Goal: Use online tool/utility: Utilize a website feature to perform a specific function

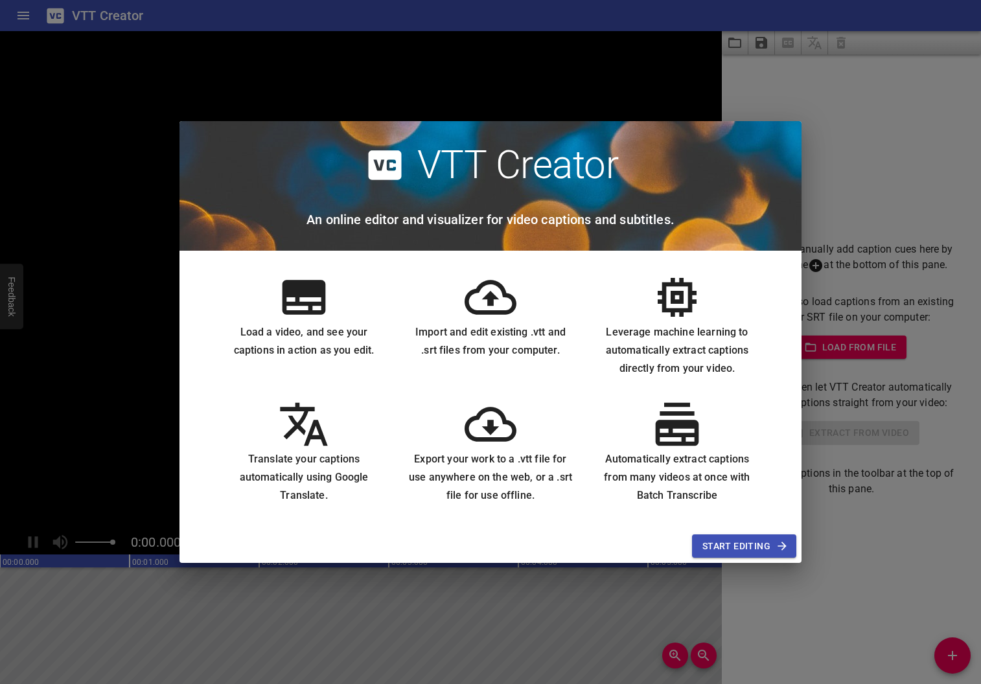
click at [744, 545] on span "Start Editing" at bounding box center [744, 546] width 84 height 16
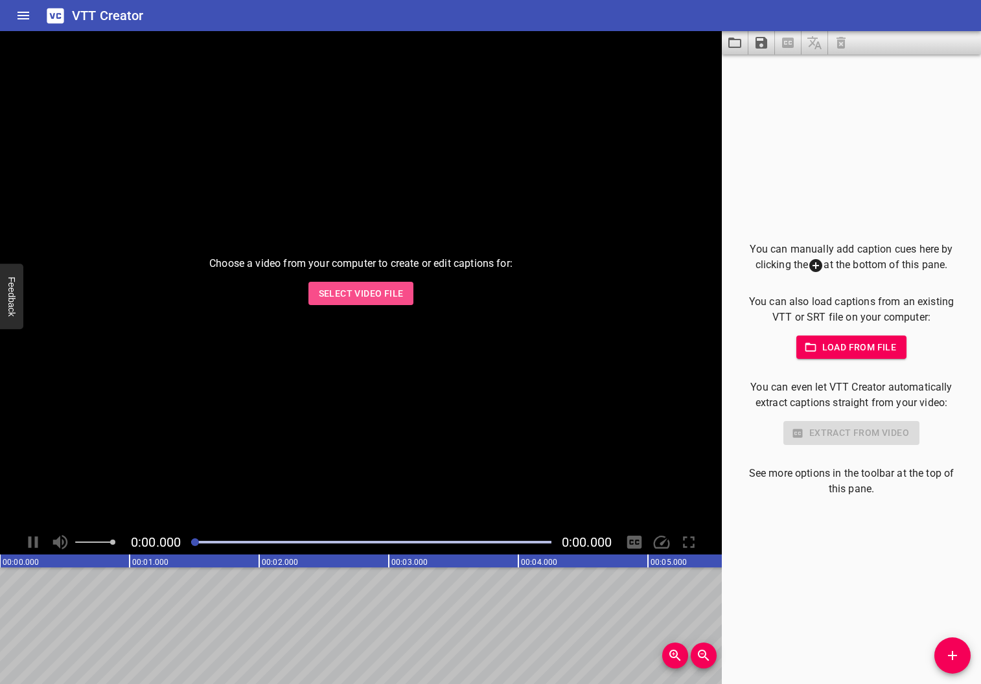
click at [382, 297] on span "Select Video File" at bounding box center [361, 294] width 85 height 16
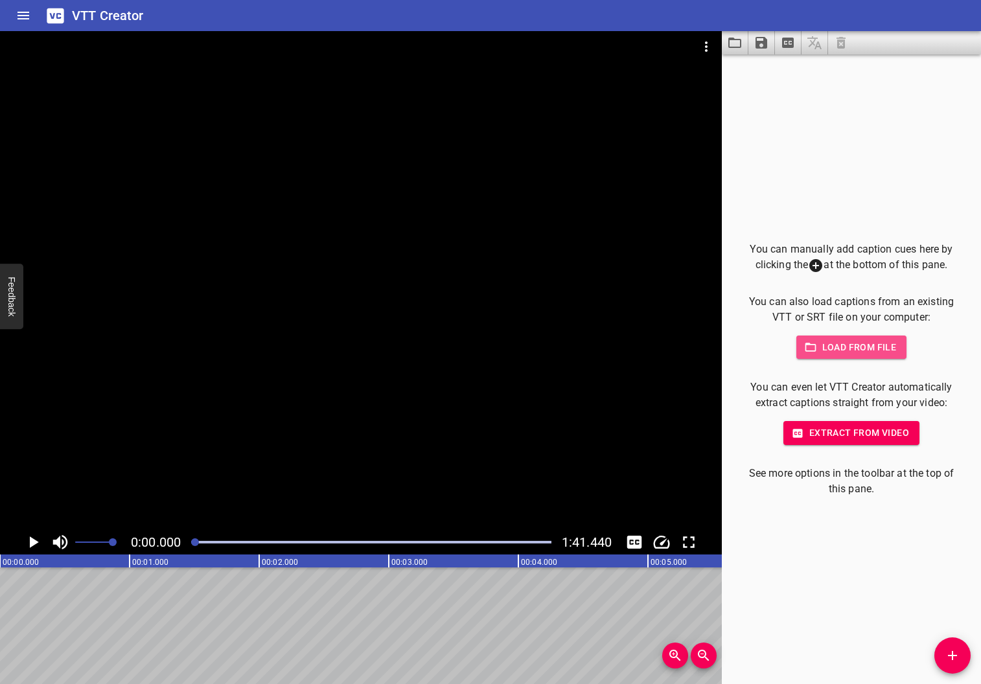
click at [837, 348] on span "Load from file" at bounding box center [851, 347] width 90 height 16
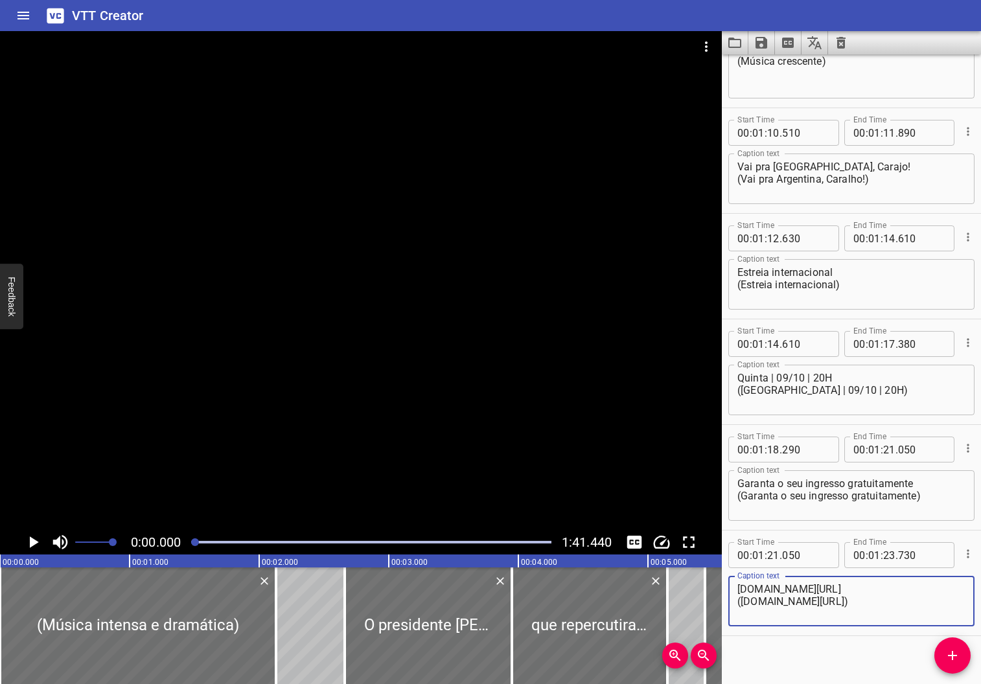
scroll to position [3021, 0]
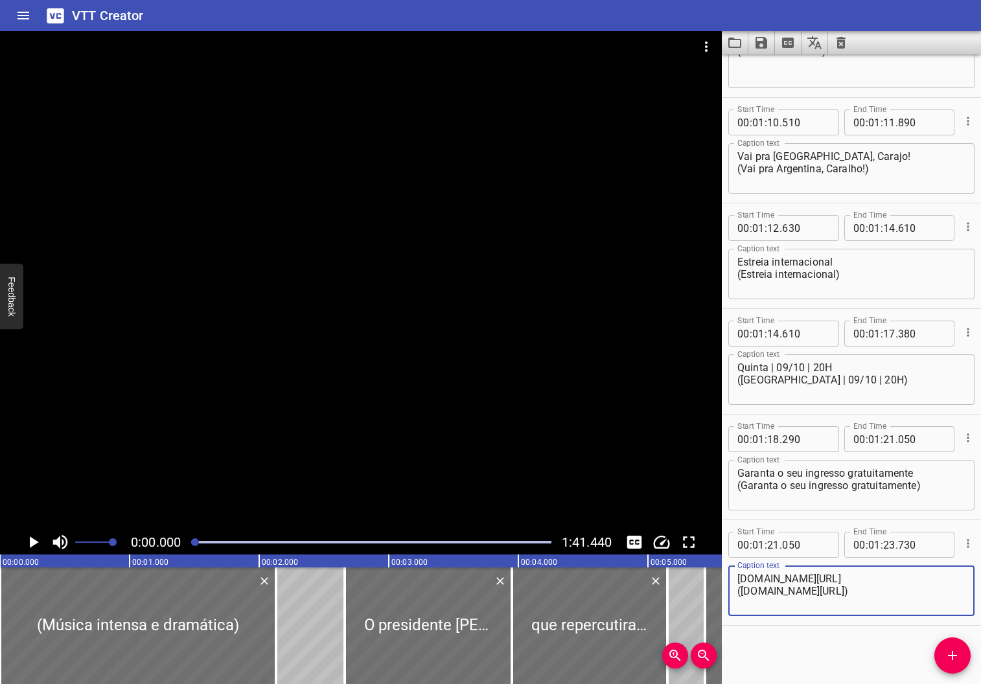
click at [28, 547] on icon "Play/Pause" at bounding box center [32, 541] width 19 height 19
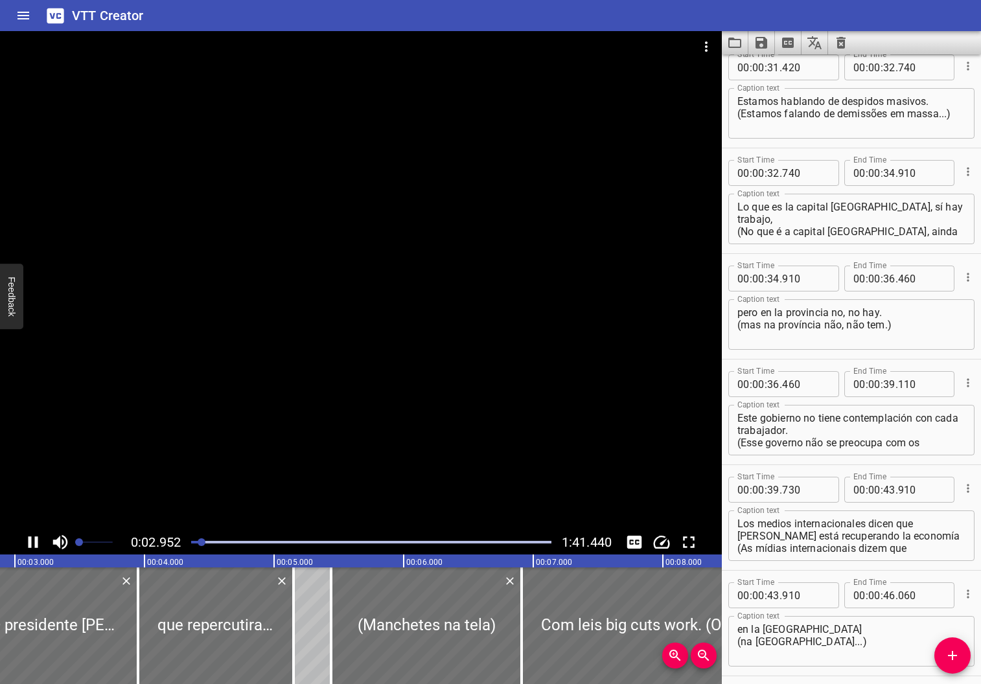
scroll to position [0, 382]
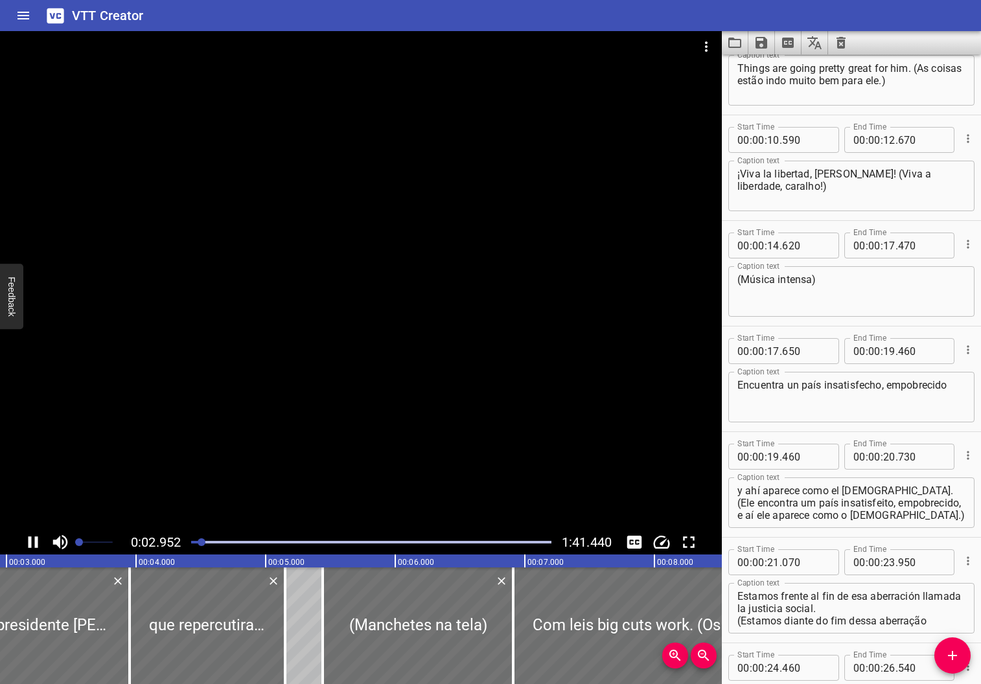
drag, startPoint x: 91, startPoint y: 541, endPoint x: 79, endPoint y: 541, distance: 11.7
click at [79, 541] on span at bounding box center [94, 542] width 38 height 18
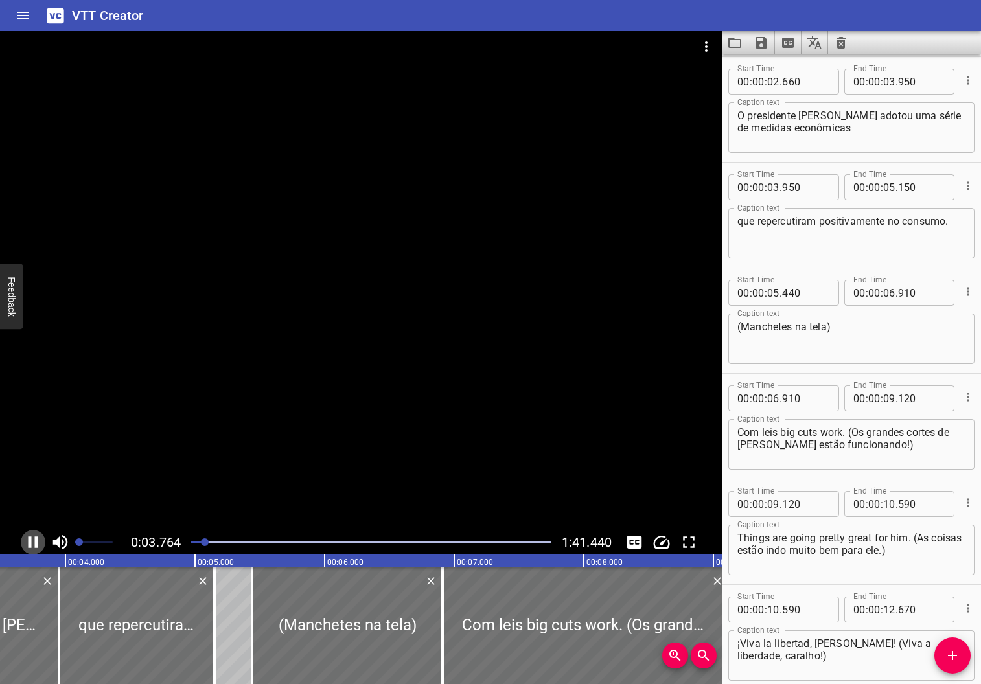
scroll to position [0, 488]
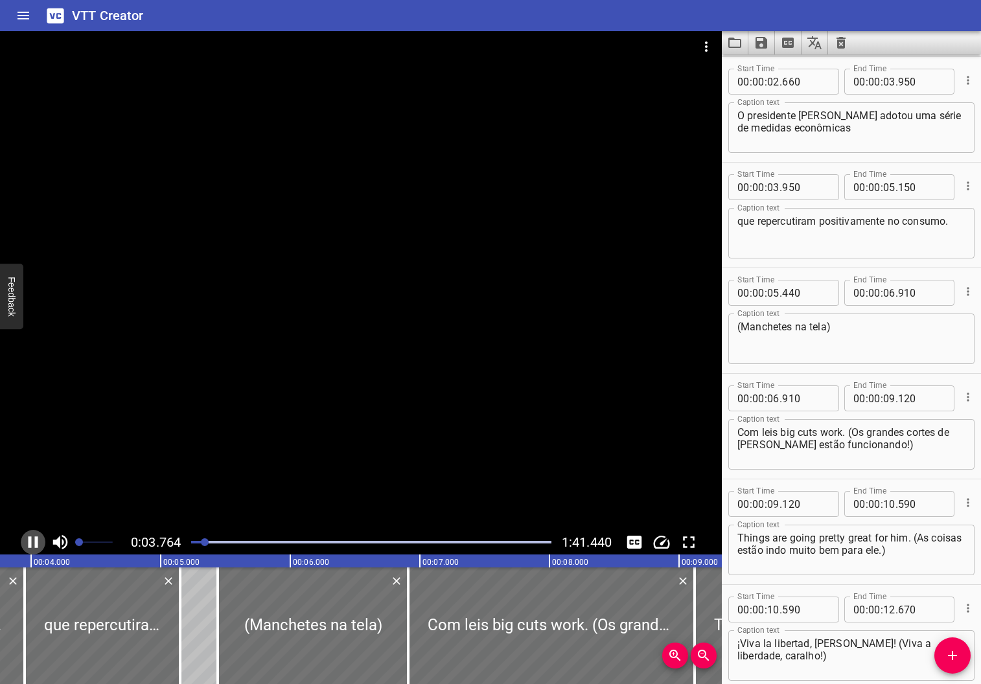
click at [36, 543] on icon "Play/Pause" at bounding box center [33, 542] width 10 height 12
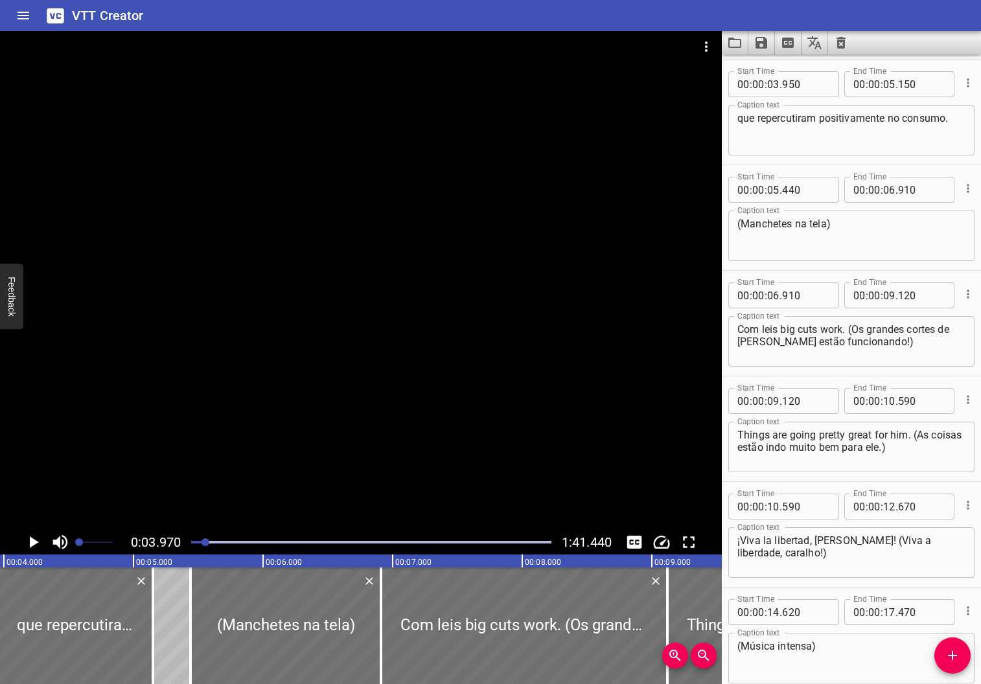
scroll to position [211, 0]
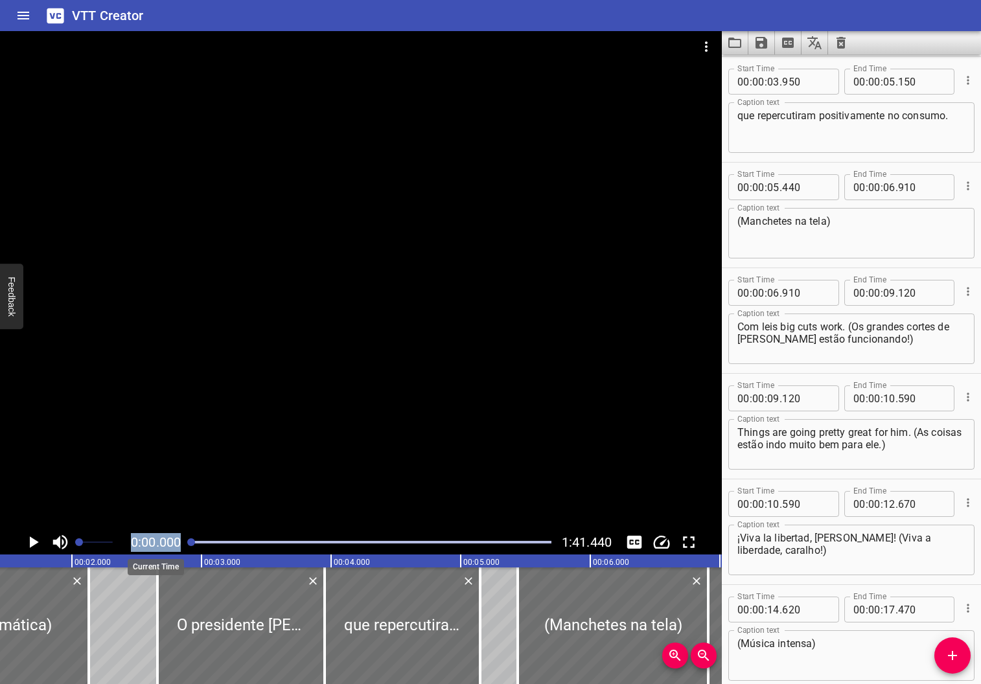
drag, startPoint x: 205, startPoint y: 543, endPoint x: 167, endPoint y: 540, distance: 37.7
click at [167, 540] on div "0:00.000 1:41.440" at bounding box center [361, 542] width 722 height 25
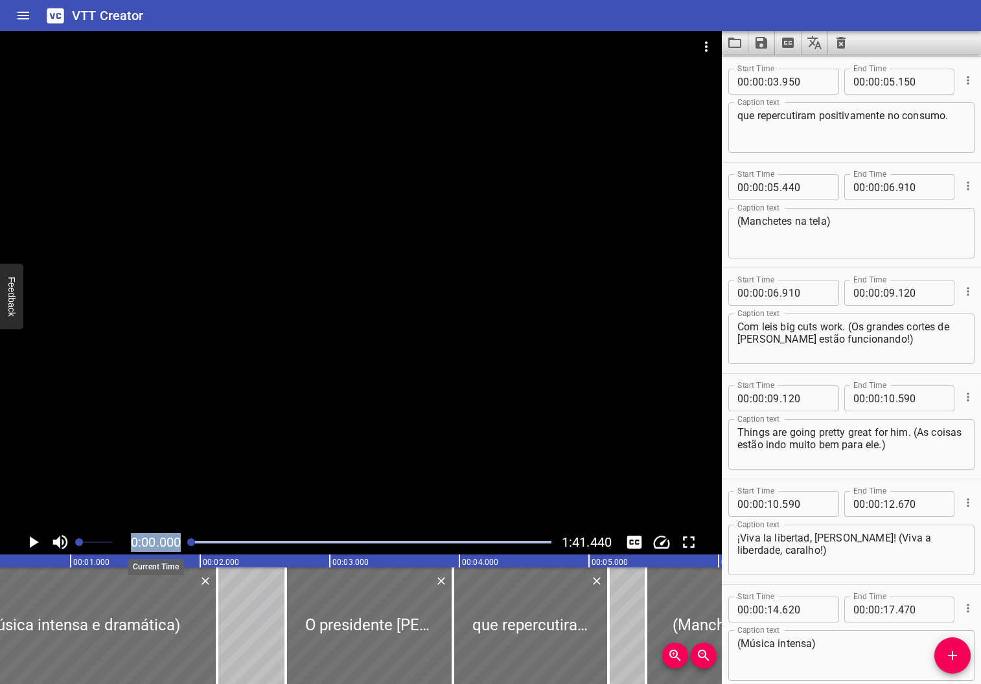
scroll to position [0, 0]
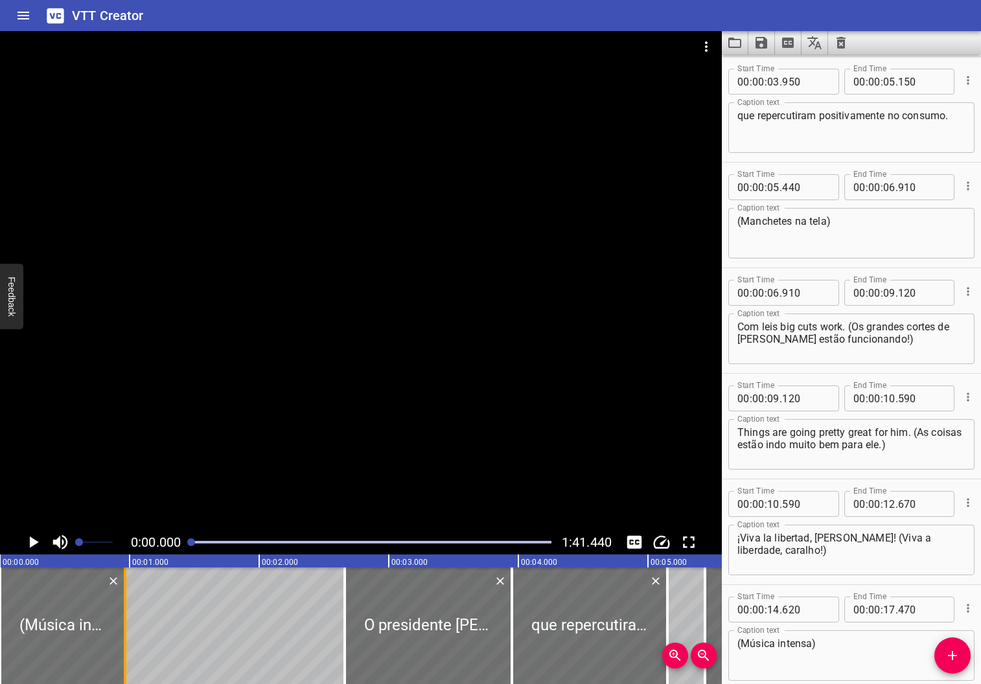
drag, startPoint x: 271, startPoint y: 618, endPoint x: 120, endPoint y: 608, distance: 151.3
click at [120, 608] on div at bounding box center [125, 625] width 13 height 117
type input "00"
type input "965"
click at [32, 539] on icon "Play/Pause" at bounding box center [34, 542] width 9 height 12
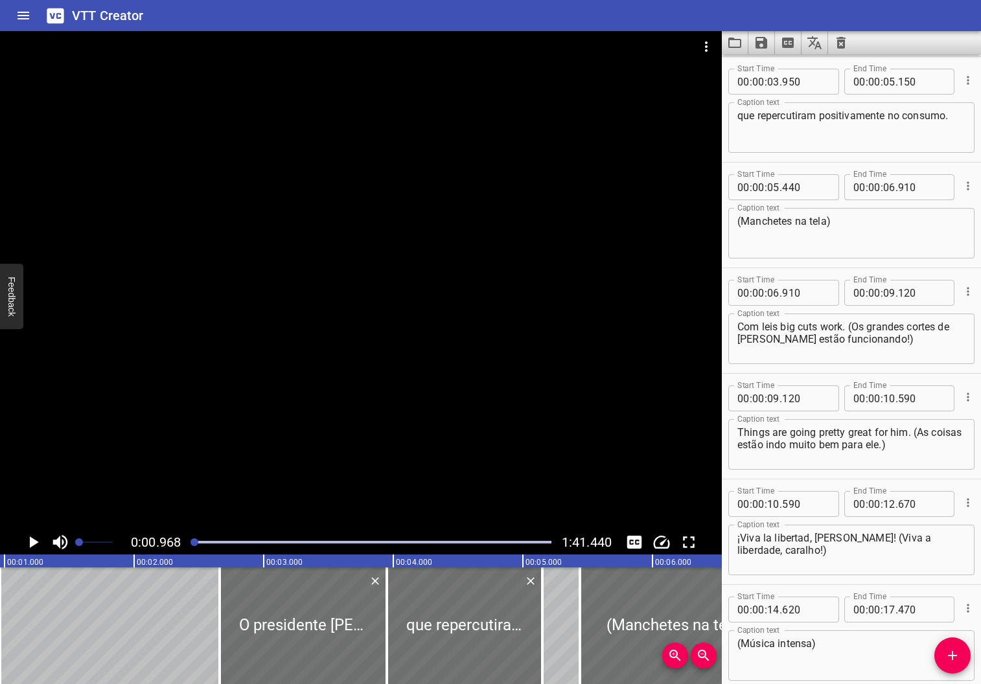
click at [21, 530] on button "Play/Pause" at bounding box center [33, 542] width 25 height 25
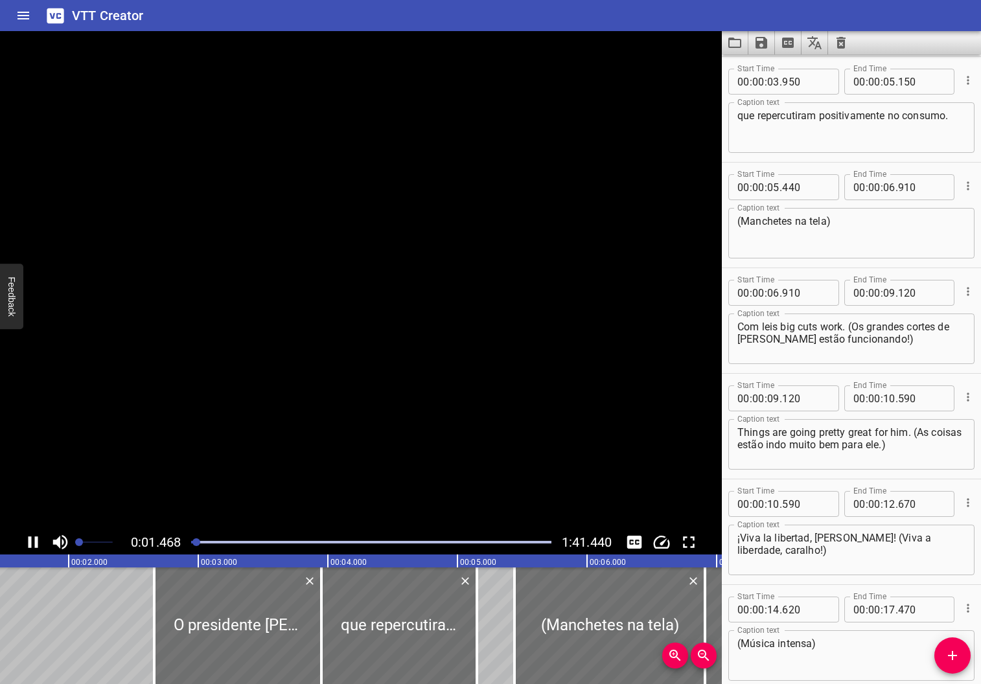
click at [21, 530] on button "Play/Pause" at bounding box center [33, 542] width 25 height 25
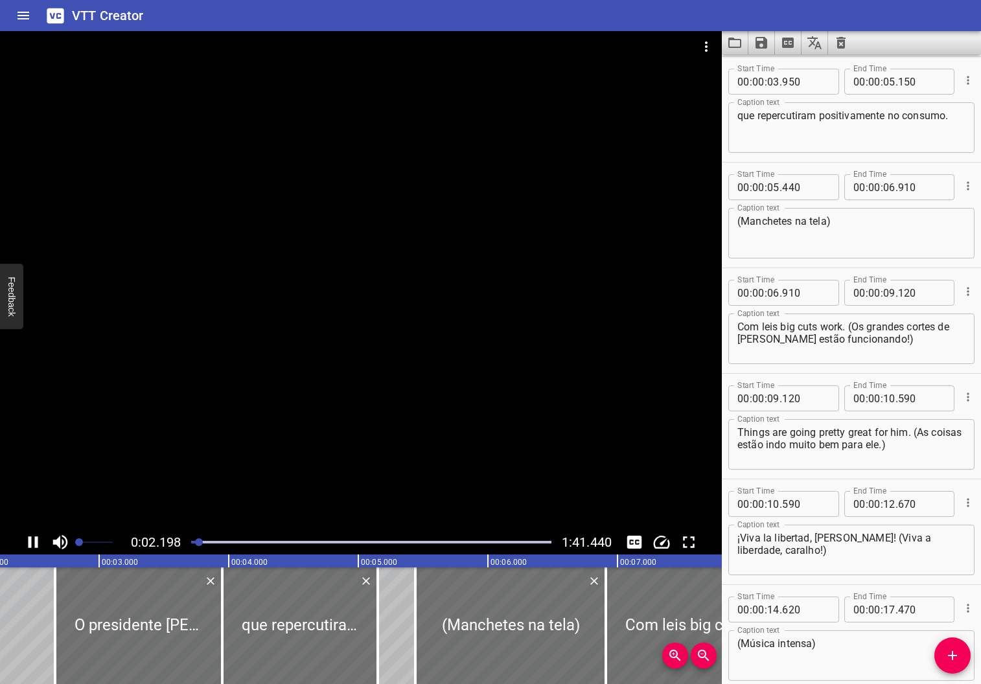
click at [21, 530] on button "Play/Pause" at bounding box center [33, 542] width 25 height 25
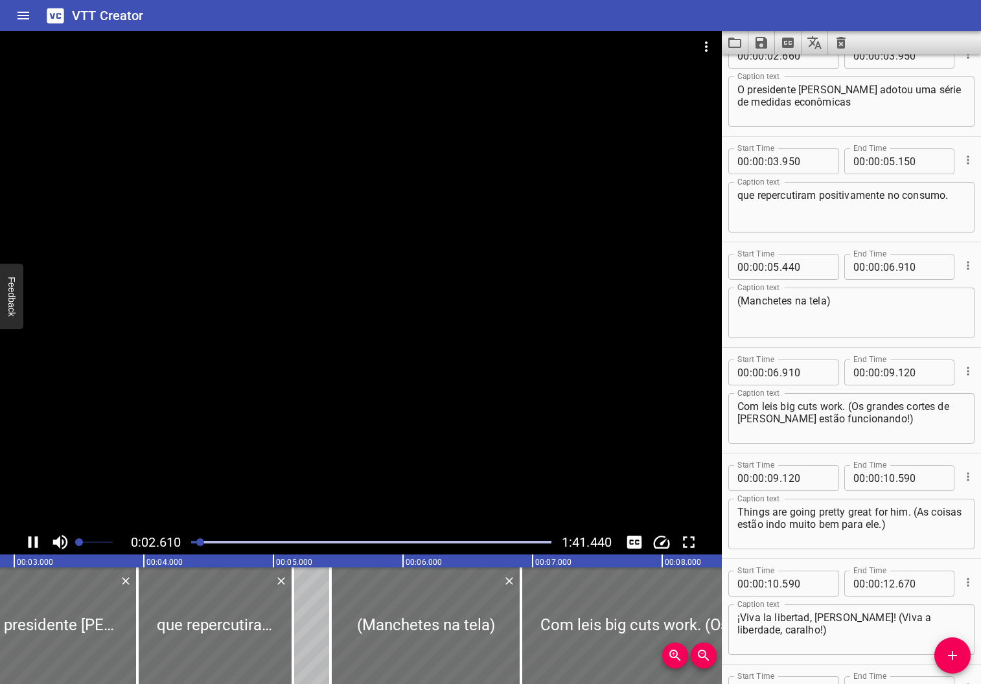
scroll to position [106, 0]
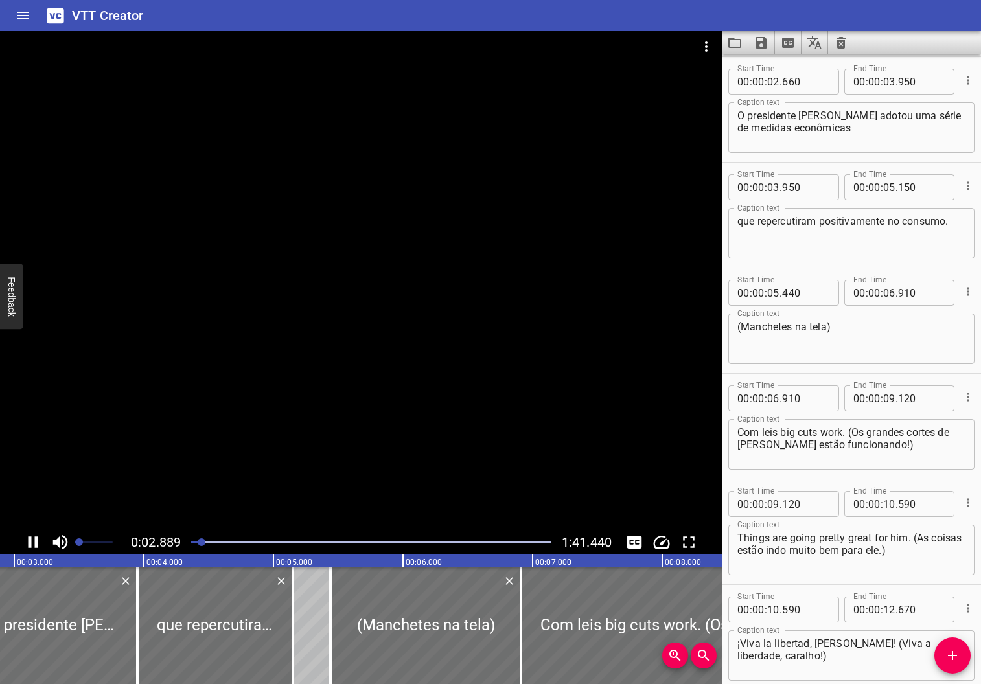
click at [16, 540] on div "0:02.889 1:41.440" at bounding box center [361, 542] width 722 height 25
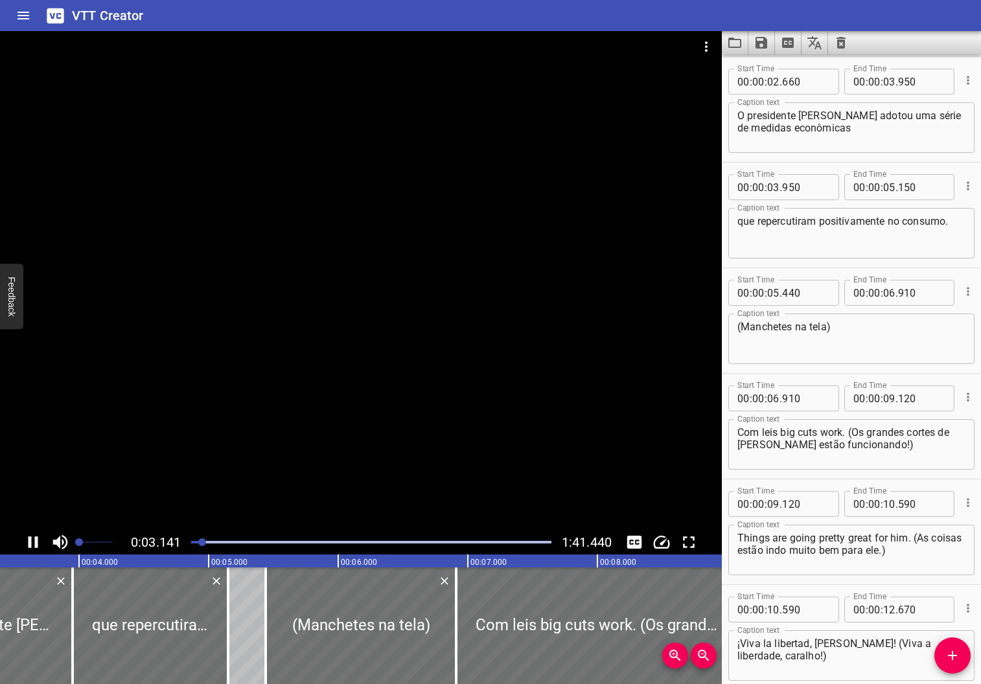
click at [30, 544] on icon "Play/Pause" at bounding box center [33, 542] width 10 height 12
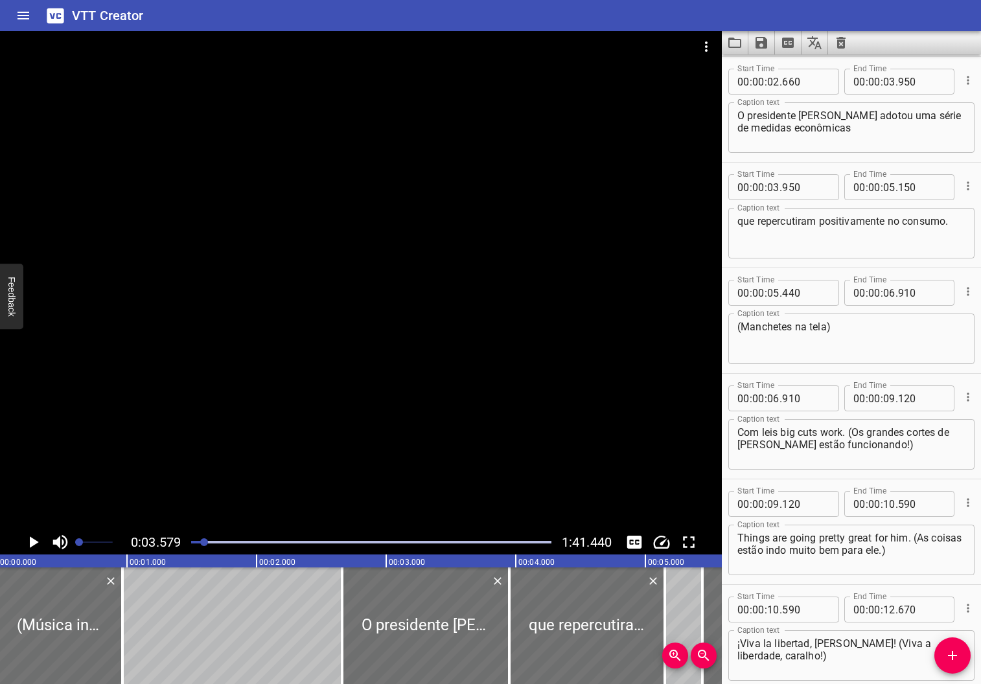
scroll to position [0, 0]
drag, startPoint x: 271, startPoint y: 608, endPoint x: 582, endPoint y: 635, distance: 312.0
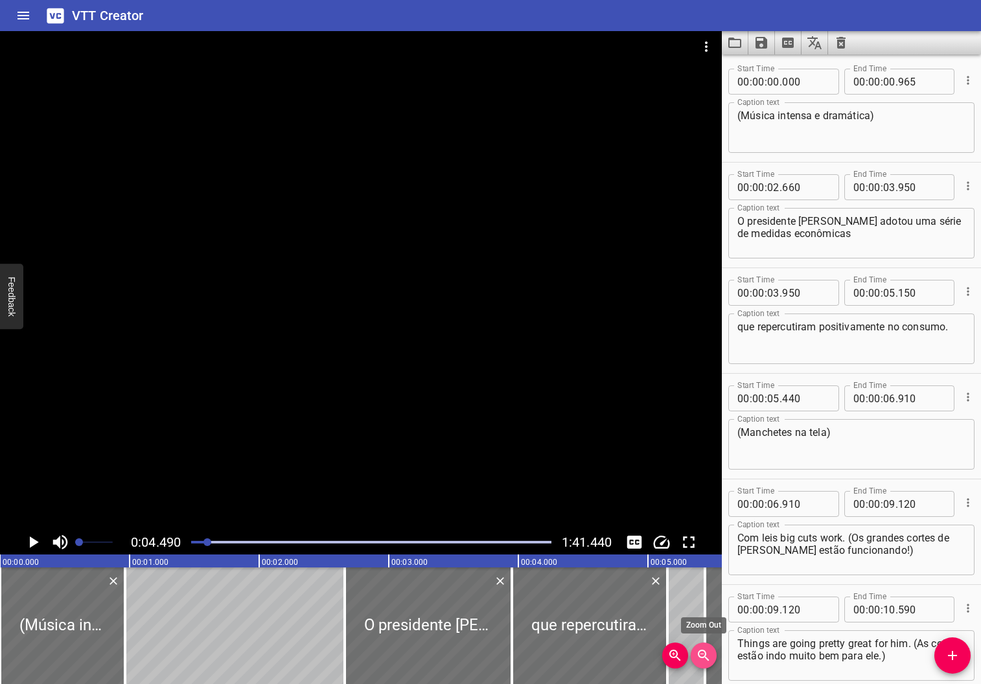
click at [709, 655] on icon "Zoom Out" at bounding box center [704, 656] width 16 height 16
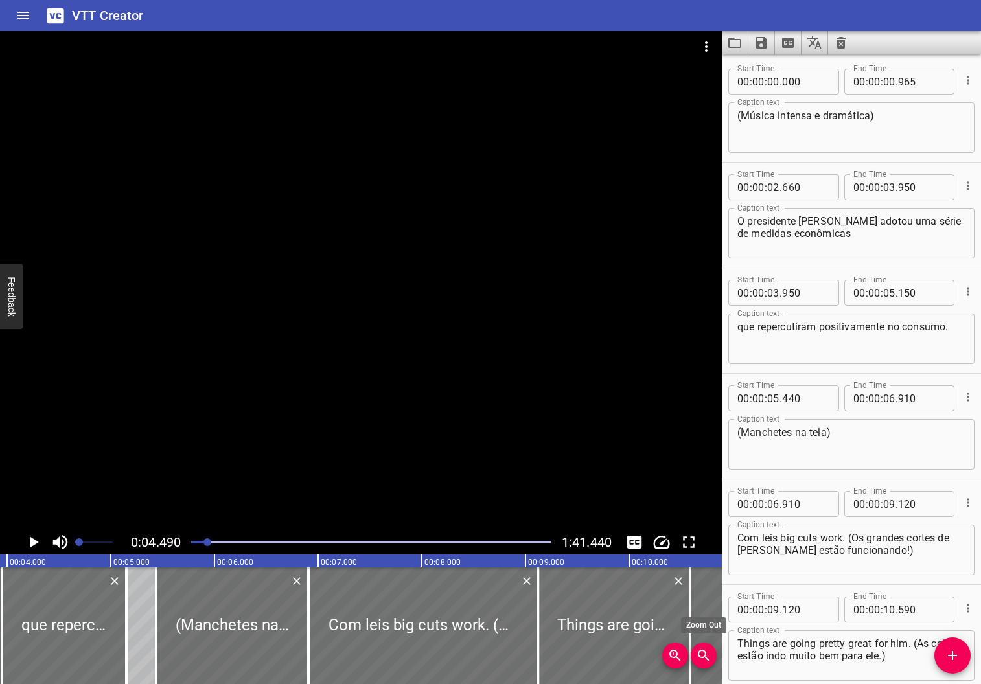
click at [709, 655] on icon "Zoom Out" at bounding box center [704, 656] width 16 height 16
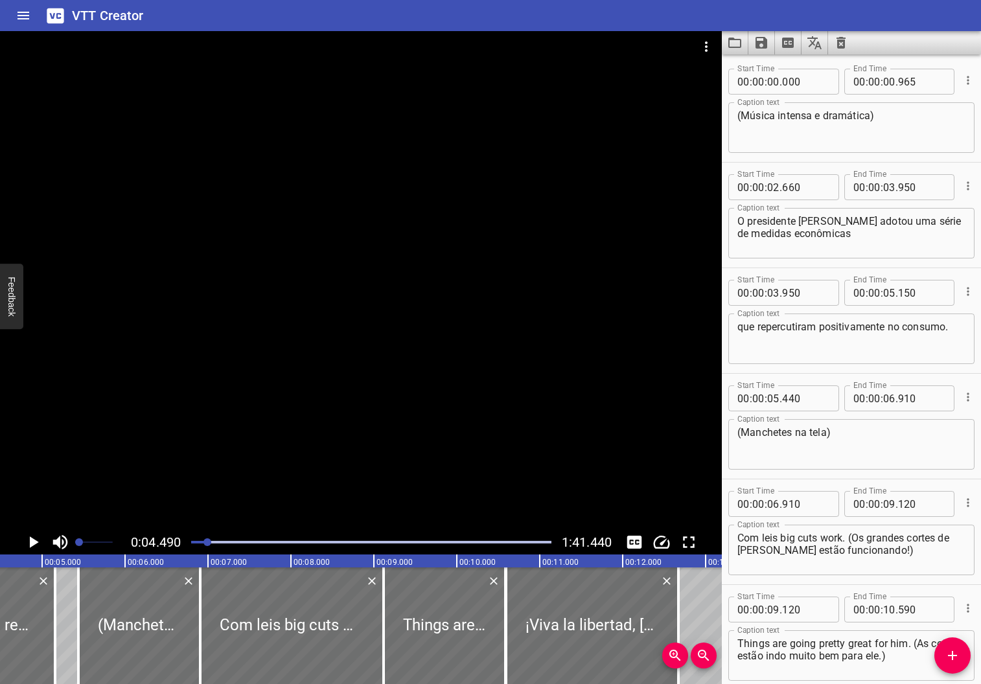
click at [709, 655] on icon "Zoom Out" at bounding box center [704, 656] width 16 height 16
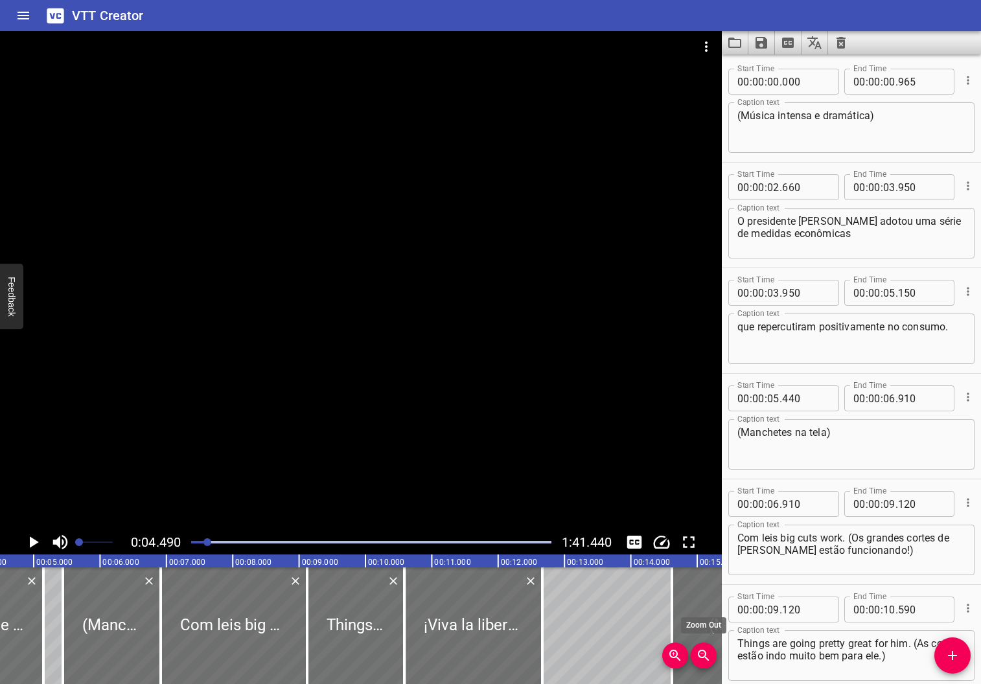
click at [709, 655] on icon "Zoom Out" at bounding box center [704, 656] width 16 height 16
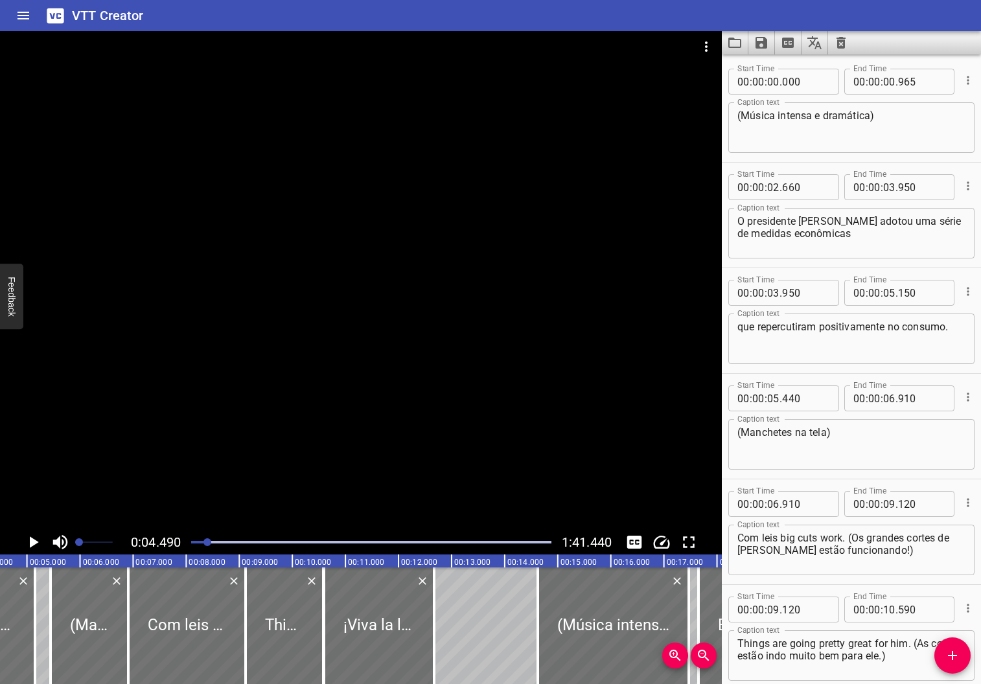
drag, startPoint x: 709, startPoint y: 655, endPoint x: 700, endPoint y: 656, distance: 9.7
click at [700, 656] on icon "Zoom Out" at bounding box center [703, 655] width 11 height 11
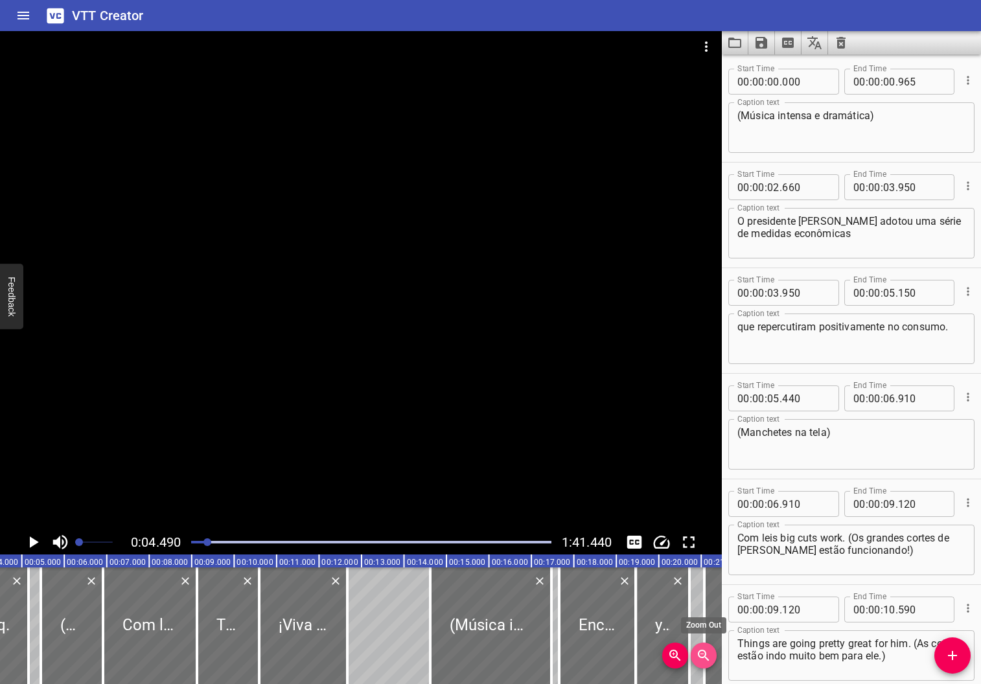
click at [700, 656] on icon "Zoom Out" at bounding box center [703, 655] width 11 height 11
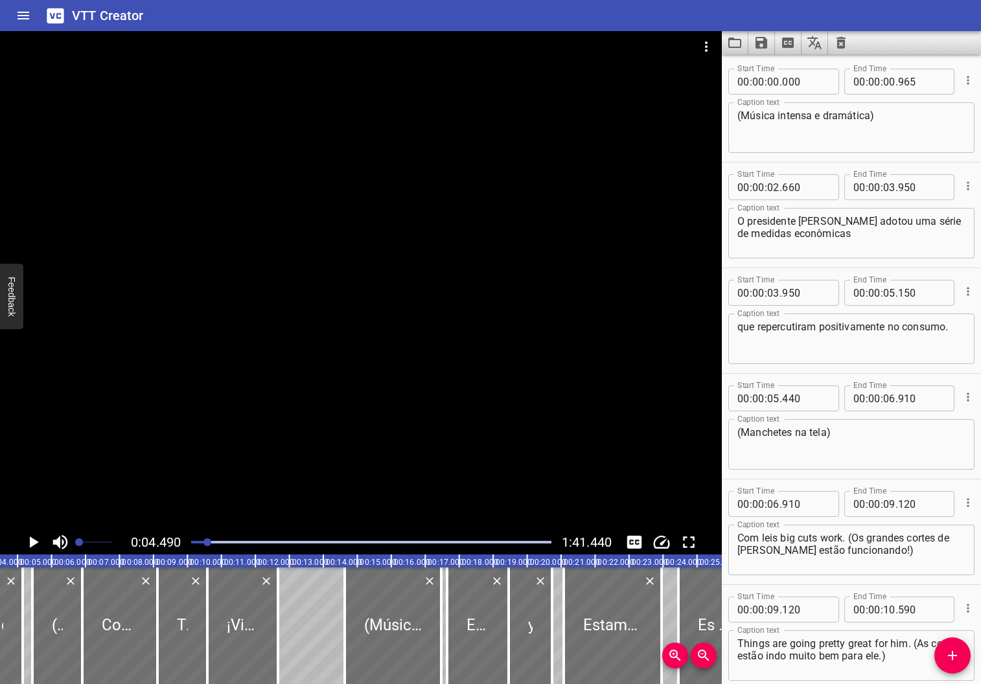
click at [700, 656] on icon "Zoom Out" at bounding box center [703, 655] width 11 height 11
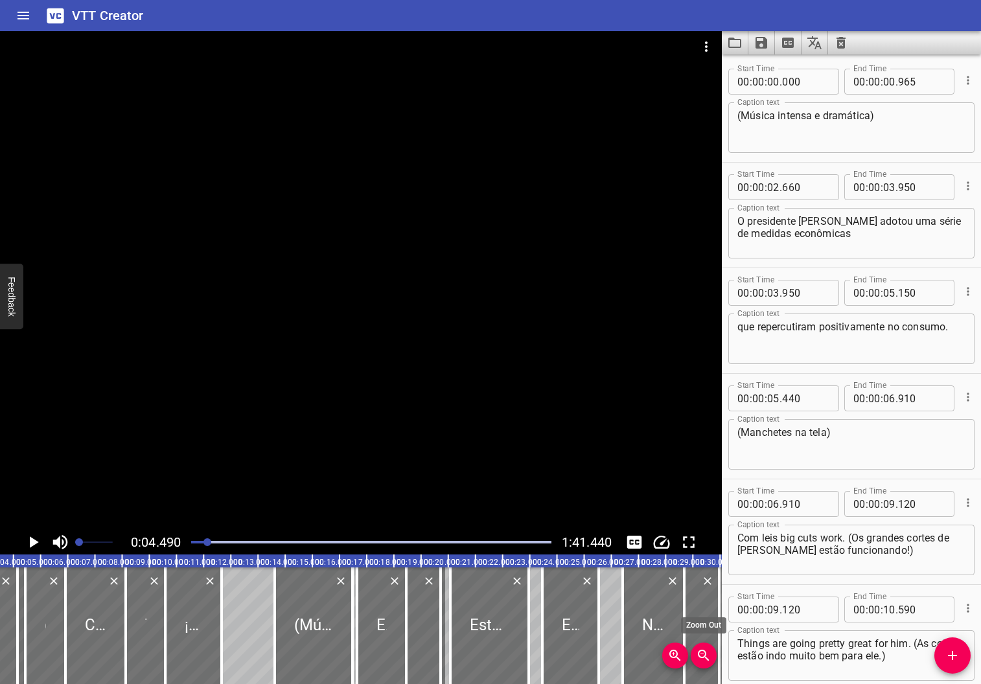
click at [700, 656] on icon "Zoom Out" at bounding box center [703, 655] width 11 height 11
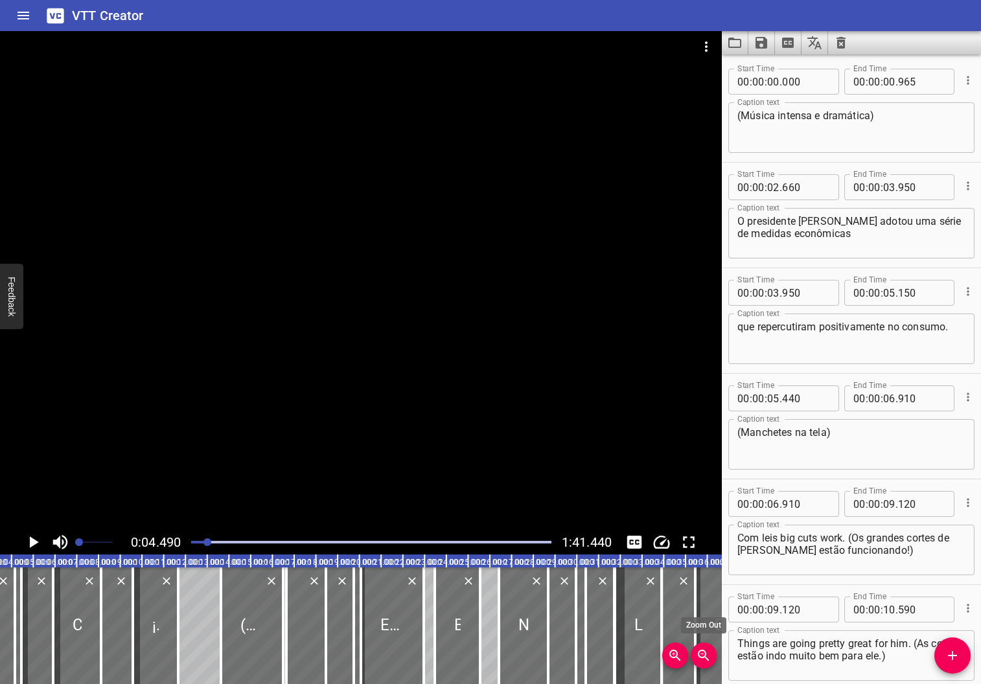
click at [700, 656] on icon "Zoom Out" at bounding box center [703, 655] width 11 height 11
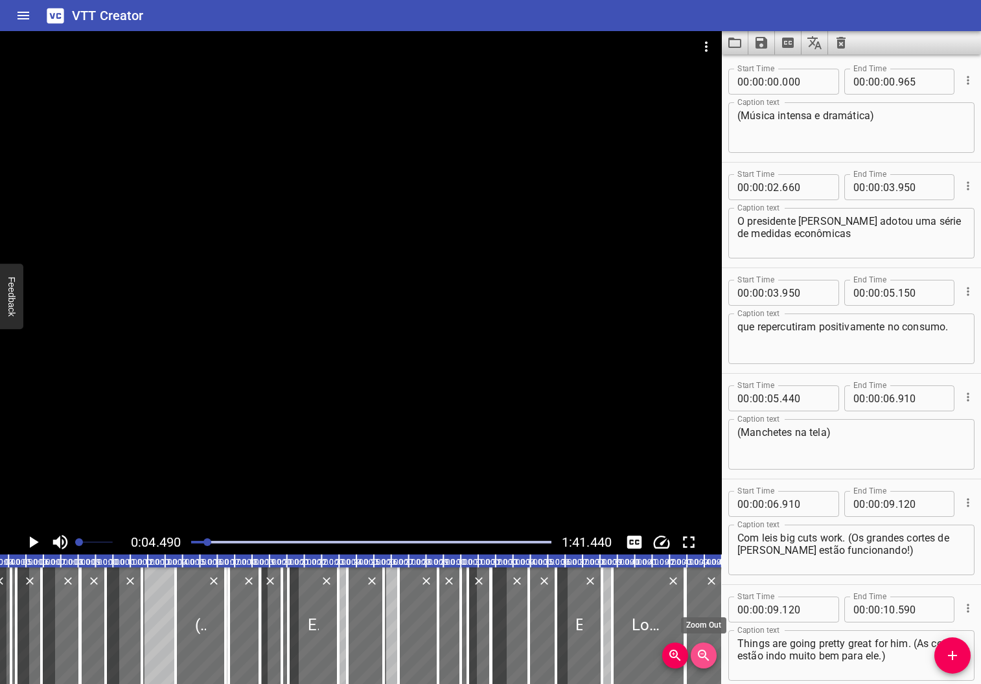
click at [700, 656] on icon "Zoom Out" at bounding box center [703, 655] width 11 height 11
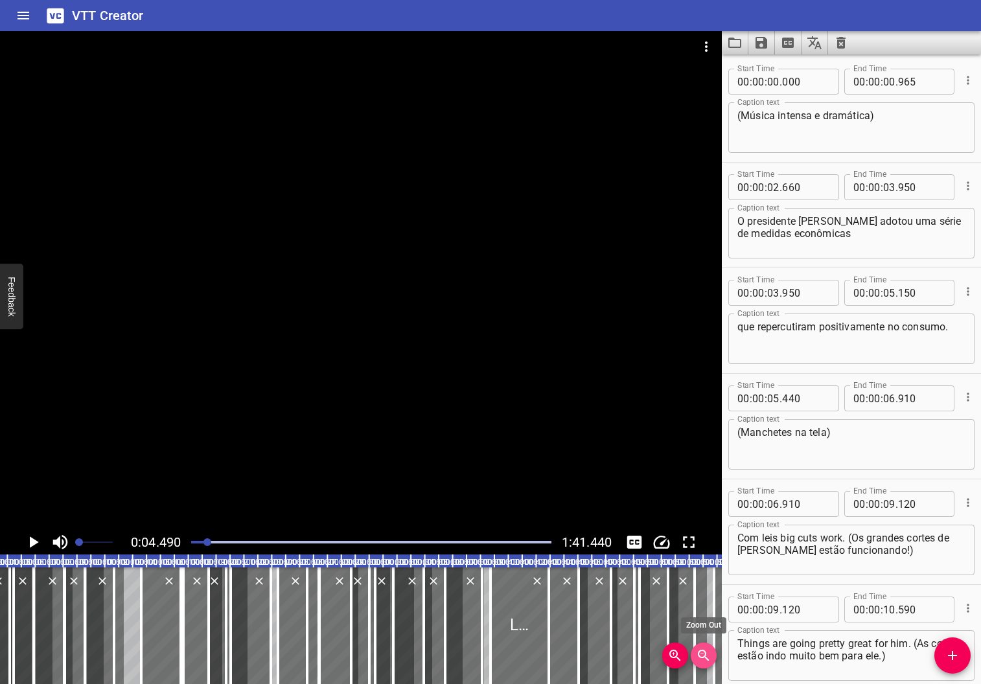
click at [700, 656] on icon "Zoom Out" at bounding box center [703, 655] width 11 height 11
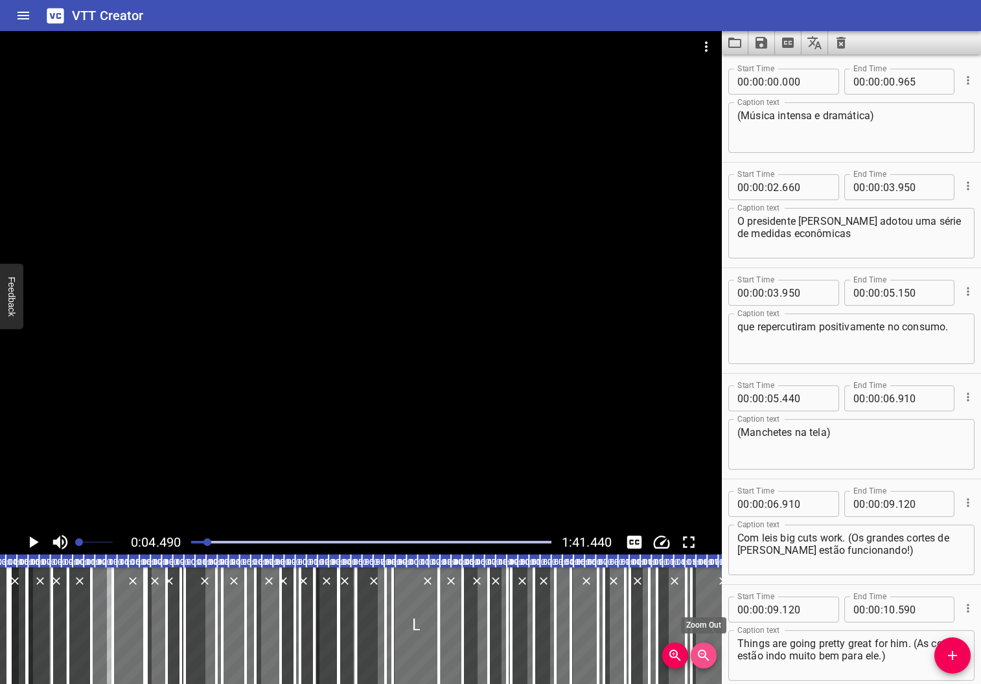
click at [700, 656] on icon "Zoom Out" at bounding box center [703, 655] width 11 height 11
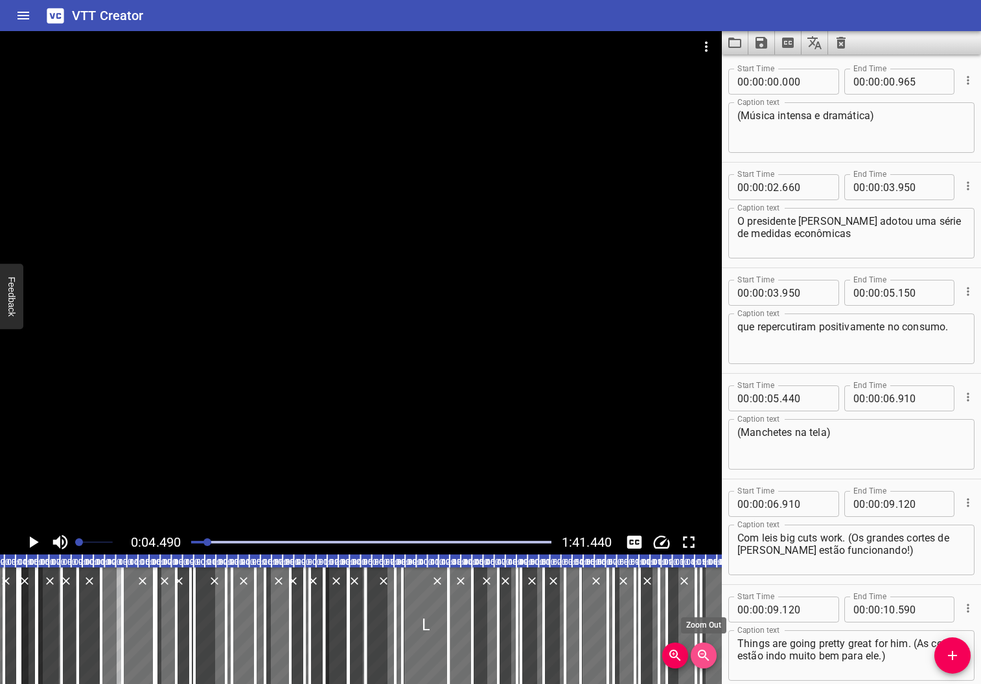
click at [700, 656] on icon "Zoom Out" at bounding box center [703, 655] width 11 height 11
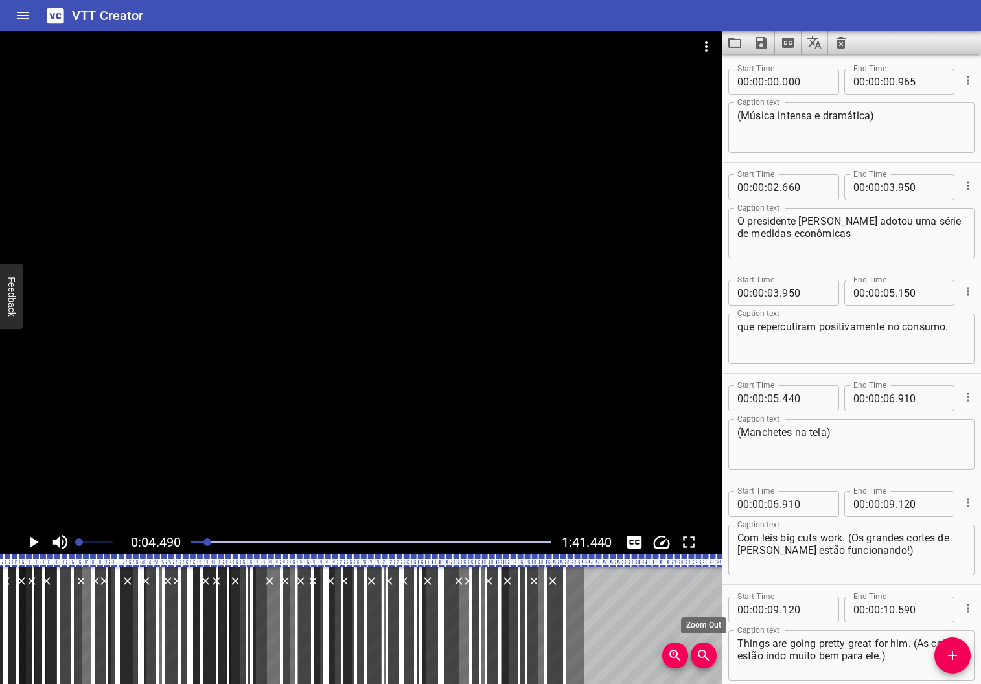
click at [700, 656] on icon "Zoom Out" at bounding box center [703, 655] width 11 height 11
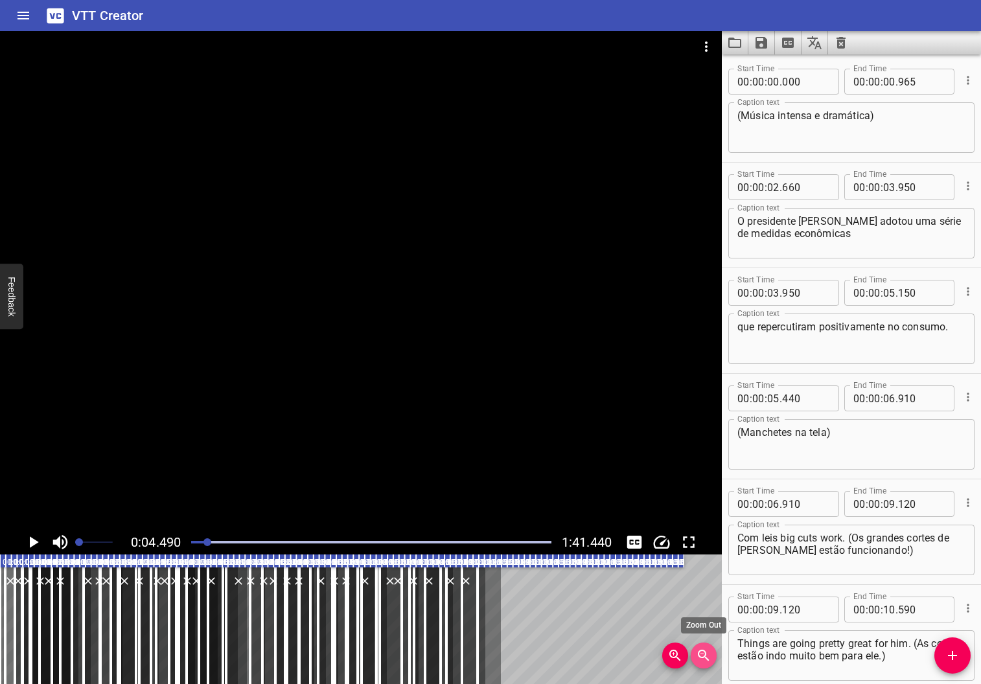
click at [700, 656] on icon "Zoom Out" at bounding box center [703, 655] width 11 height 11
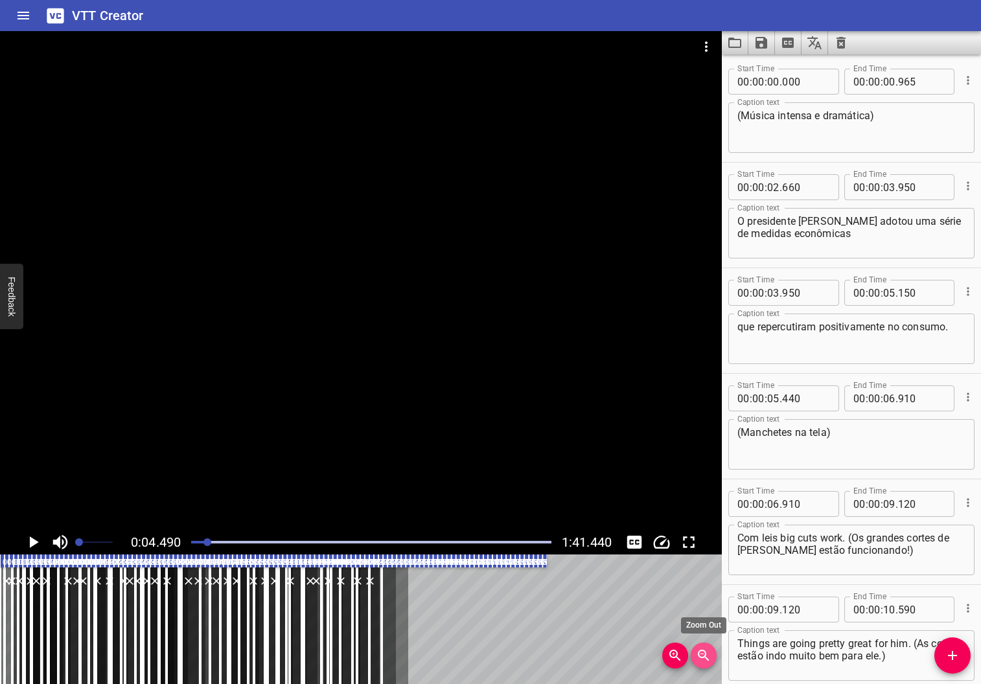
click at [700, 656] on icon "Zoom Out" at bounding box center [703, 655] width 11 height 11
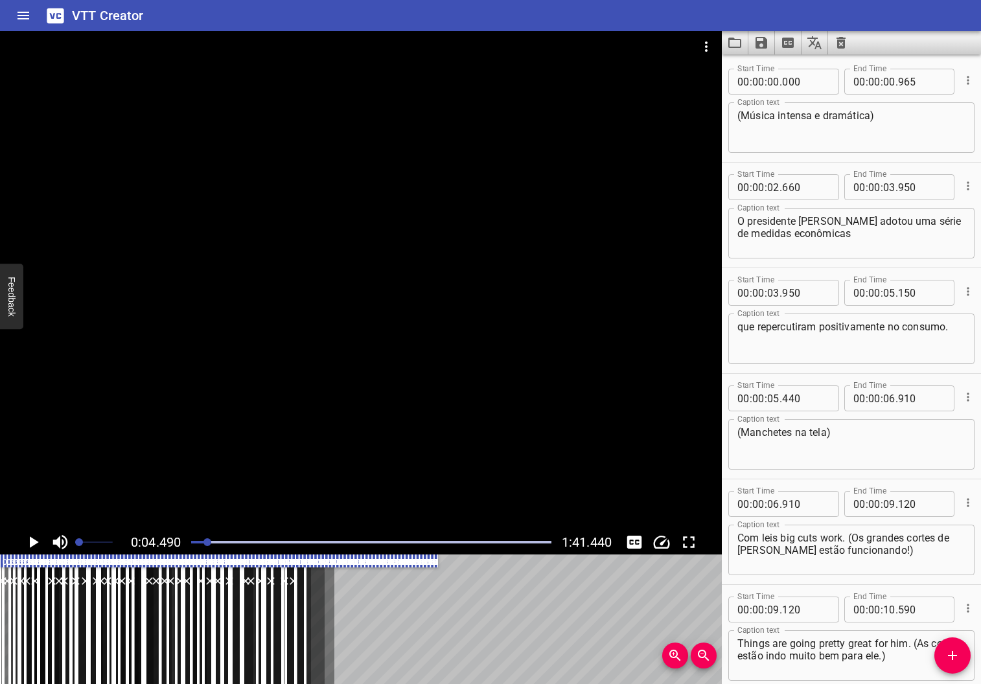
click at [255, 564] on text "01:09.000" at bounding box center [272, 562] width 36 height 9
click at [41, 540] on icon "Play/Pause" at bounding box center [32, 541] width 19 height 19
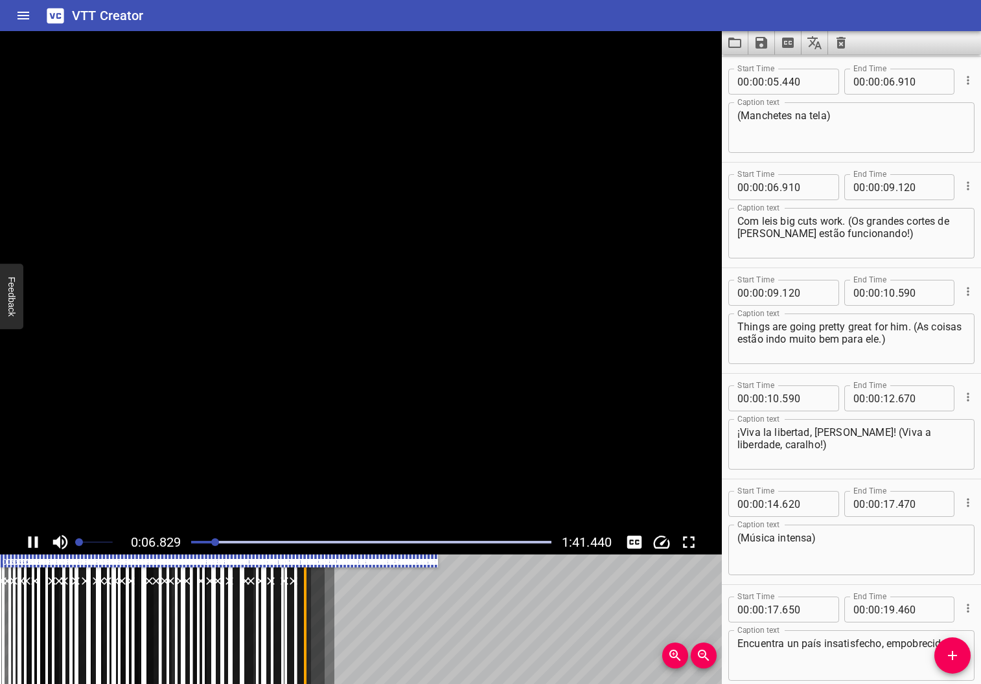
click at [21, 530] on button "Play/Pause" at bounding box center [33, 542] width 25 height 25
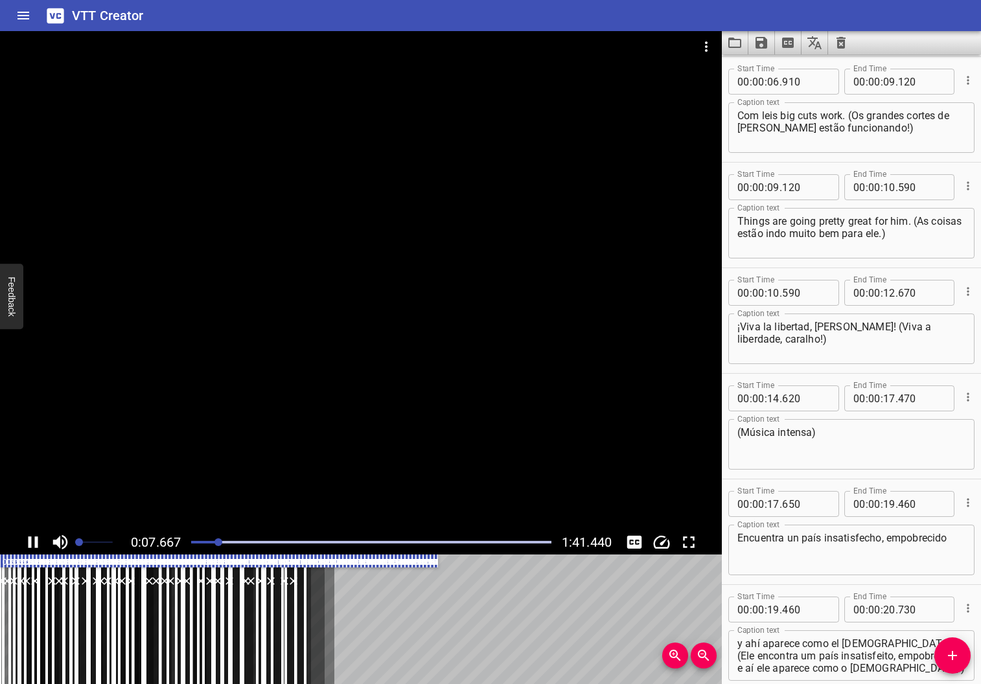
click at [21, 530] on button "Play/Pause" at bounding box center [33, 542] width 25 height 25
click at [676, 655] on icon "Zoom In" at bounding box center [675, 656] width 16 height 16
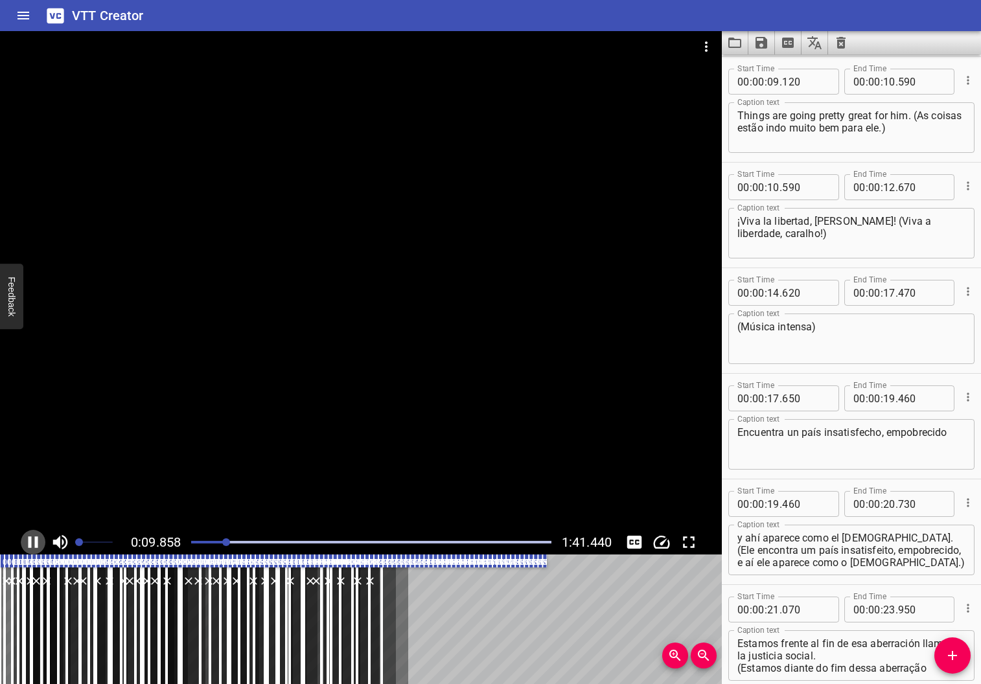
click at [31, 532] on icon "Play/Pause" at bounding box center [32, 541] width 19 height 19
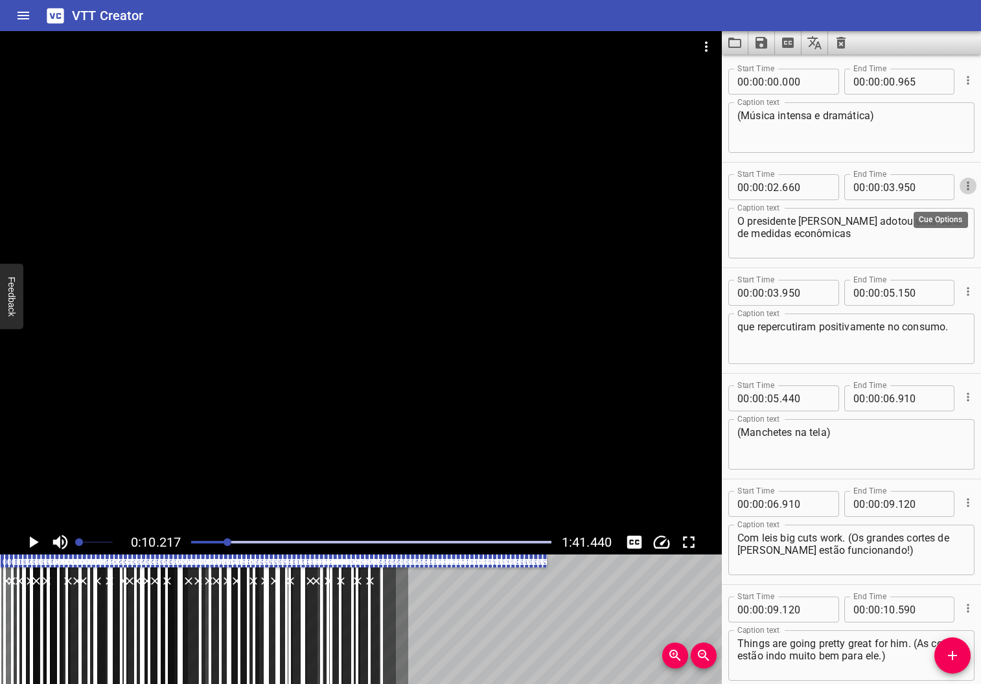
click at [961, 185] on icon "Cue Options" at bounding box center [967, 185] width 13 height 13
click at [972, 161] on div at bounding box center [490, 342] width 981 height 684
drag, startPoint x: 203, startPoint y: 539, endPoint x: 142, endPoint y: 544, distance: 61.8
click at [142, 544] on div "0:10.217 1:41.440" at bounding box center [361, 542] width 722 height 25
drag, startPoint x: 142, startPoint y: 544, endPoint x: 217, endPoint y: 542, distance: 75.2
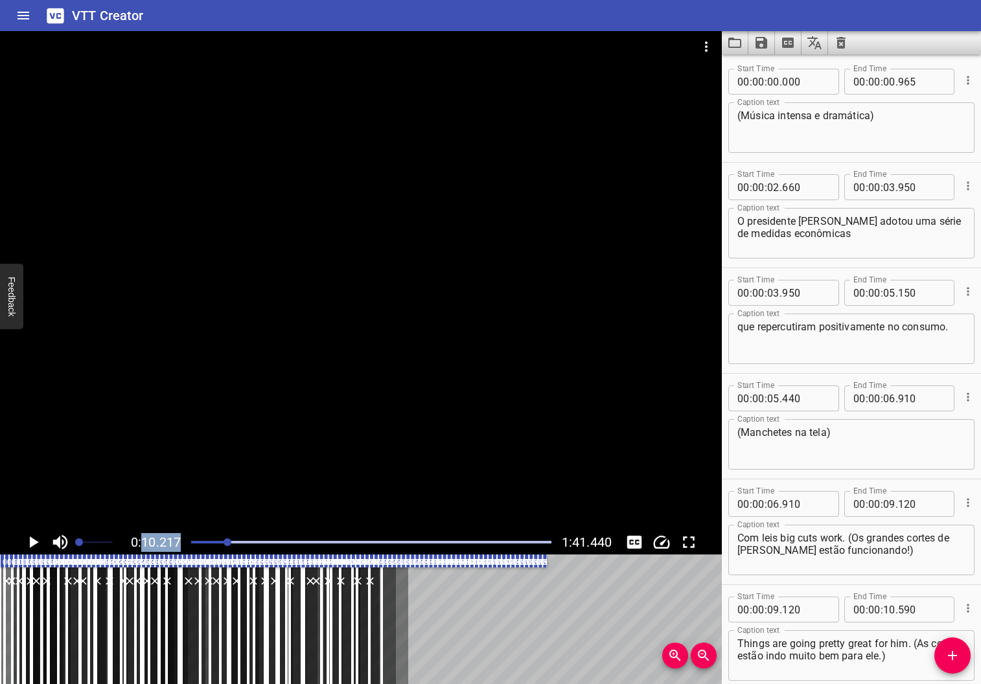
click at [217, 542] on div "Play progress" at bounding box center [48, 542] width 360 height 3
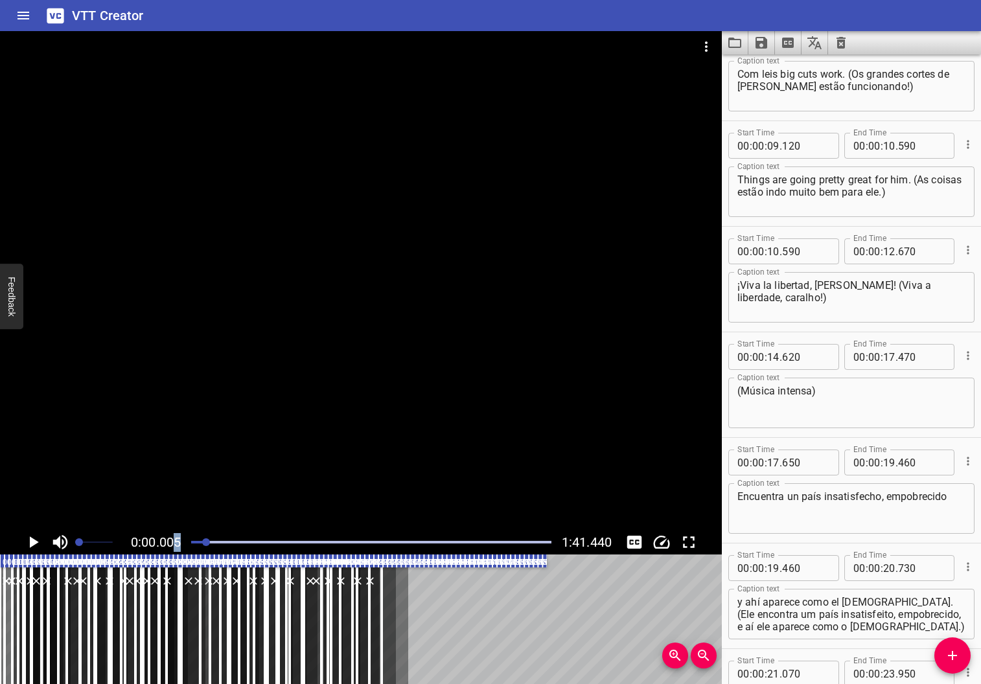
scroll to position [422, 0]
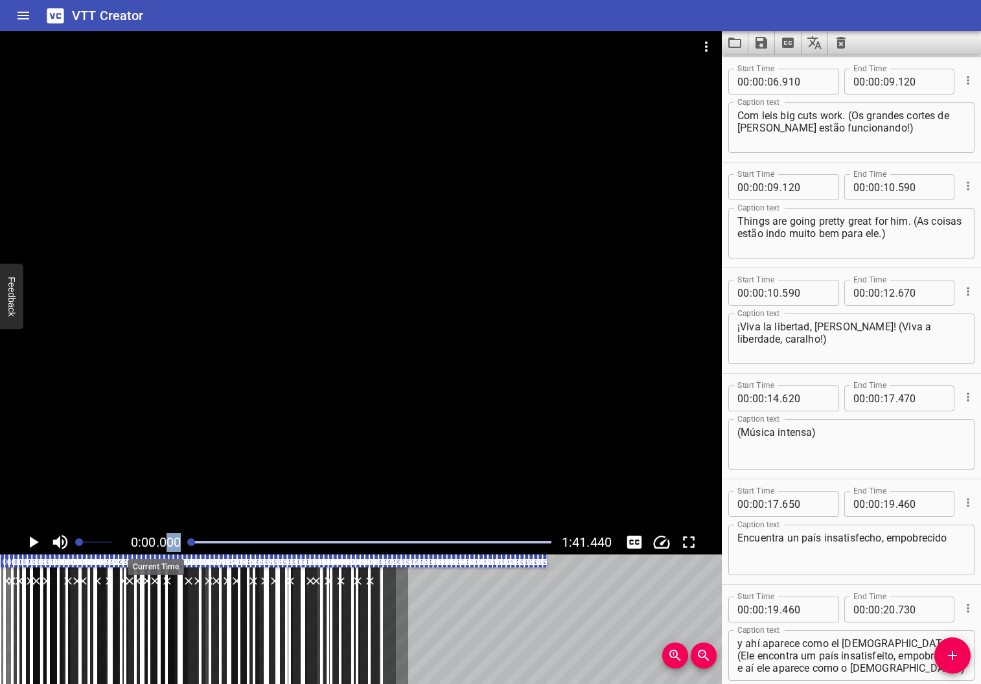
drag, startPoint x: 216, startPoint y: 544, endPoint x: 168, endPoint y: 543, distance: 47.9
click at [168, 543] on div "0:00.000 1:41.440" at bounding box center [361, 542] width 722 height 25
click at [32, 541] on icon "Play/Pause" at bounding box center [34, 542] width 9 height 12
click at [32, 541] on icon "Play/Pause" at bounding box center [32, 541] width 19 height 19
click at [678, 655] on icon "Zoom In" at bounding box center [675, 656] width 16 height 16
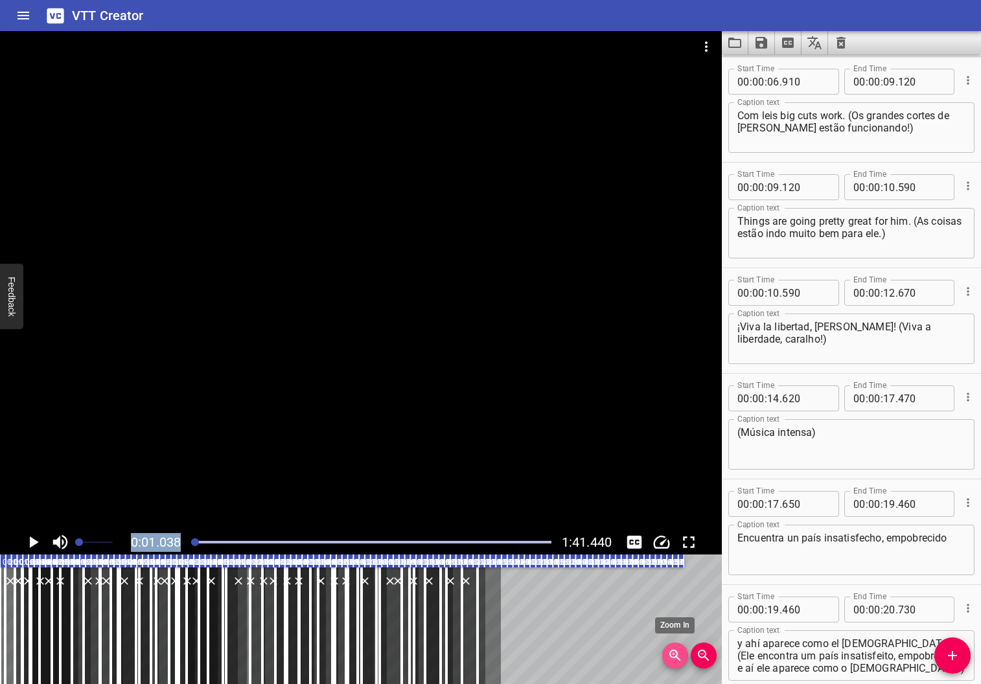
click at [678, 655] on icon "Zoom In" at bounding box center [675, 656] width 16 height 16
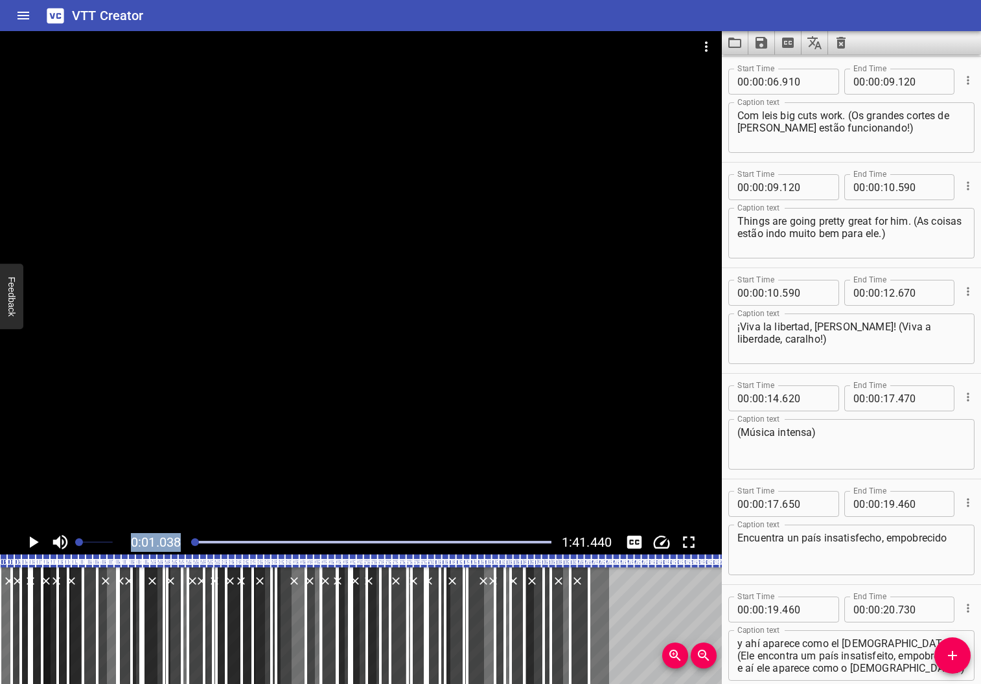
click at [678, 655] on icon "Zoom In" at bounding box center [675, 656] width 16 height 16
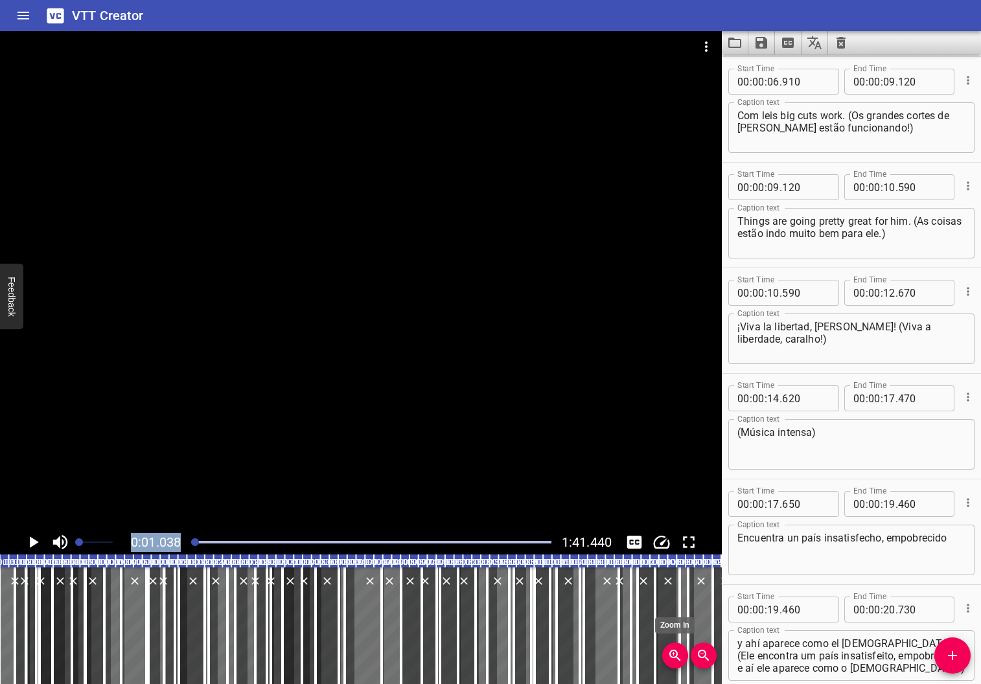
click at [678, 655] on icon "Zoom In" at bounding box center [675, 656] width 16 height 16
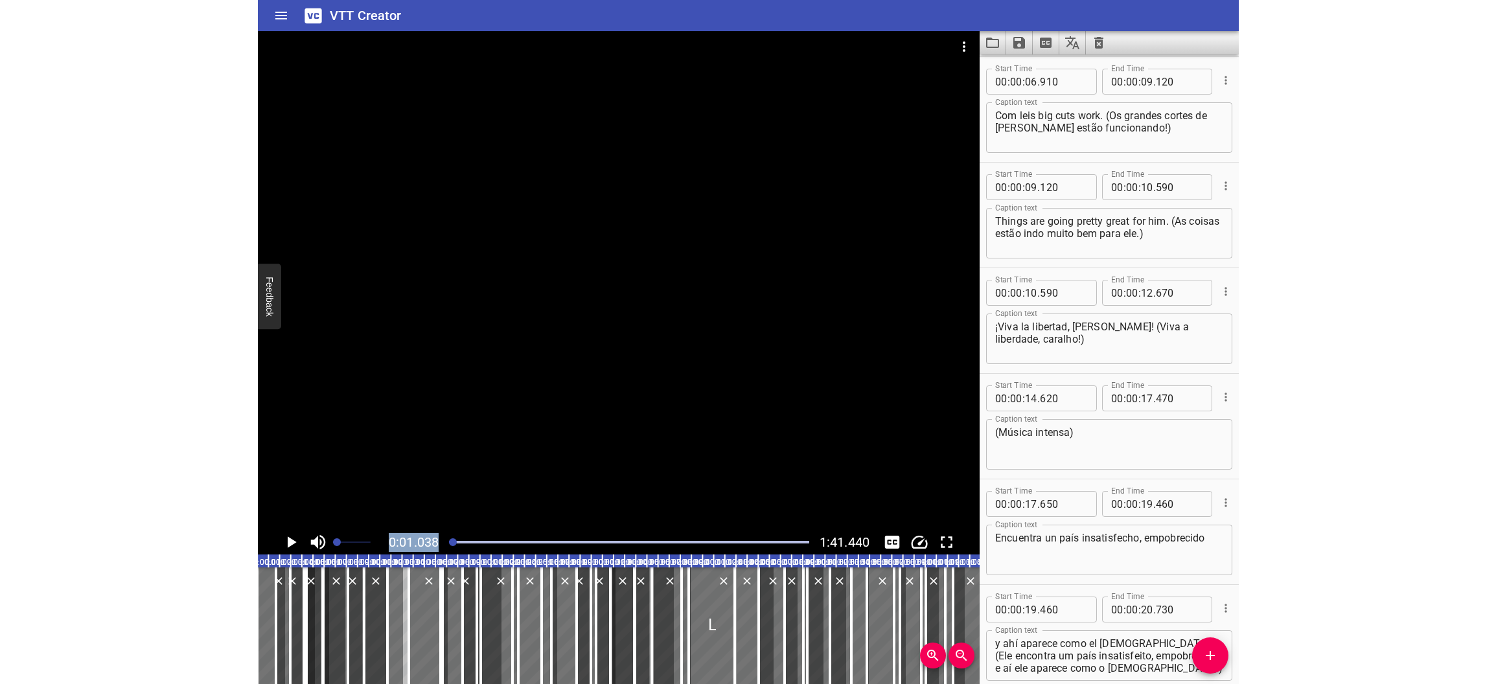
scroll to position [0, 0]
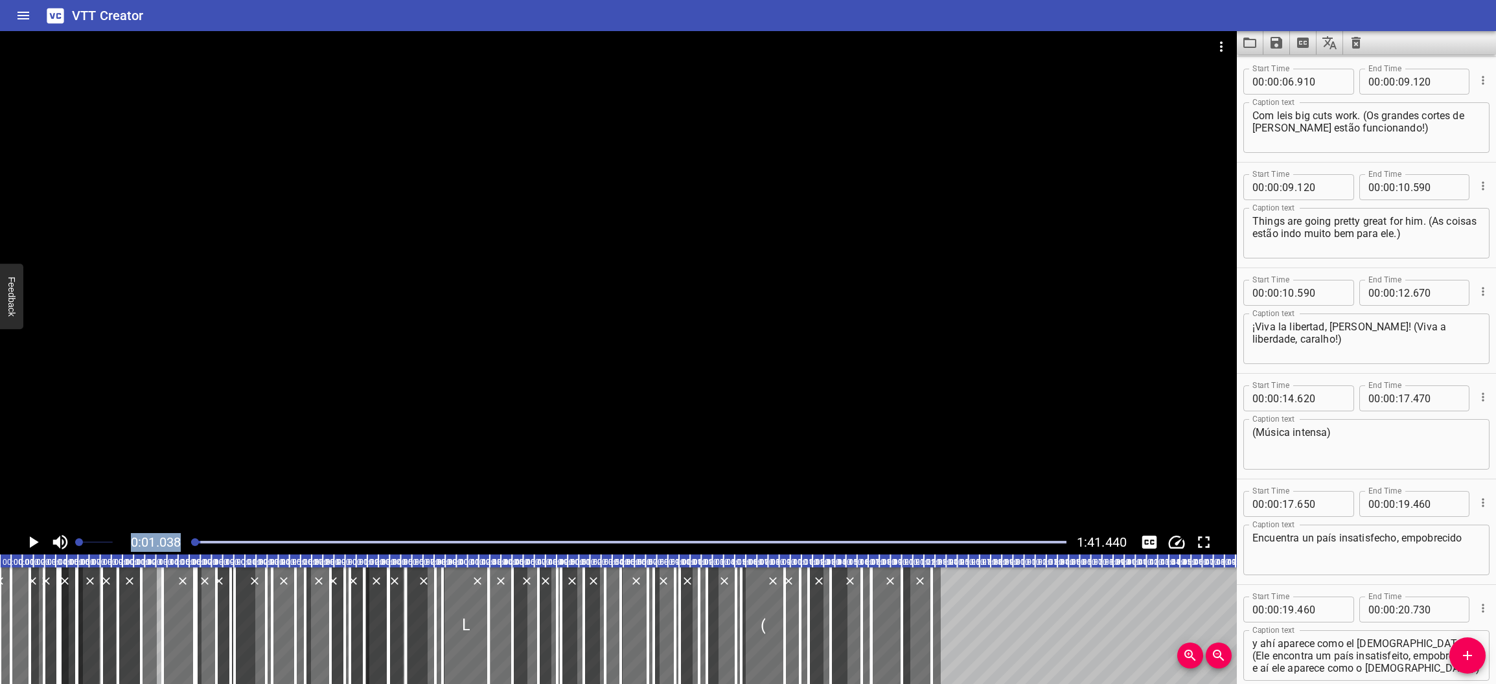
click at [980, 659] on icon "Zoom Out" at bounding box center [1219, 656] width 16 height 16
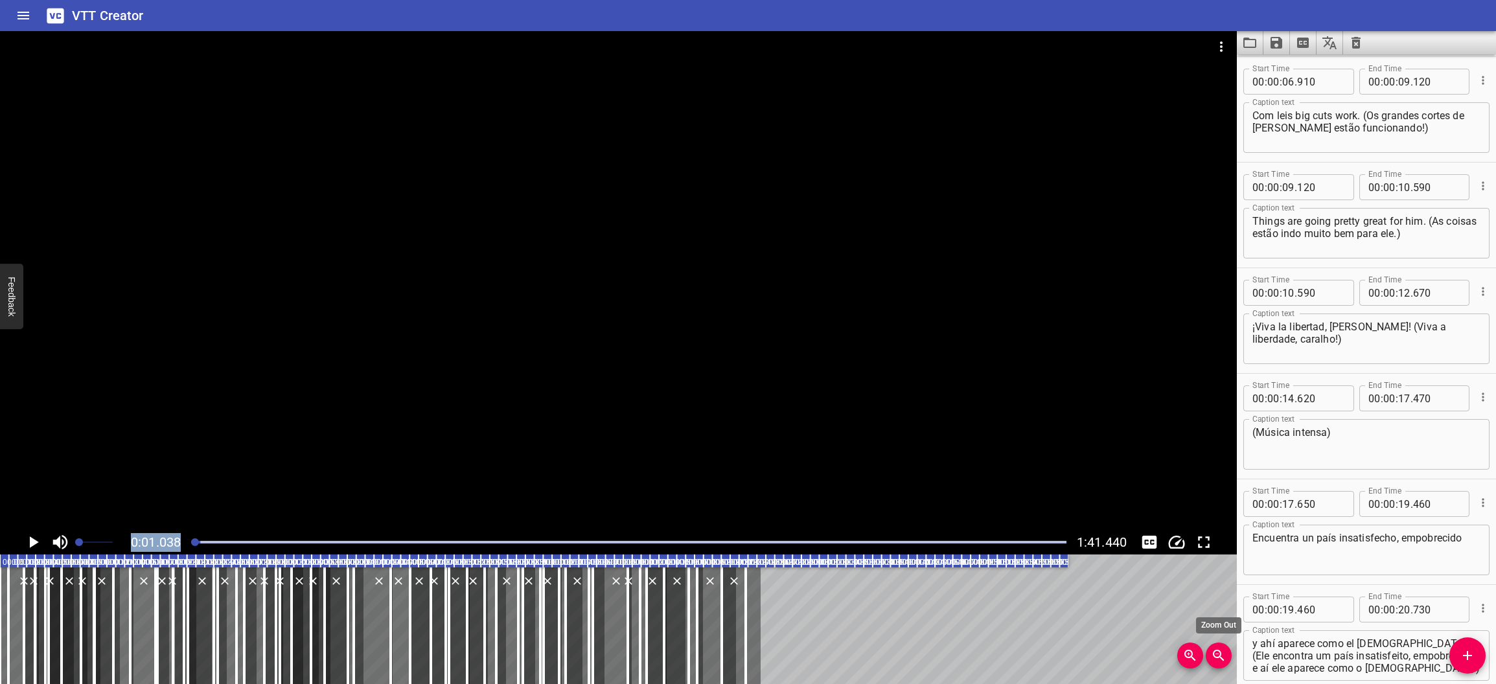
click at [980, 659] on icon "Zoom Out" at bounding box center [1219, 656] width 16 height 16
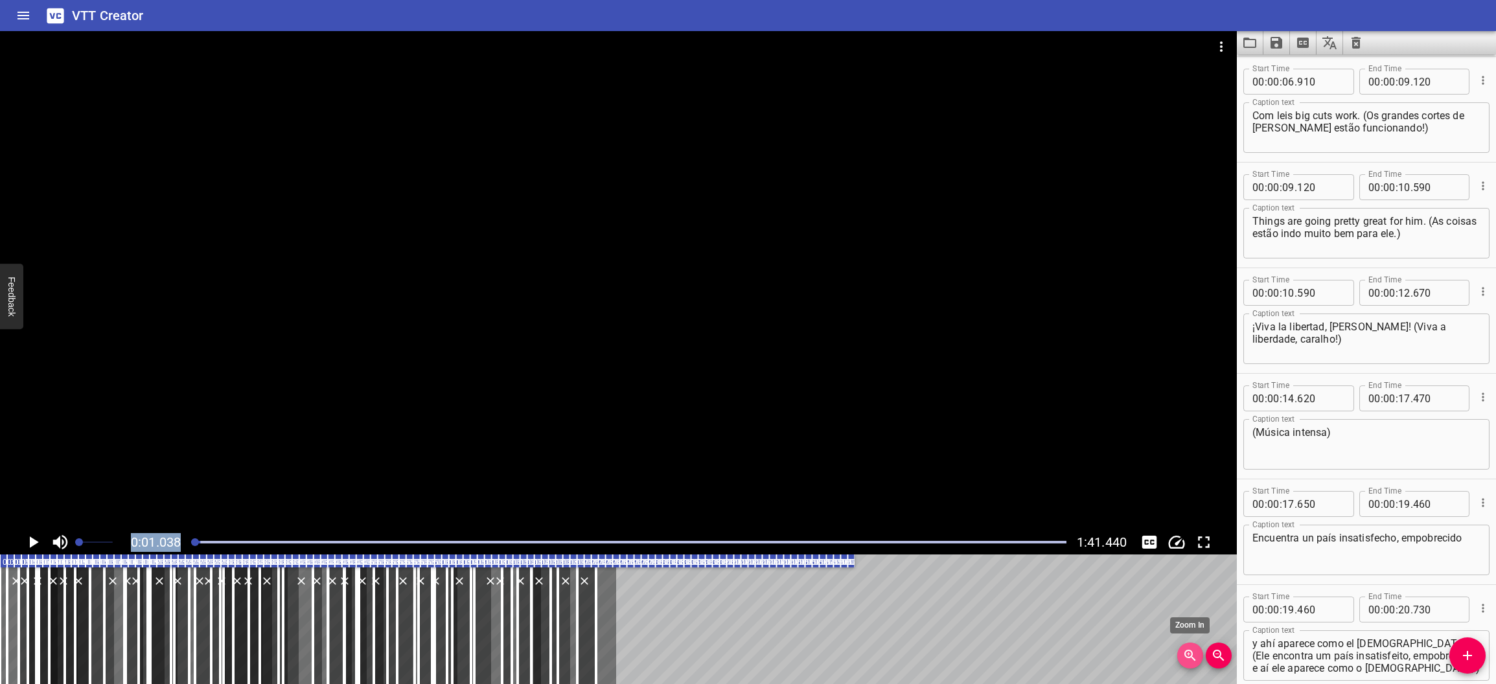
drag, startPoint x: 1220, startPoint y: 659, endPoint x: 1187, endPoint y: 658, distance: 33.0
click at [980, 658] on icon "Zoom In" at bounding box center [1190, 656] width 16 height 16
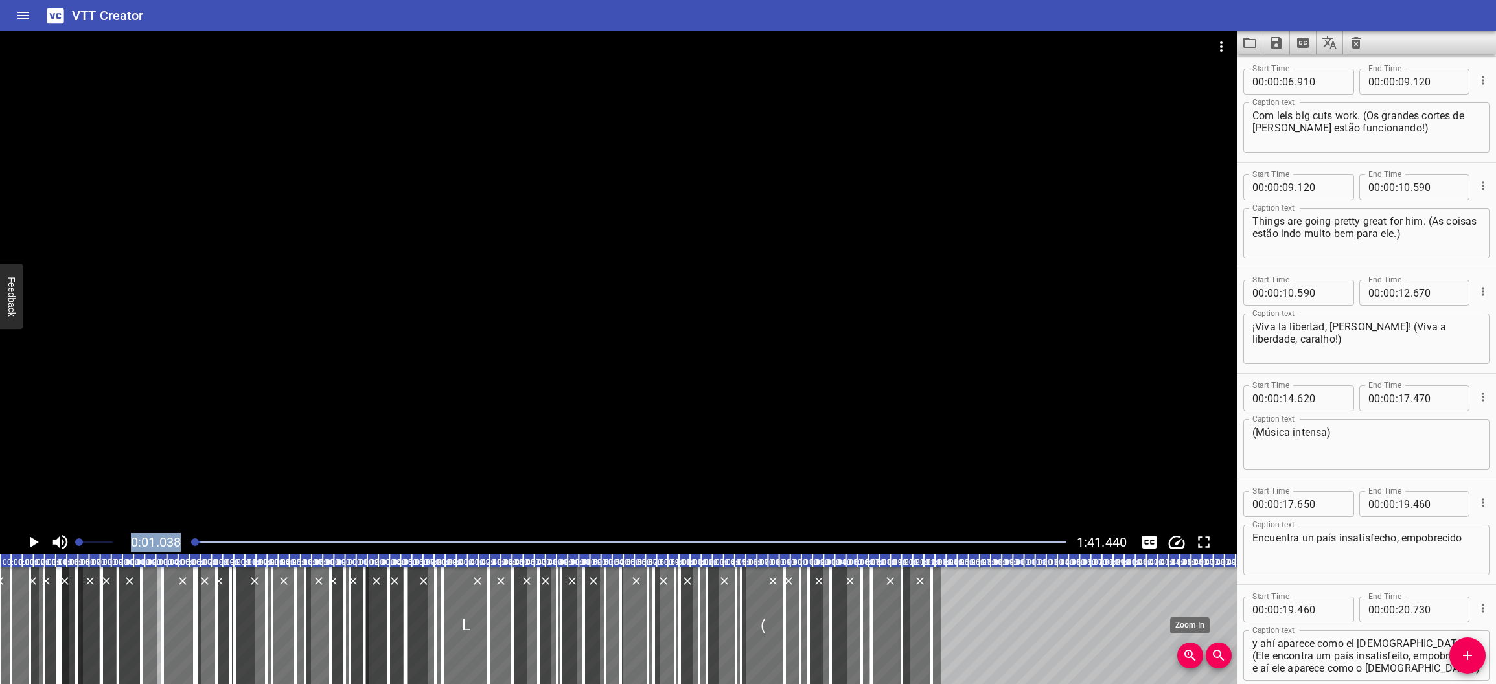
click at [980, 658] on icon "Zoom In" at bounding box center [1190, 656] width 16 height 16
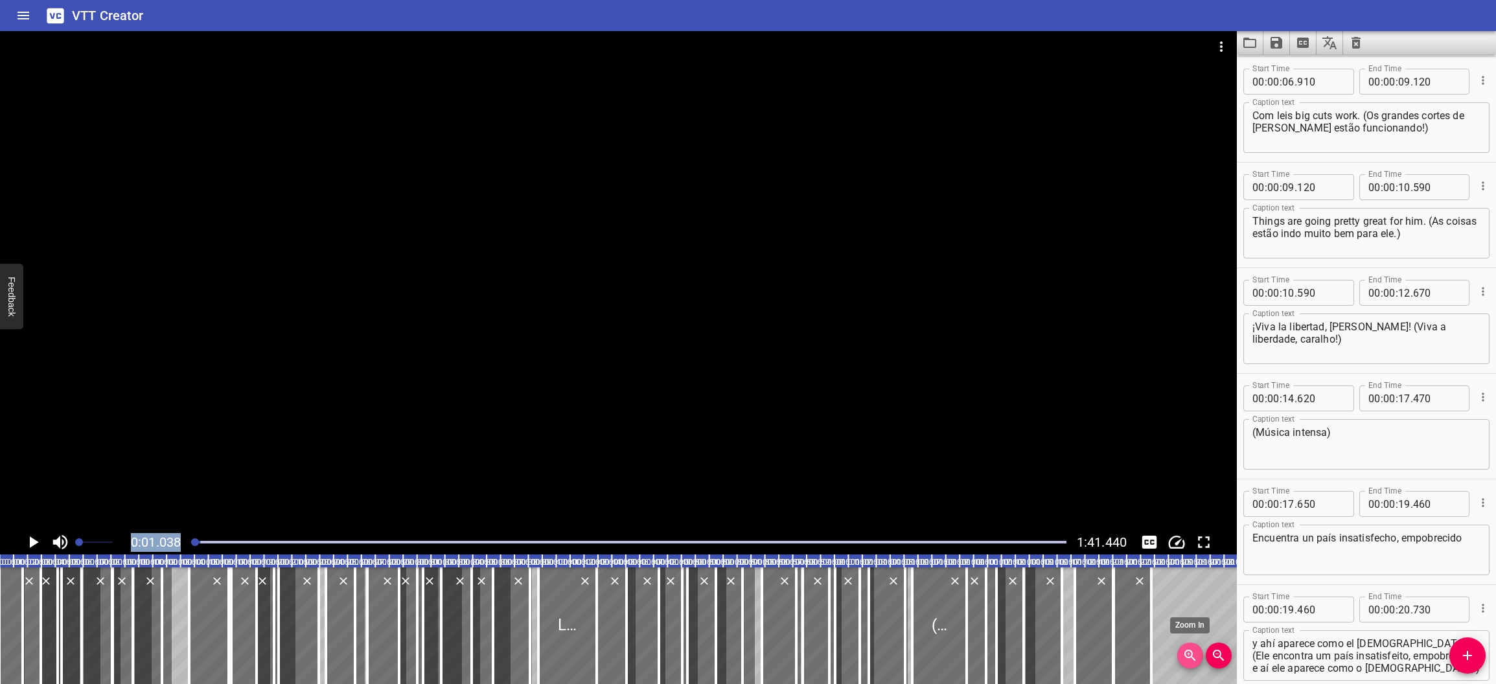
click at [980, 658] on icon "Zoom In" at bounding box center [1190, 656] width 16 height 16
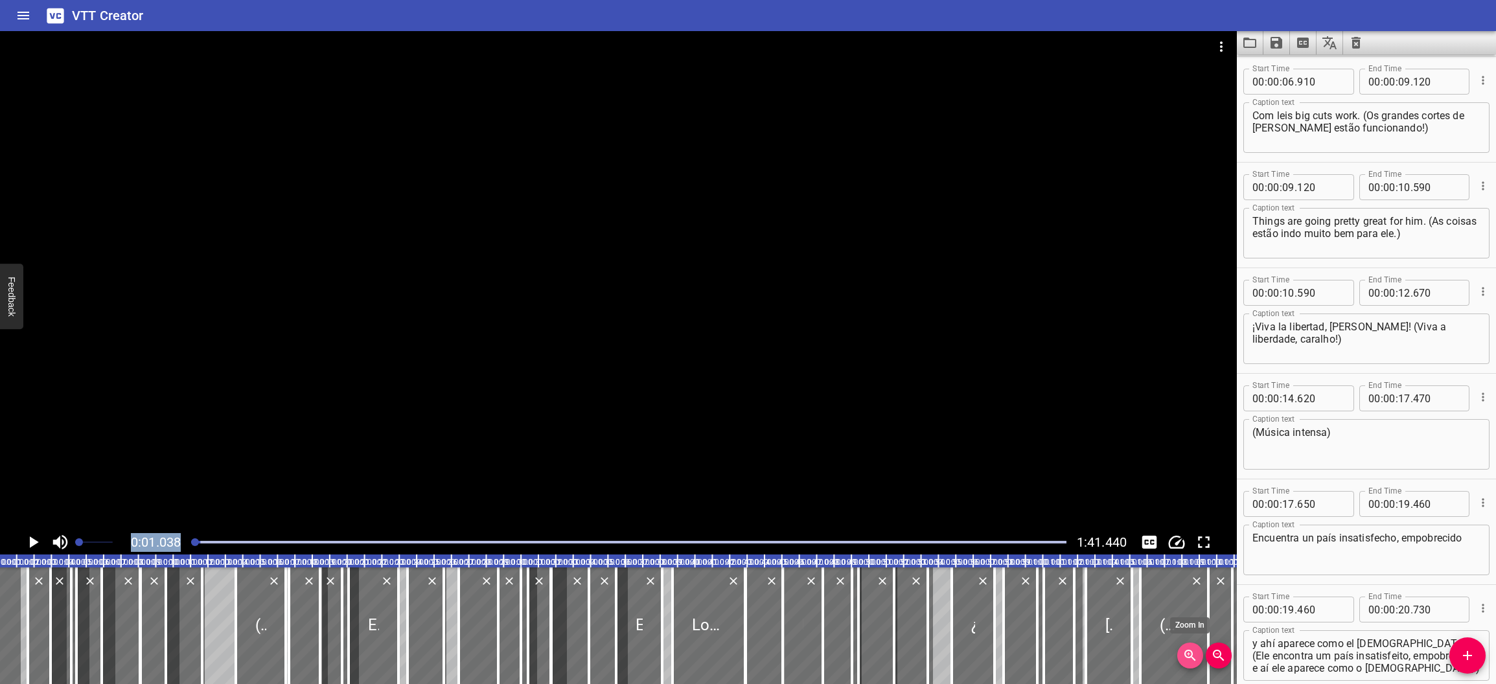
click at [980, 658] on icon "Zoom In" at bounding box center [1190, 656] width 16 height 16
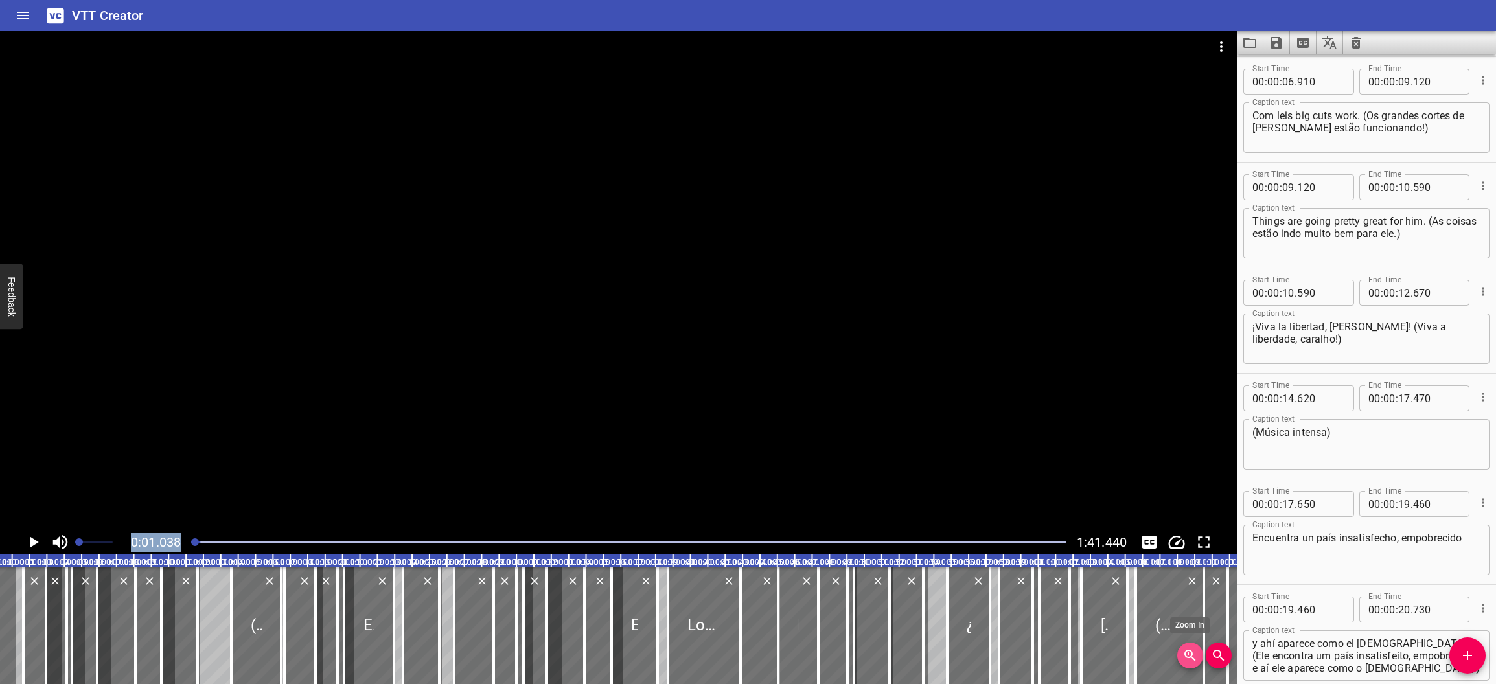
click at [980, 658] on icon "Zoom In" at bounding box center [1190, 656] width 16 height 16
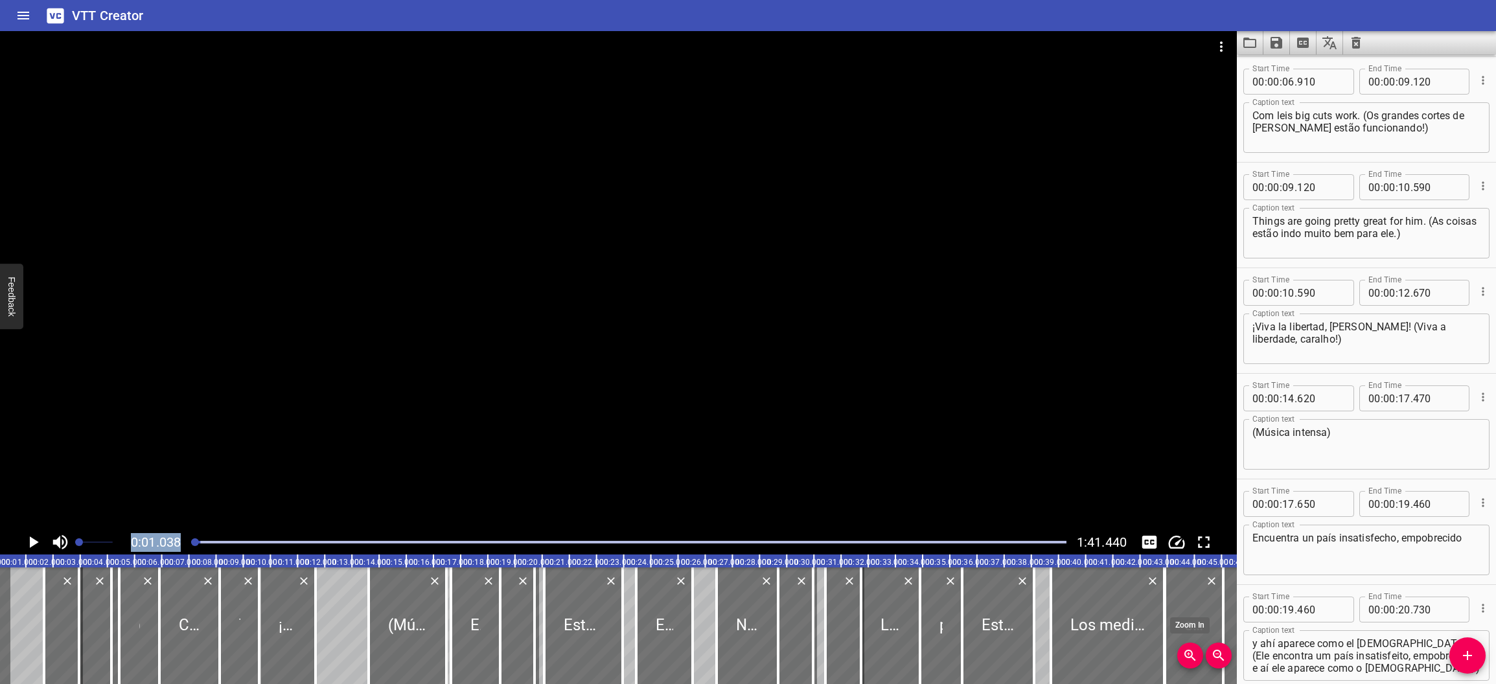
click at [980, 658] on icon "Zoom In" at bounding box center [1190, 656] width 16 height 16
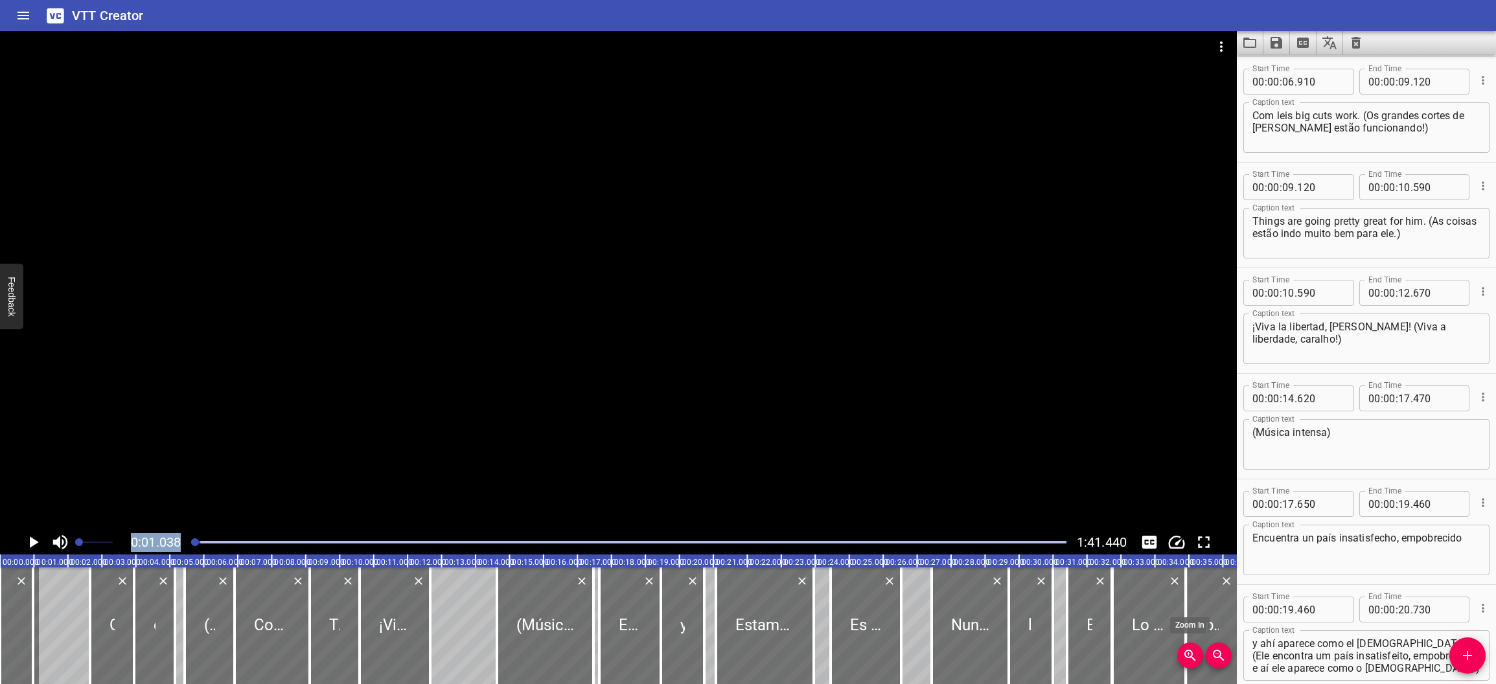
click at [980, 658] on icon "Zoom In" at bounding box center [1190, 656] width 16 height 16
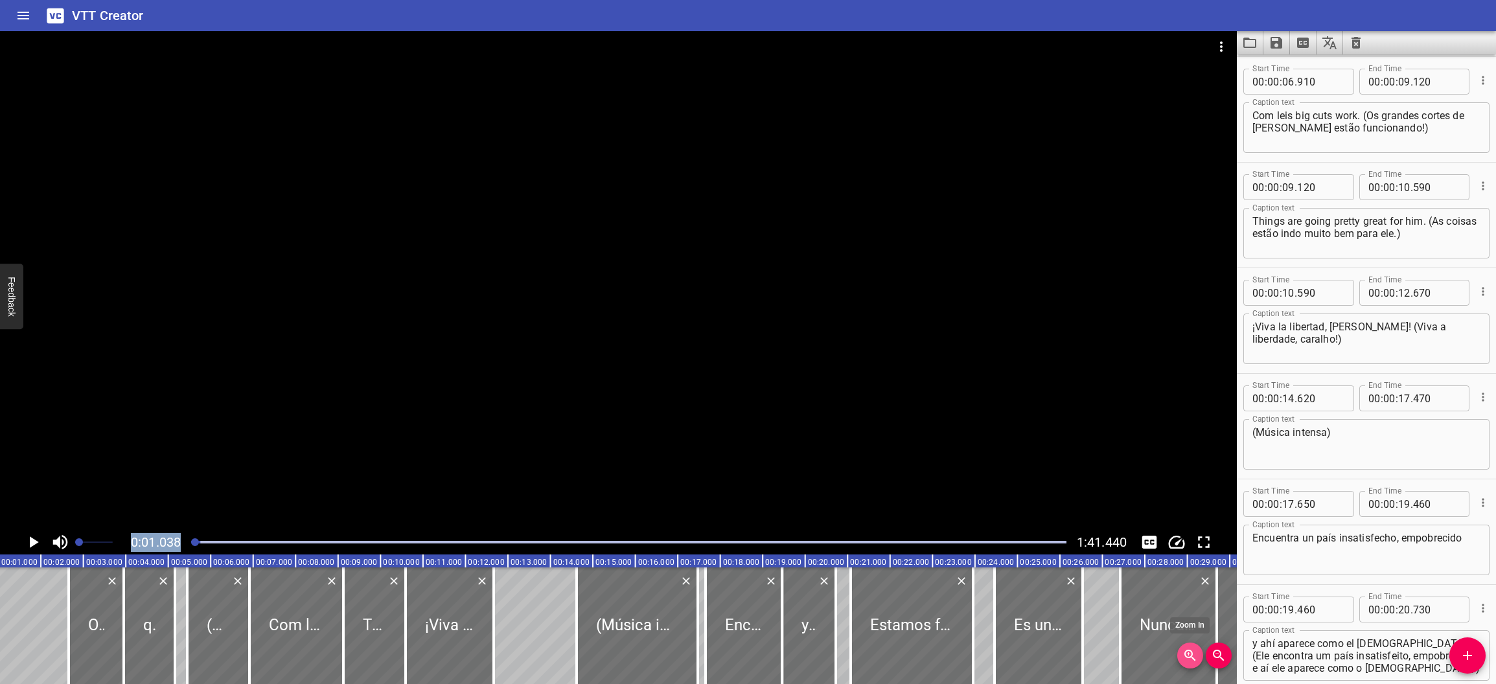
click at [980, 658] on icon "Zoom In" at bounding box center [1190, 656] width 16 height 16
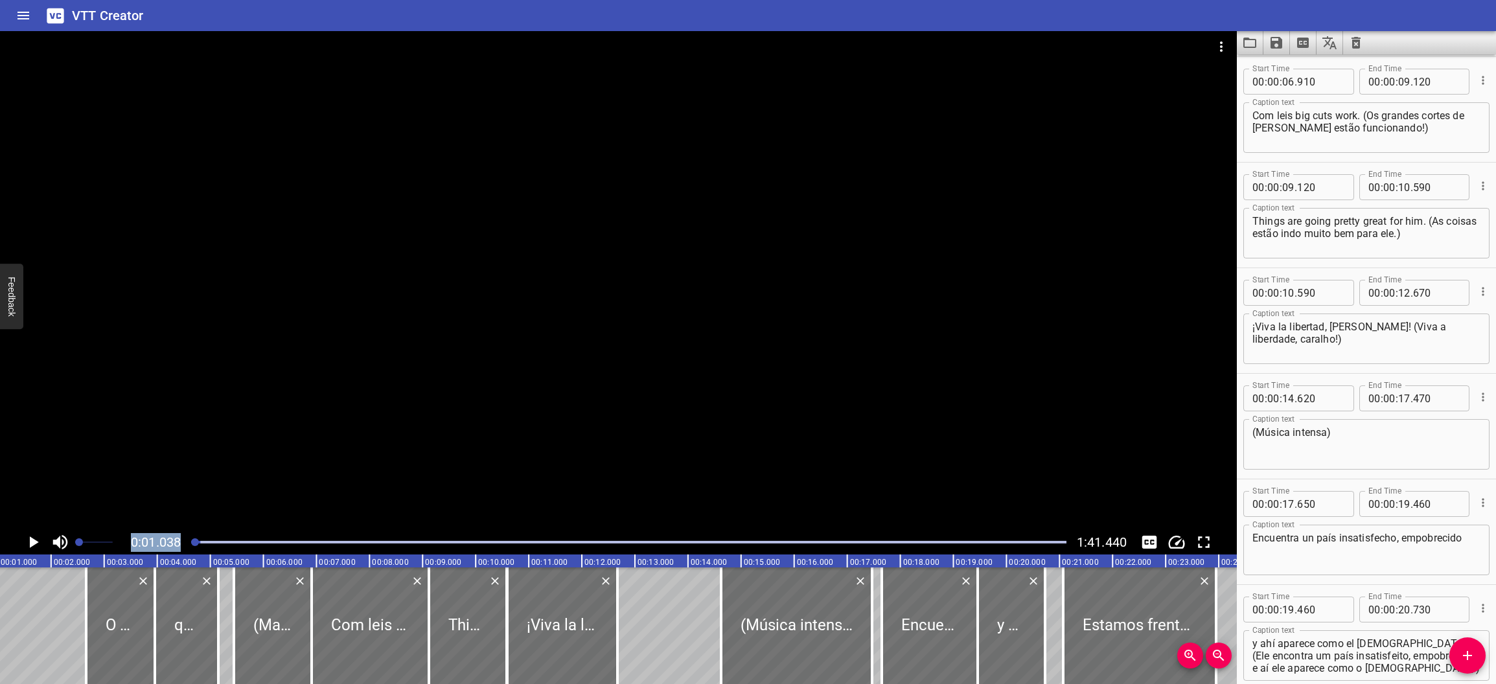
click at [980, 658] on icon "Zoom In" at bounding box center [1190, 656] width 16 height 16
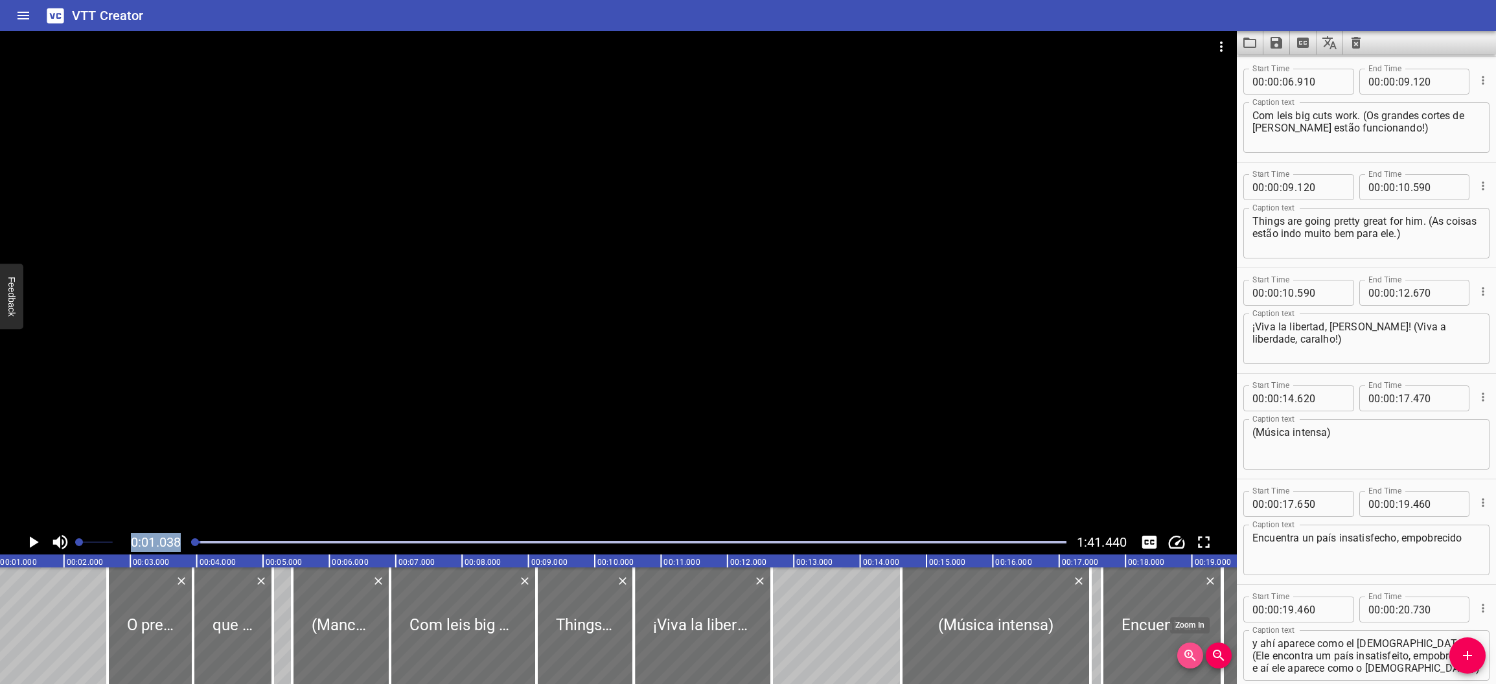
click at [980, 658] on icon "Zoom In" at bounding box center [1190, 656] width 16 height 16
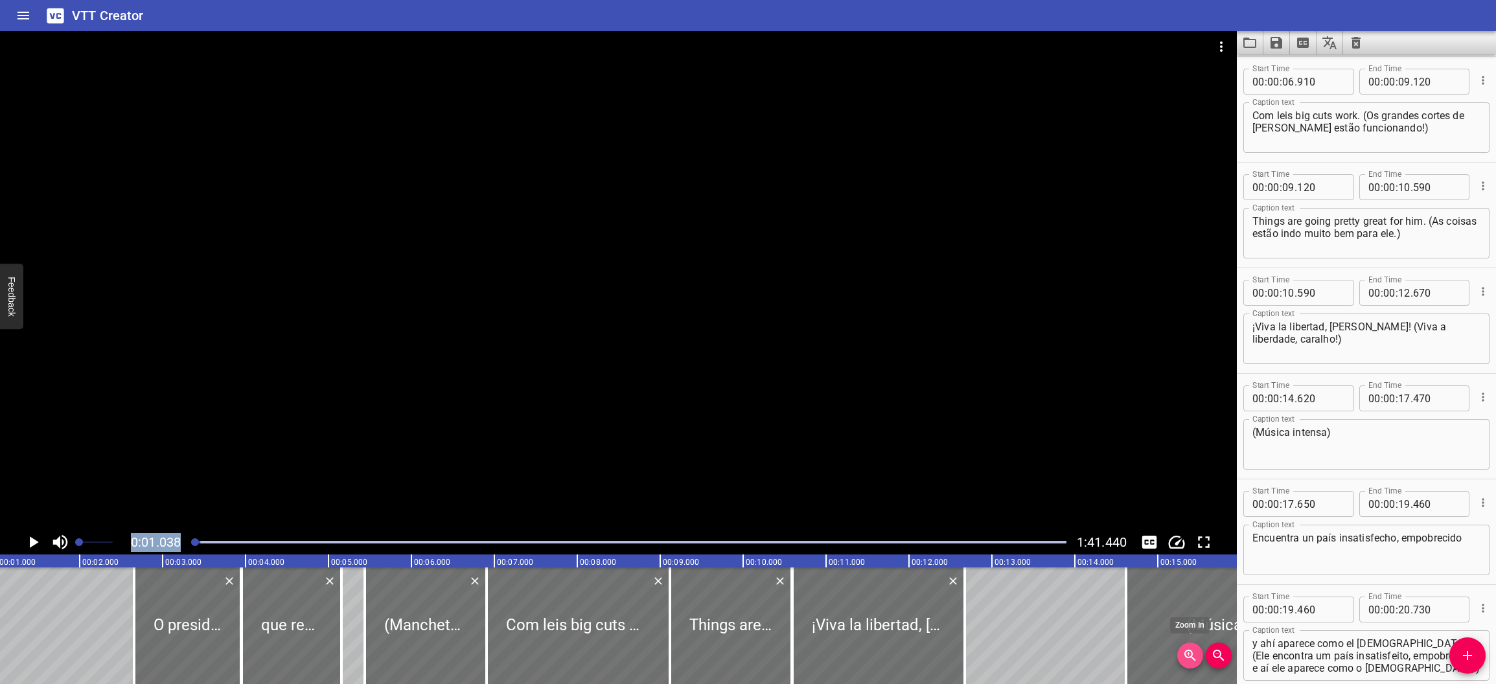
click at [980, 658] on icon "Zoom In" at bounding box center [1190, 656] width 16 height 16
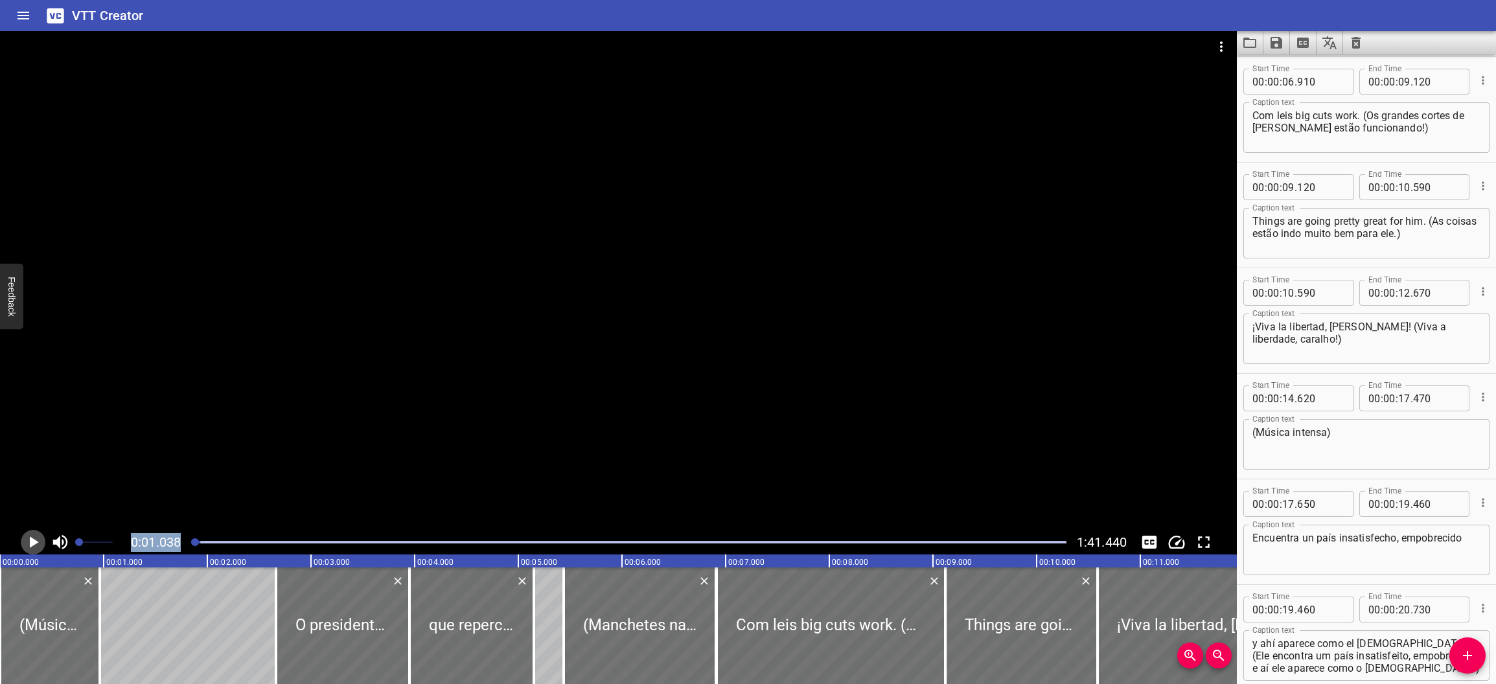
click at [27, 541] on icon "Play/Pause" at bounding box center [32, 541] width 19 height 19
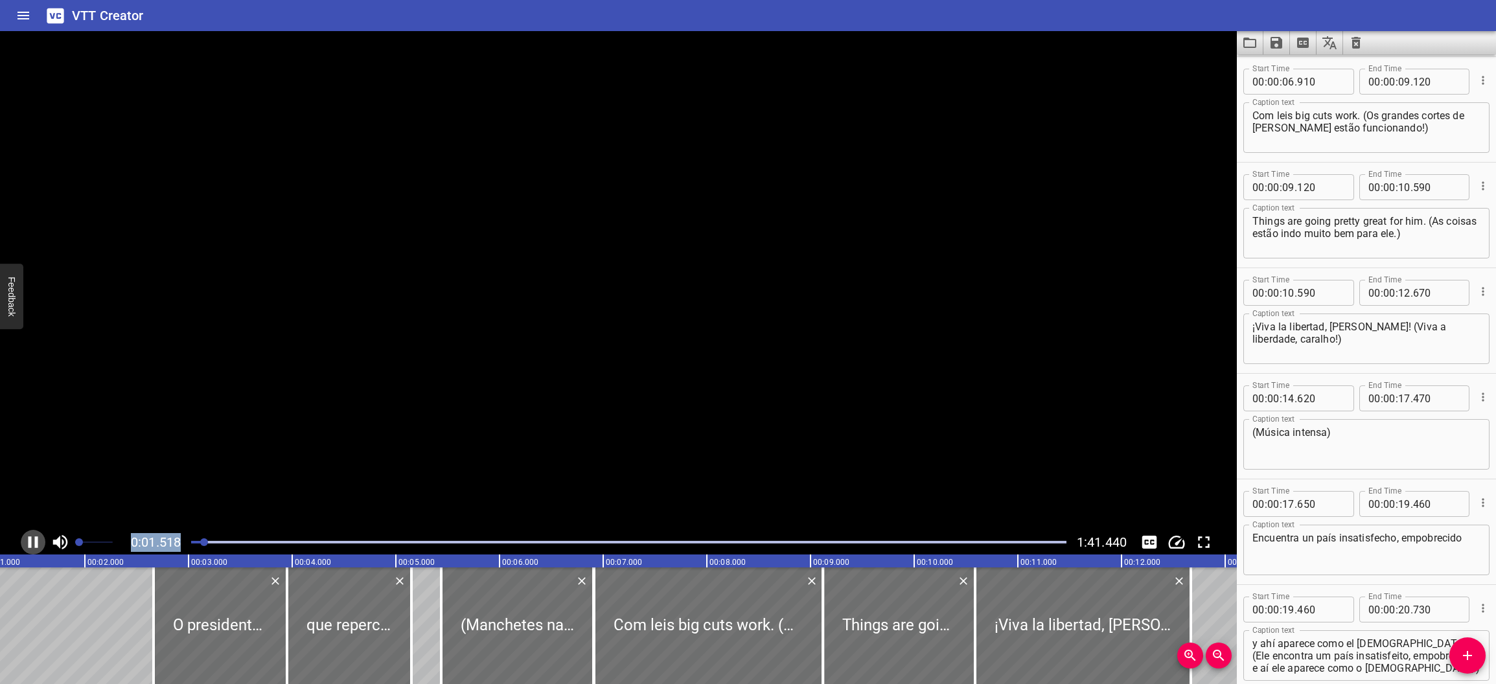
click at [27, 541] on icon "Play/Pause" at bounding box center [32, 541] width 19 height 19
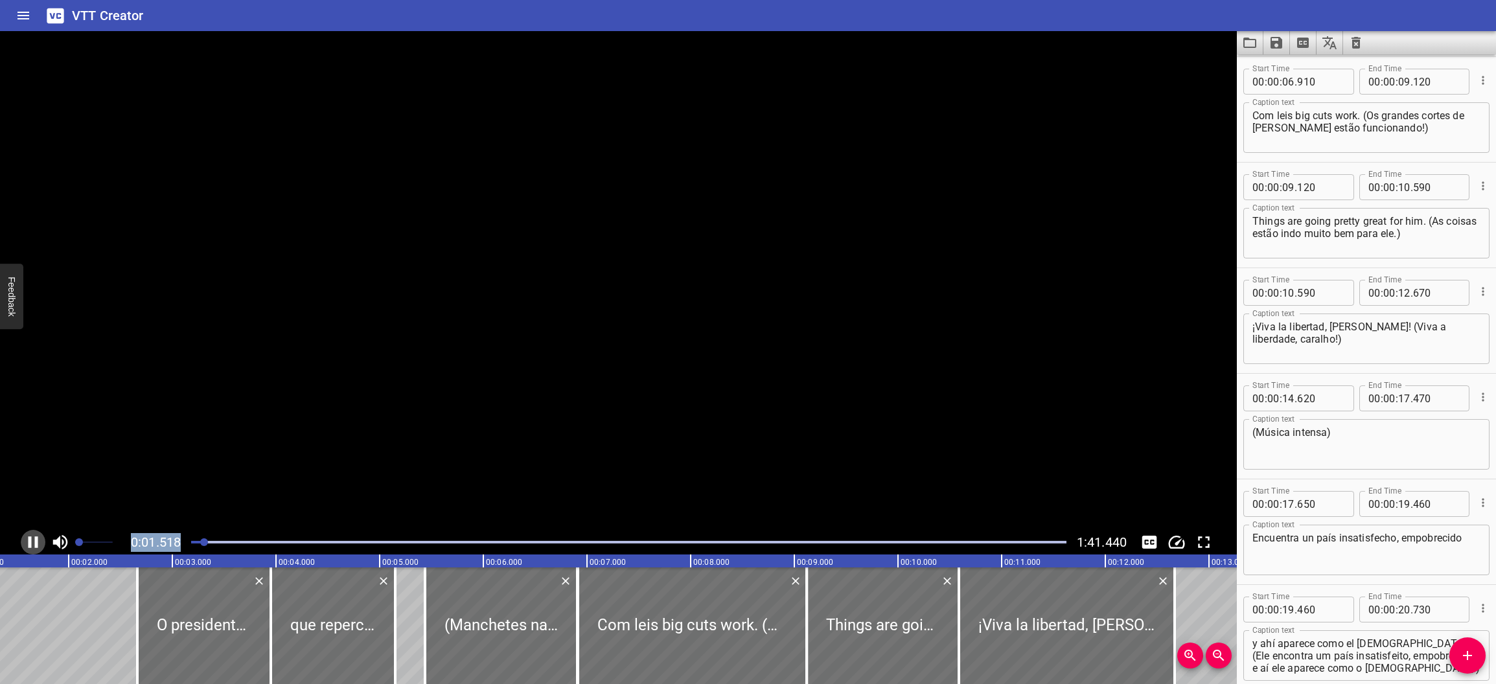
scroll to position [0, 163]
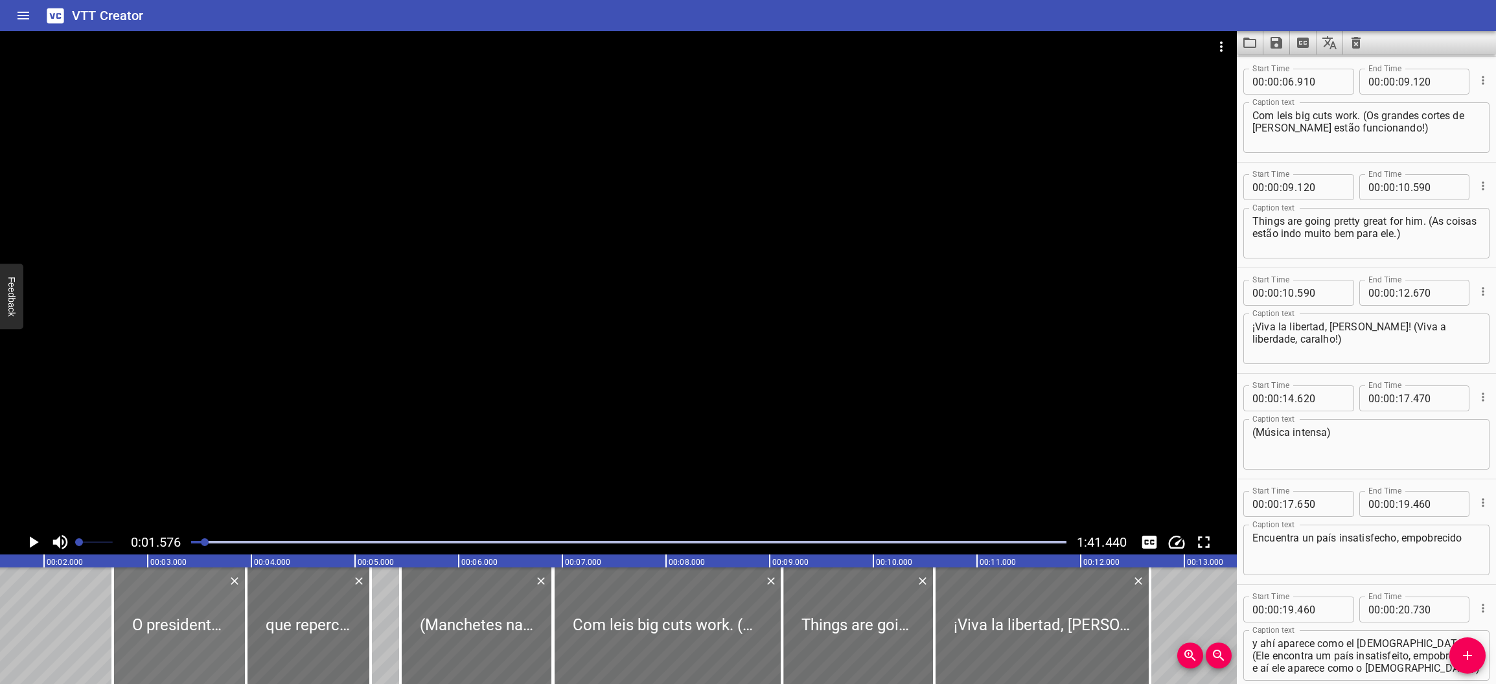
click at [123, 628] on div at bounding box center [179, 625] width 133 height 117
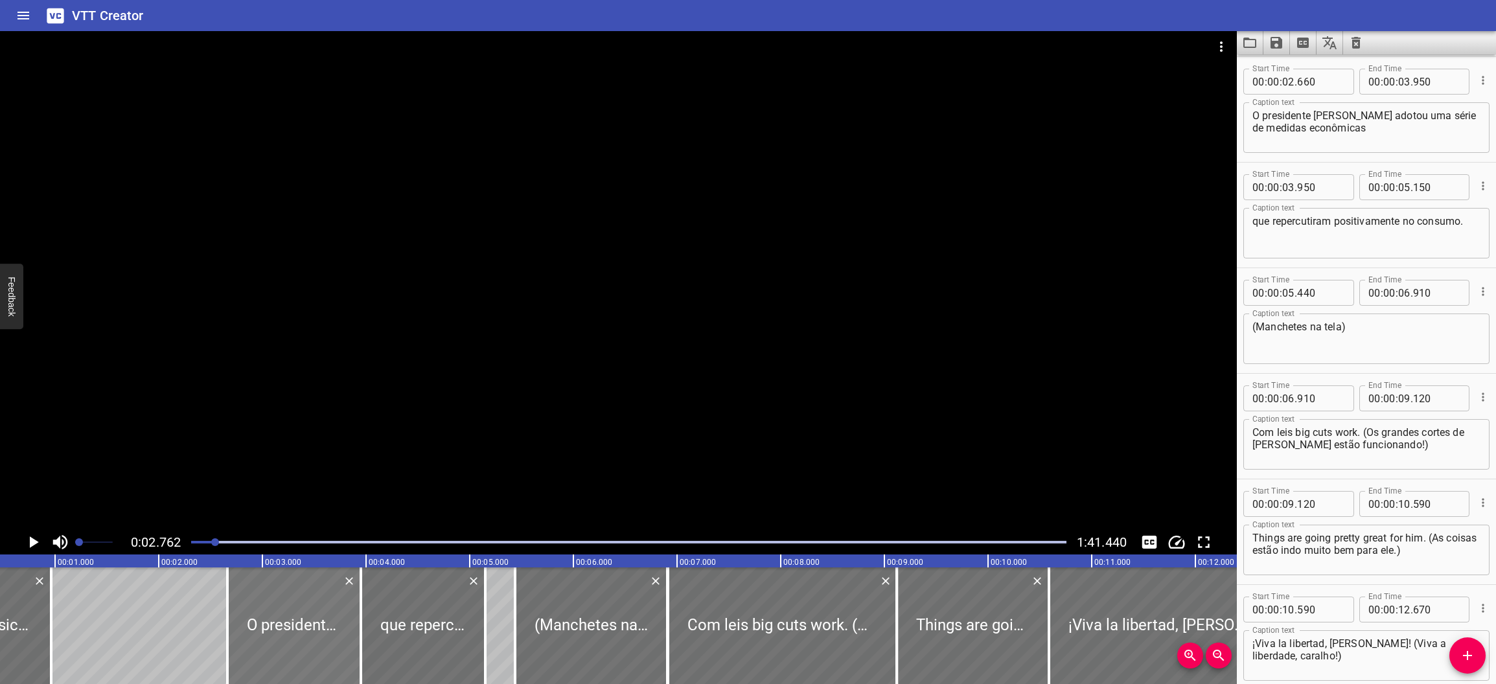
scroll to position [0, 0]
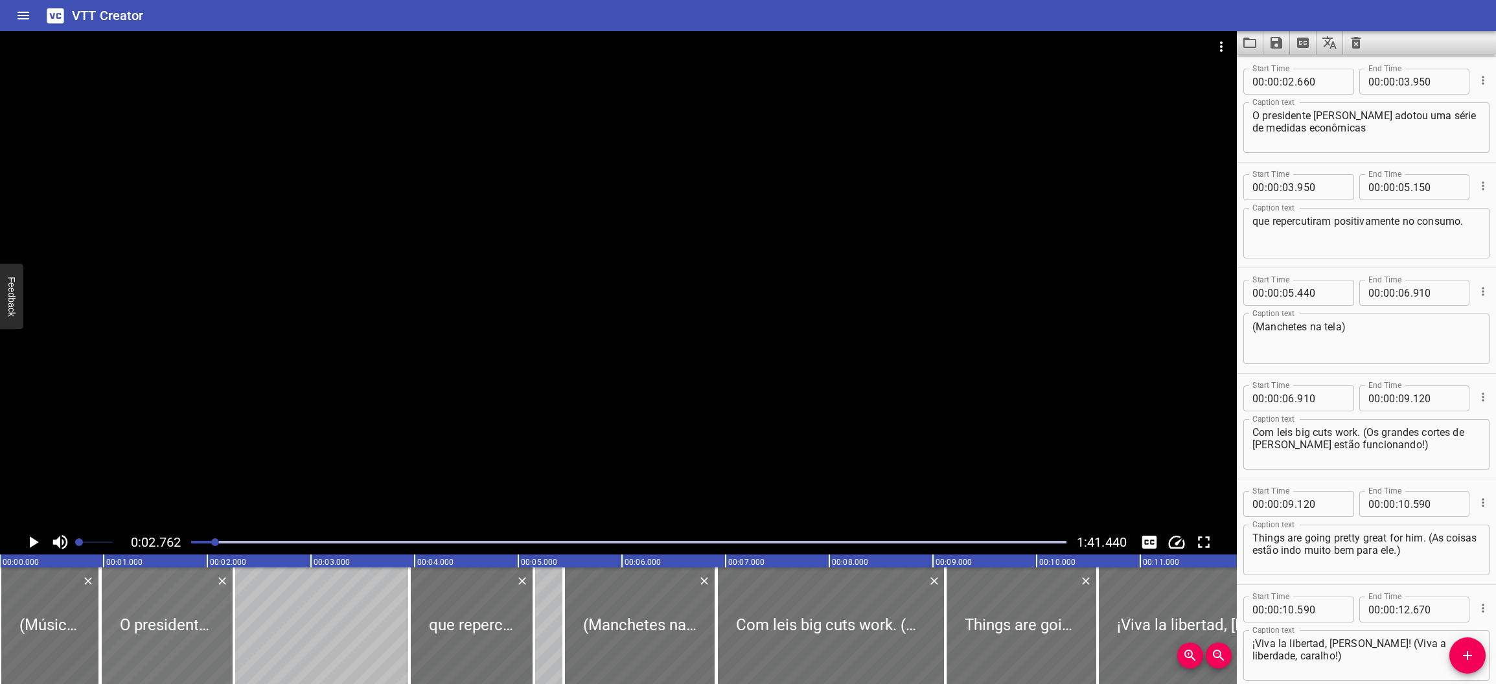
drag, startPoint x: 319, startPoint y: 617, endPoint x: 143, endPoint y: 608, distance: 175.7
click at [143, 608] on div at bounding box center [166, 625] width 133 height 117
type input "00"
type input "966"
type input "02"
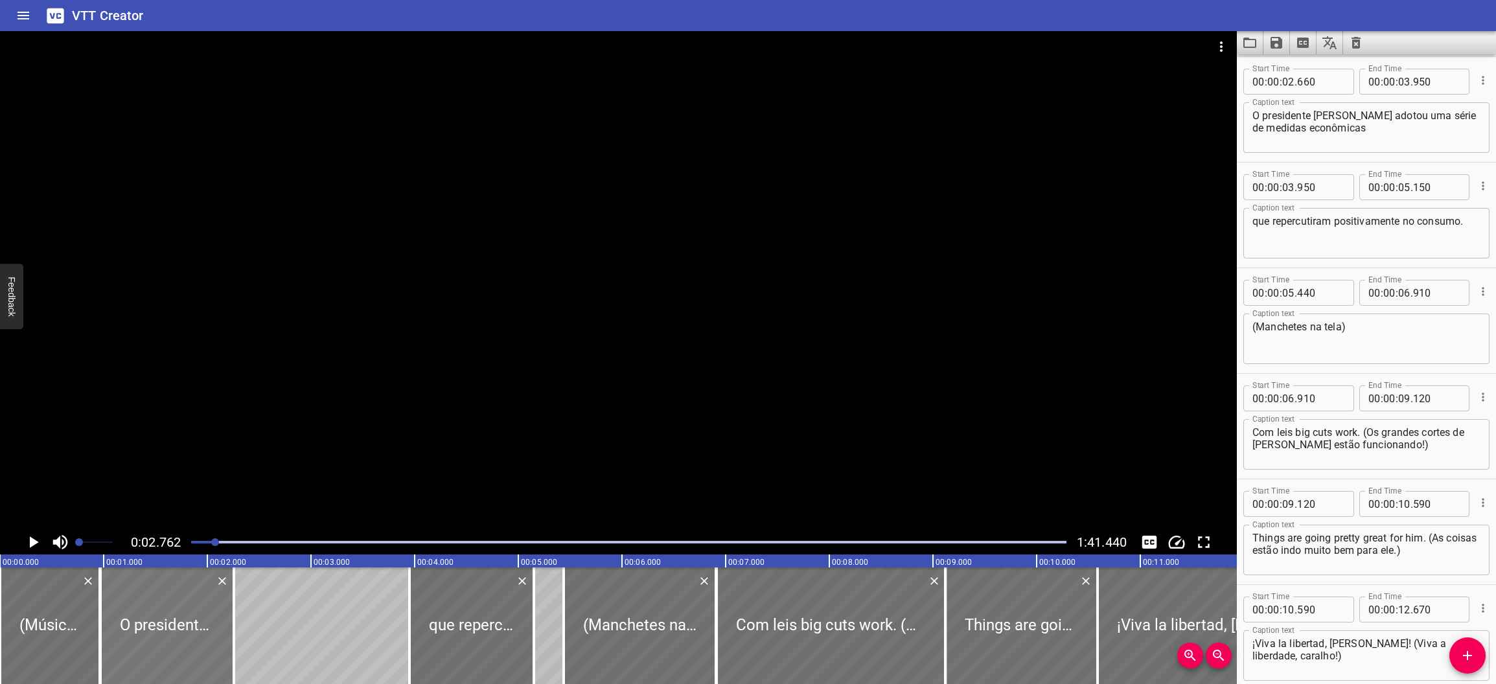
type input "256"
click at [33, 559] on text "00:00.000" at bounding box center [21, 562] width 36 height 9
click at [109, 606] on div at bounding box center [166, 625] width 133 height 117
click at [53, 612] on div at bounding box center [50, 625] width 100 height 117
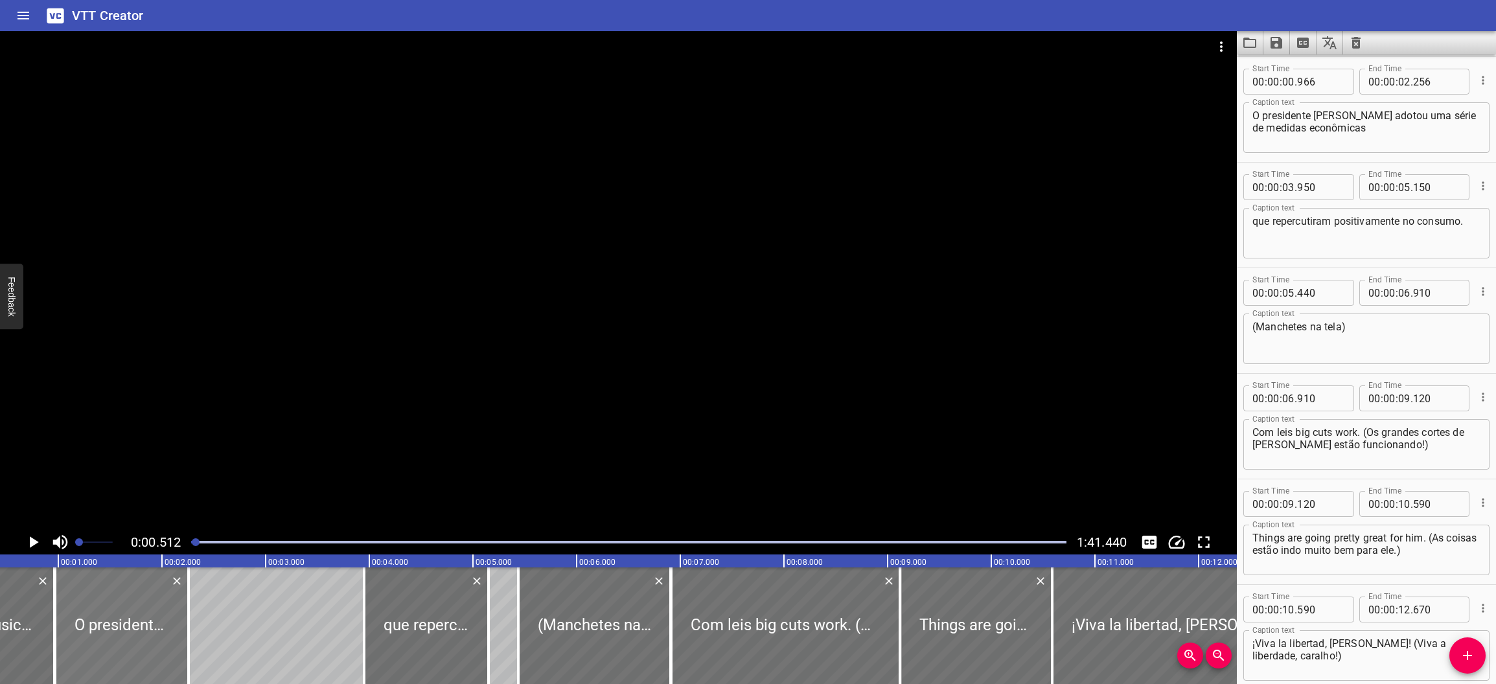
scroll to position [0, 53]
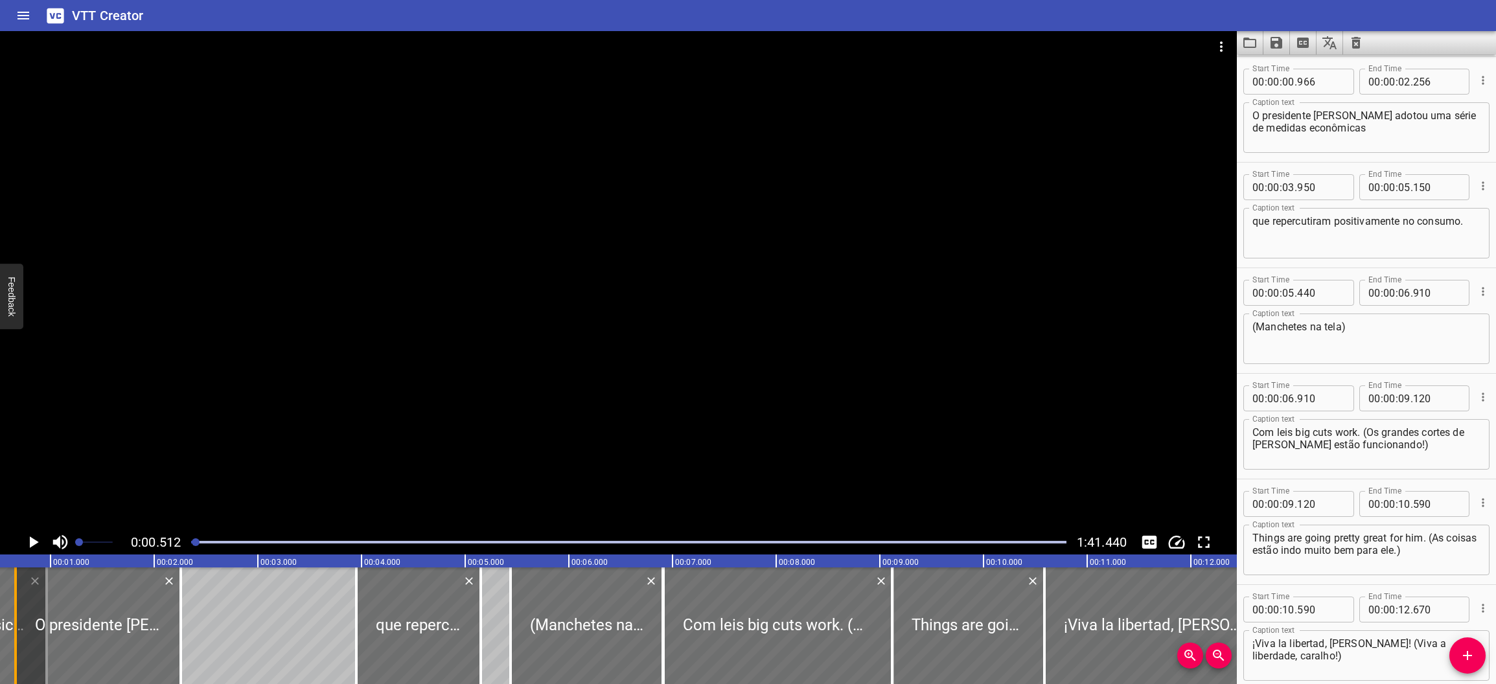
drag, startPoint x: 45, startPoint y: 619, endPoint x: 12, endPoint y: 619, distance: 32.4
click at [12, 619] on div at bounding box center [15, 625] width 13 height 117
drag, startPoint x: 129, startPoint y: 619, endPoint x: 63, endPoint y: 619, distance: 66.1
click at [63, 619] on div at bounding box center [86, 625] width 166 height 117
type input "516"
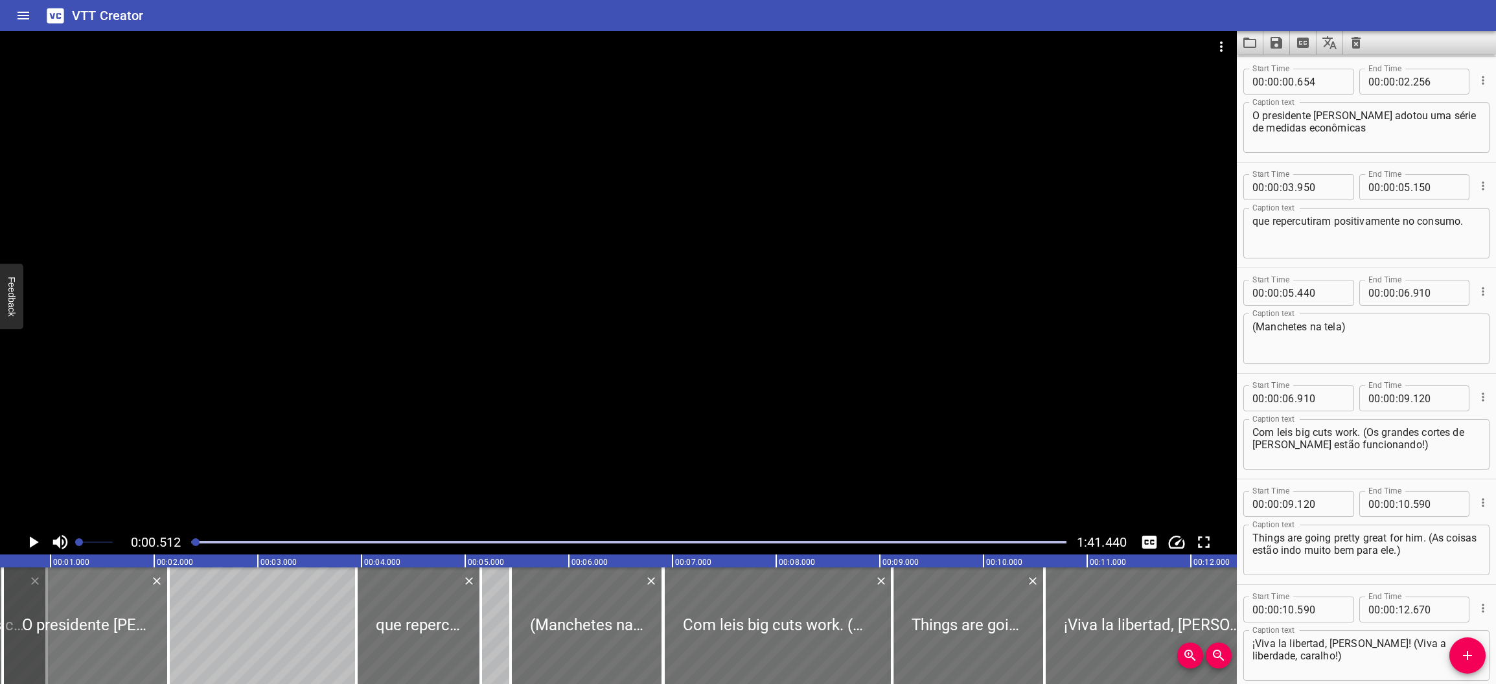
type input "119"
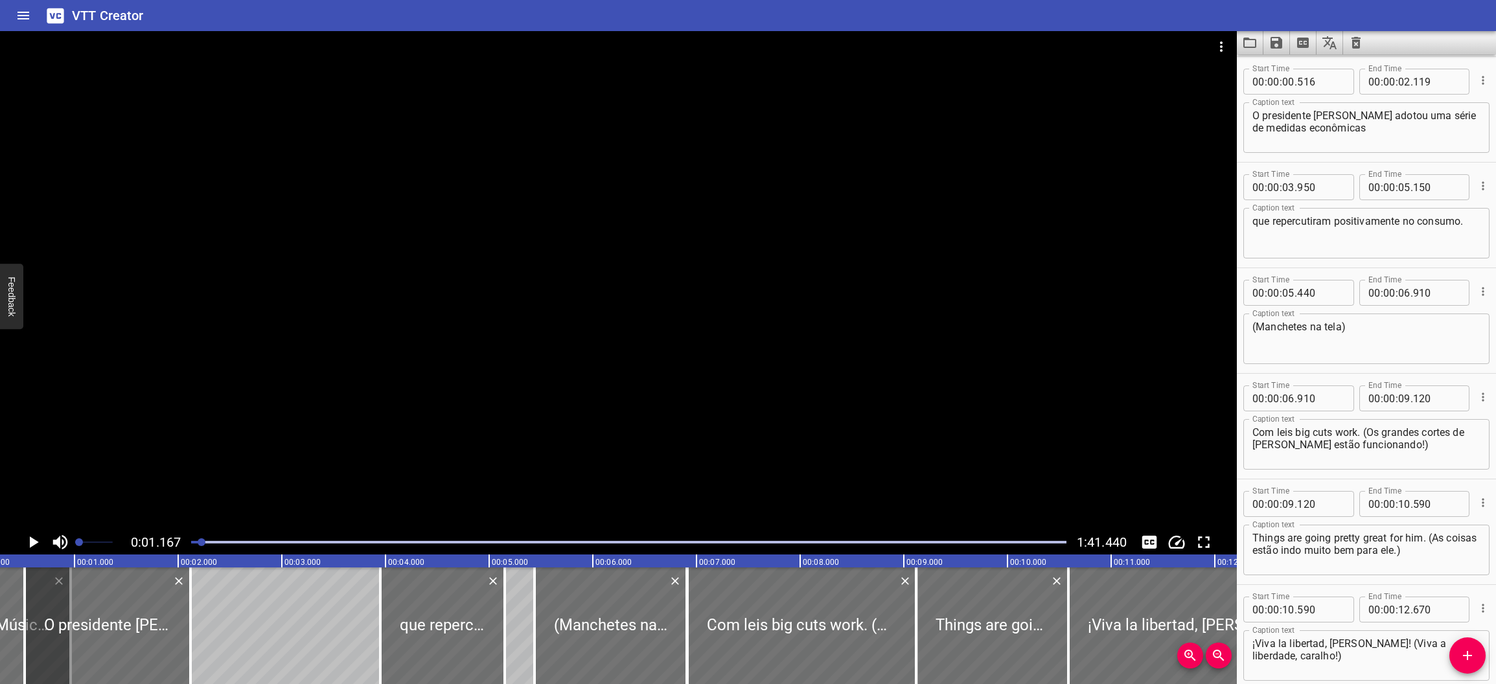
scroll to position [0, 0]
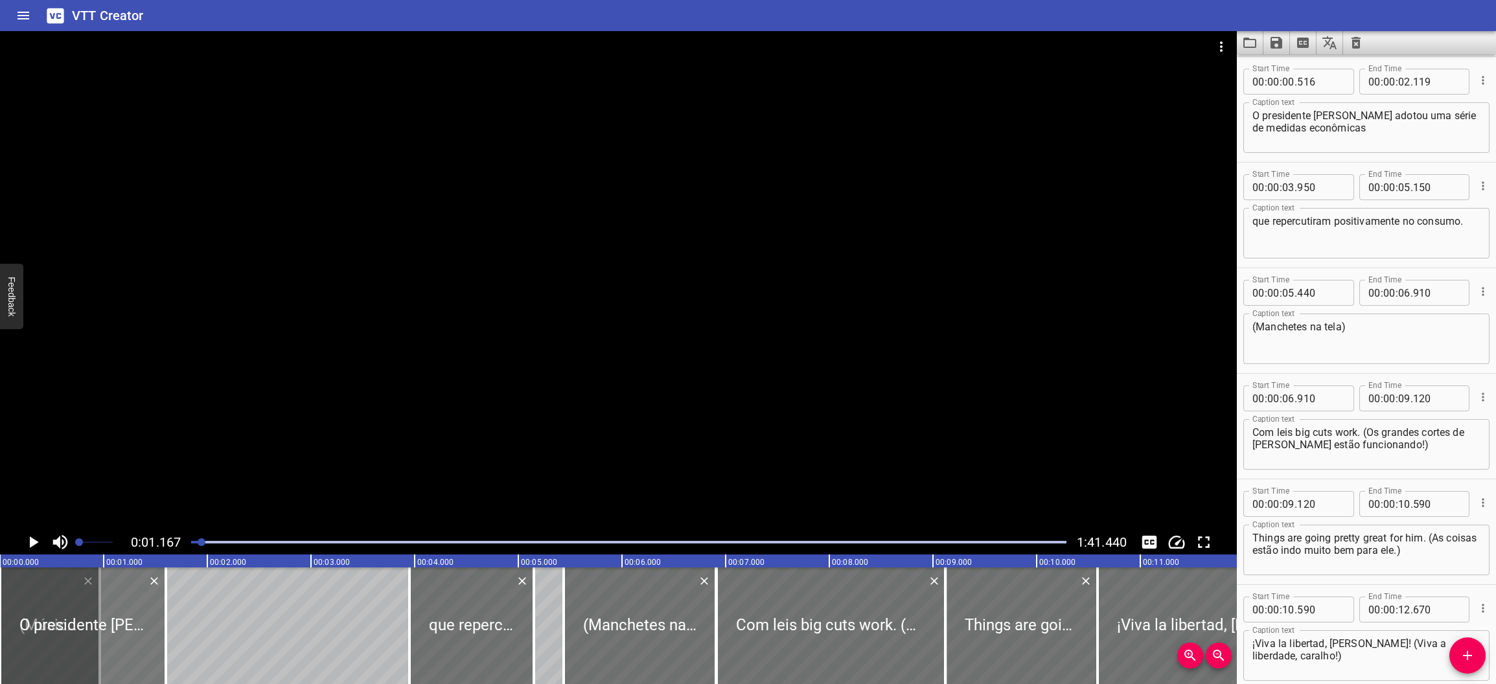
drag, startPoint x: 113, startPoint y: 619, endPoint x: 60, endPoint y: 617, distance: 52.5
click at [60, 617] on div at bounding box center [83, 625] width 166 height 117
type input "000"
type input "01"
type input "603"
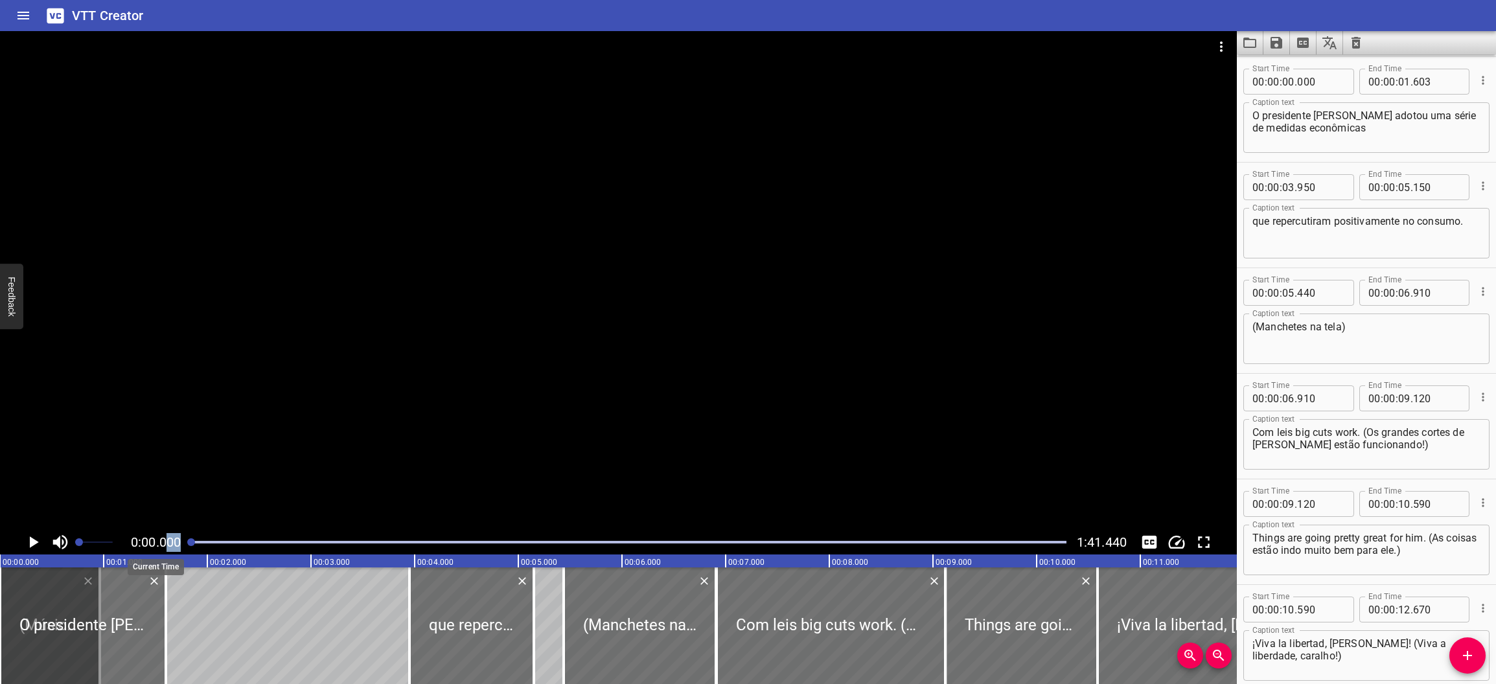
drag, startPoint x: 207, startPoint y: 541, endPoint x: 170, endPoint y: 540, distance: 36.3
click at [170, 540] on div "0:00.000 1:41.440" at bounding box center [618, 542] width 1236 height 25
click at [32, 541] on icon "Play/Pause" at bounding box center [34, 542] width 9 height 12
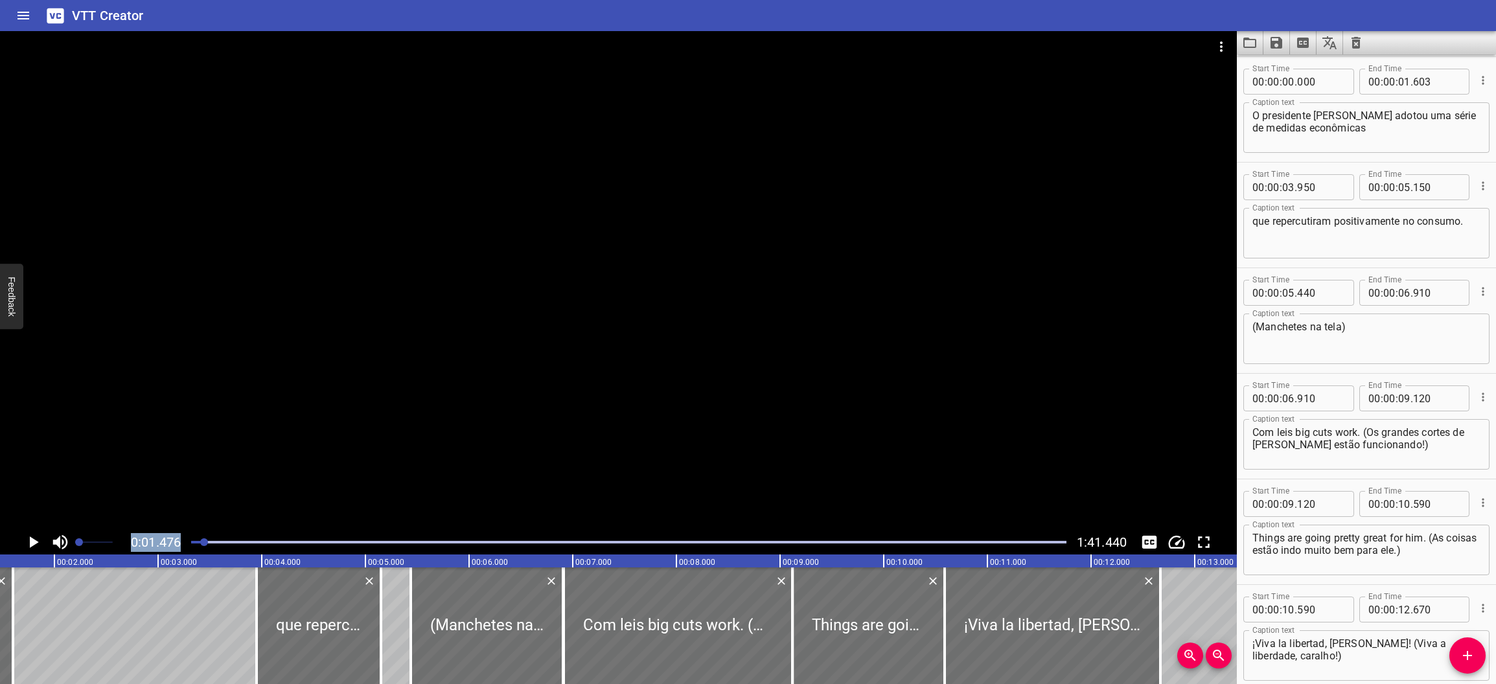
click at [21, 530] on button "Play/Pause" at bounding box center [33, 542] width 25 height 25
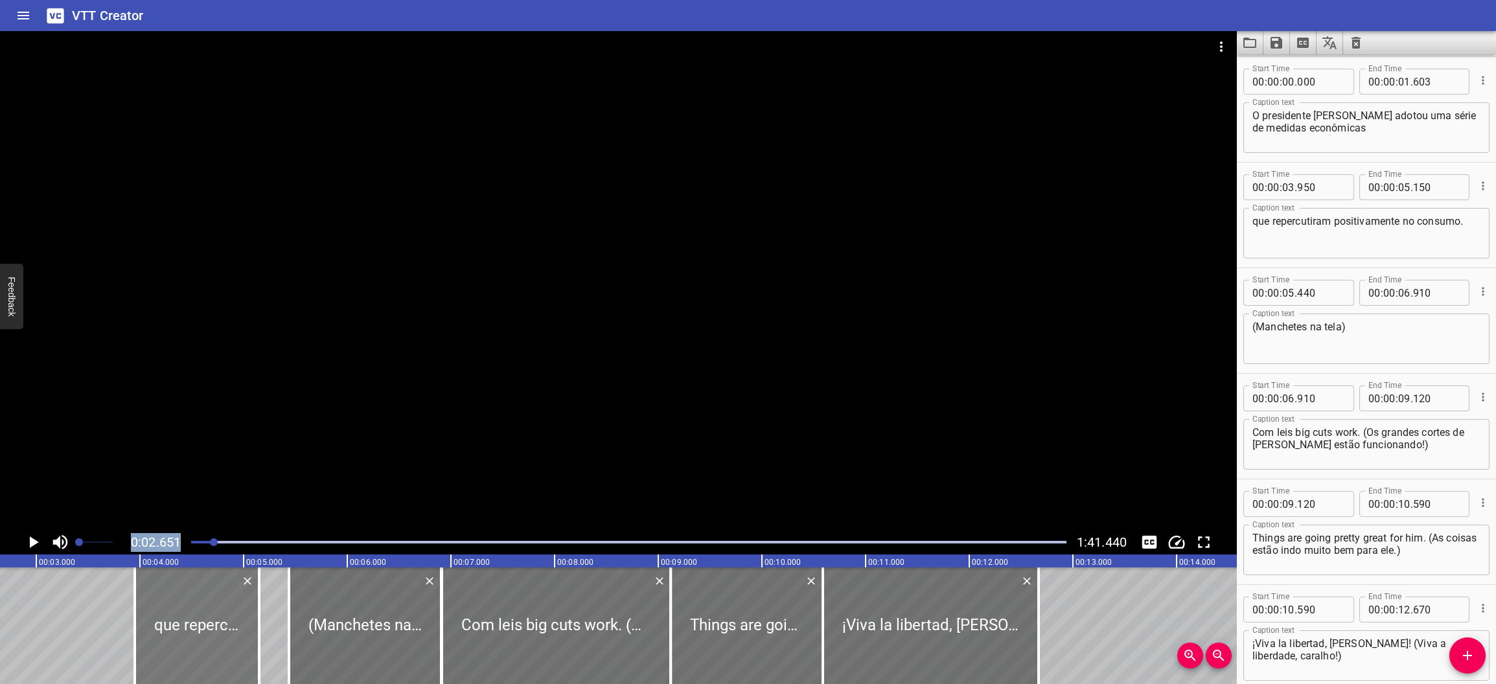
click at [21, 530] on button "Play/Pause" at bounding box center [33, 542] width 25 height 25
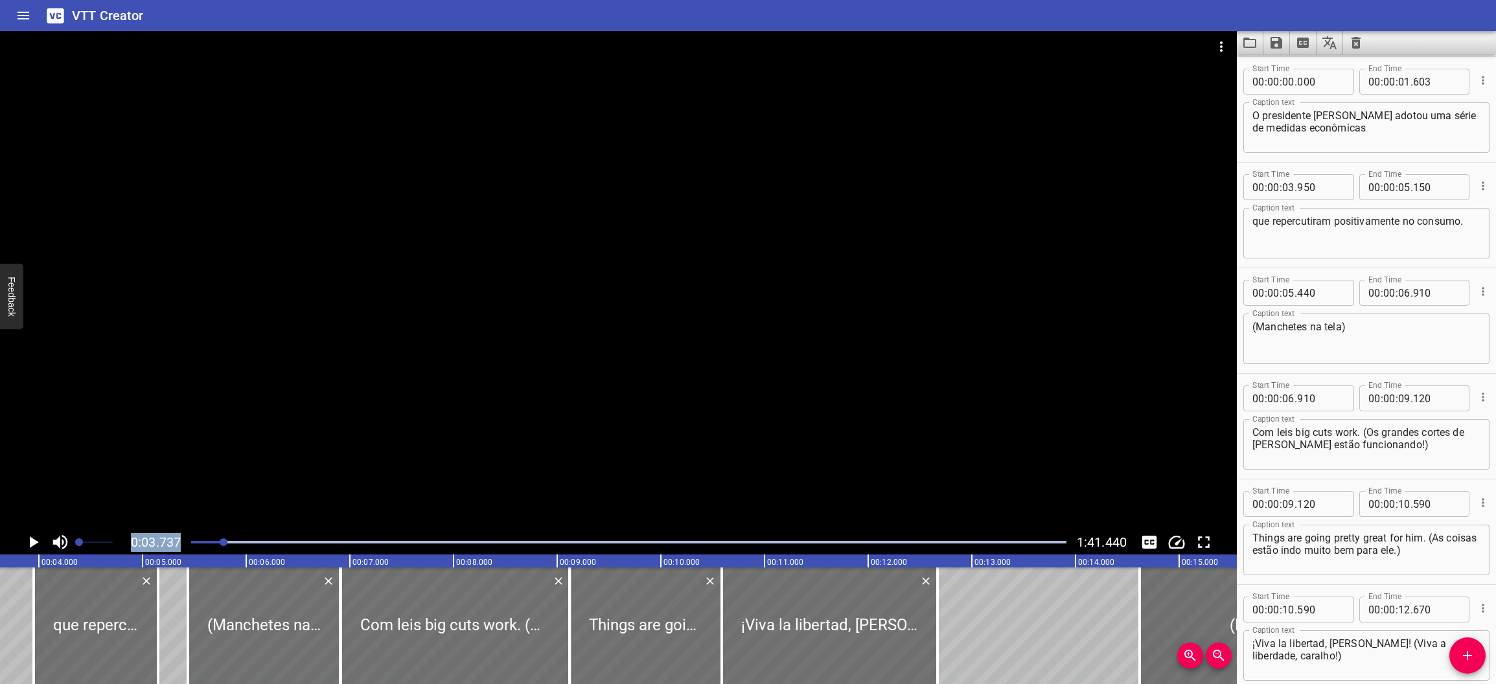
click at [21, 530] on button "Play/Pause" at bounding box center [33, 542] width 25 height 25
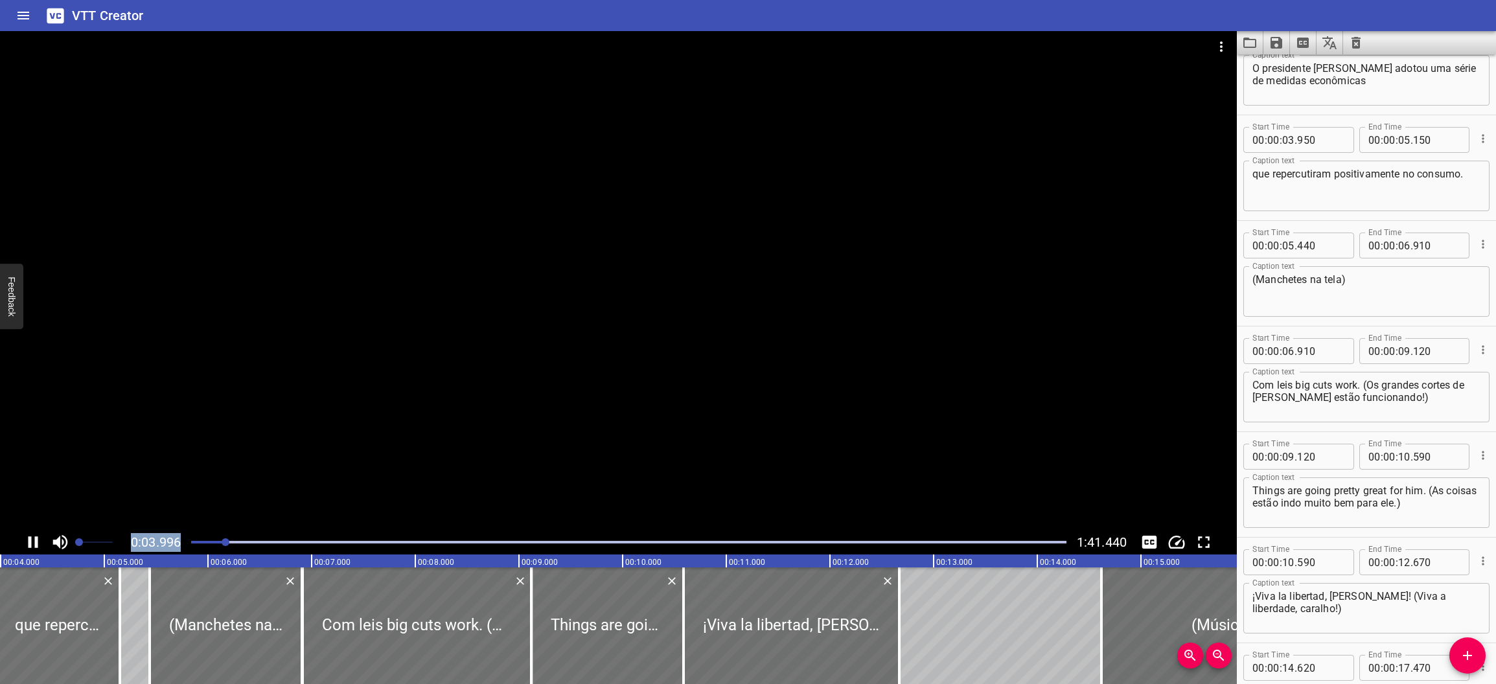
scroll to position [0, 415]
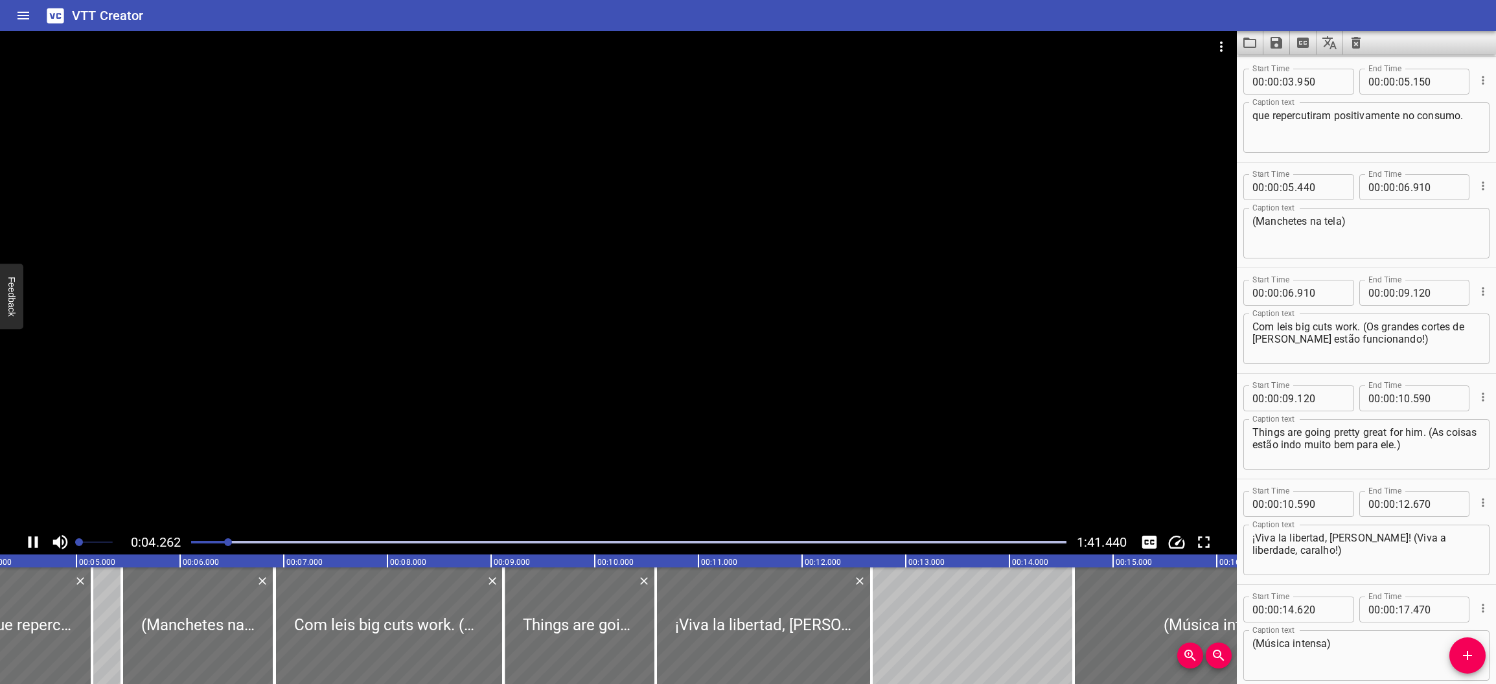
click at [377, 427] on div at bounding box center [618, 280] width 1236 height 499
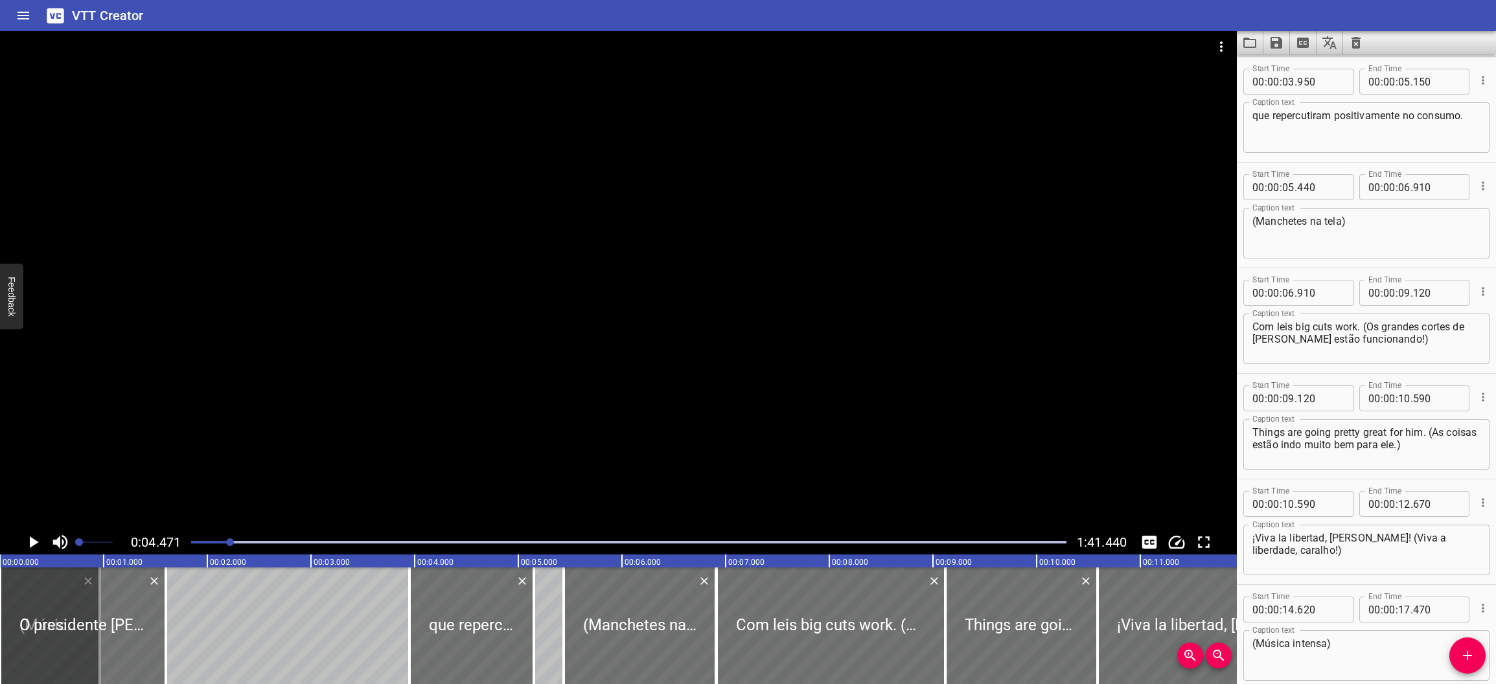
drag, startPoint x: 225, startPoint y: 538, endPoint x: 205, endPoint y: 543, distance: 20.9
click at [210, 539] on div at bounding box center [628, 542] width 891 height 18
click at [49, 626] on div at bounding box center [83, 625] width 166 height 117
click at [36, 617] on div at bounding box center [83, 625] width 166 height 117
click at [32, 617] on div at bounding box center [83, 625] width 166 height 117
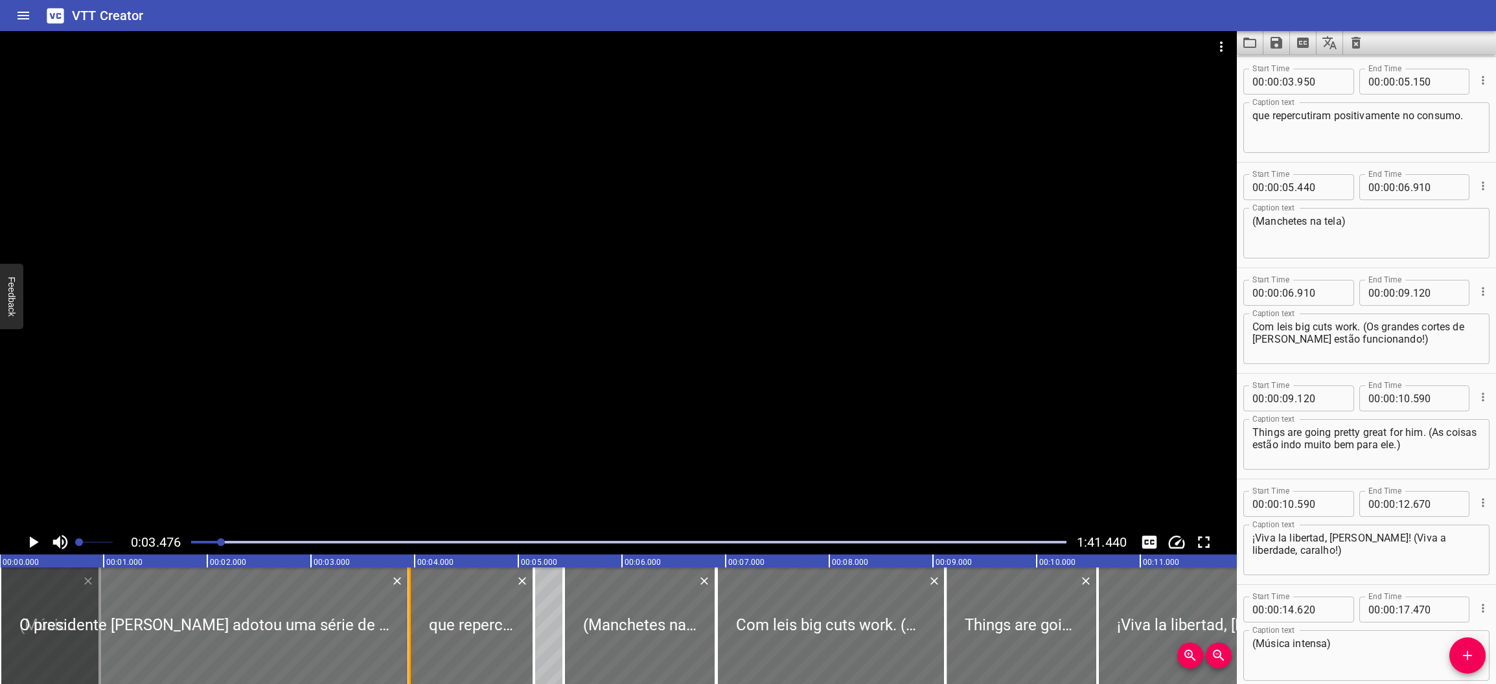
drag, startPoint x: 162, startPoint y: 621, endPoint x: 405, endPoint y: 622, distance: 242.9
type input "03"
type input "946"
drag, startPoint x: 209, startPoint y: 543, endPoint x: 181, endPoint y: 543, distance: 27.9
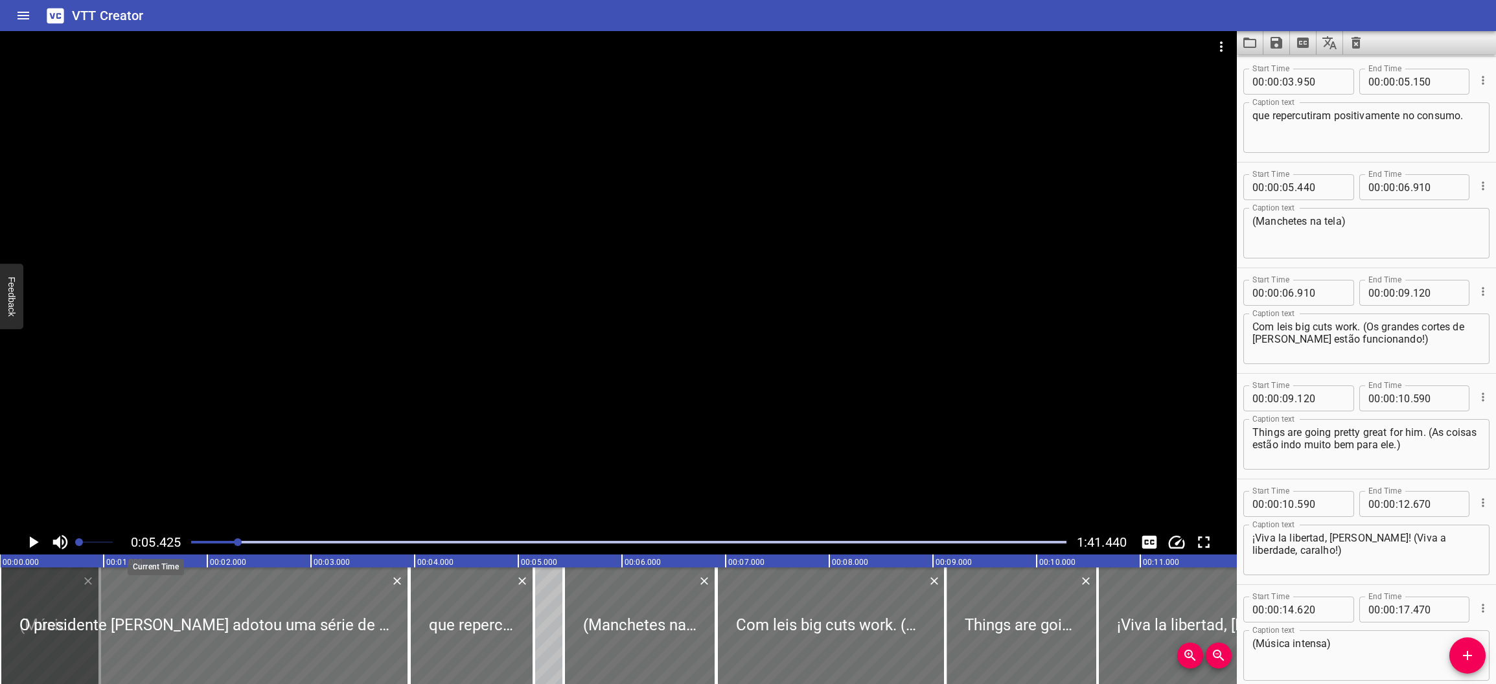
click at [181, 543] on div "0:05.425 1:41.440" at bounding box center [618, 542] width 1236 height 25
drag, startPoint x: 239, startPoint y: 544, endPoint x: 186, endPoint y: 543, distance: 53.1
click at [186, 543] on div at bounding box center [628, 542] width 891 height 18
click at [27, 543] on icon "Play/Pause" at bounding box center [32, 541] width 19 height 19
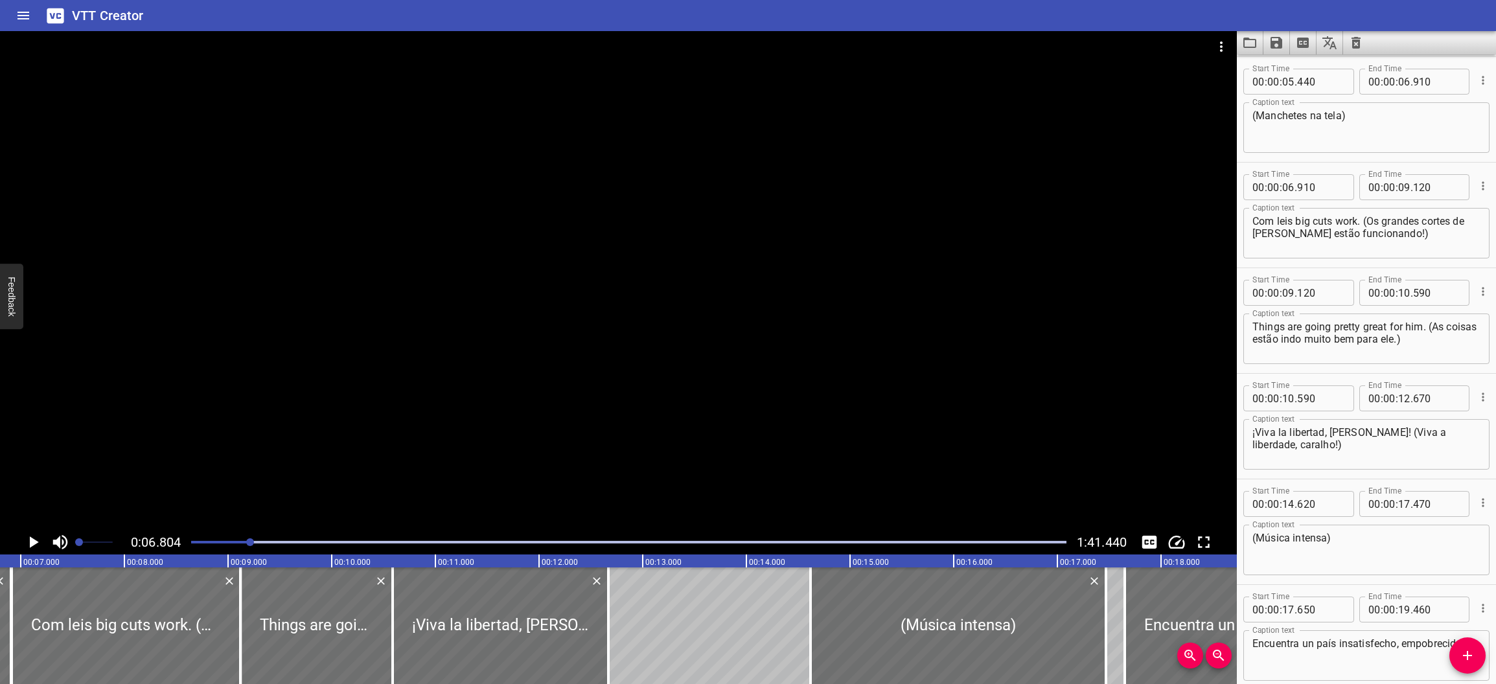
click at [21, 530] on button "Play/Pause" at bounding box center [33, 542] width 25 height 25
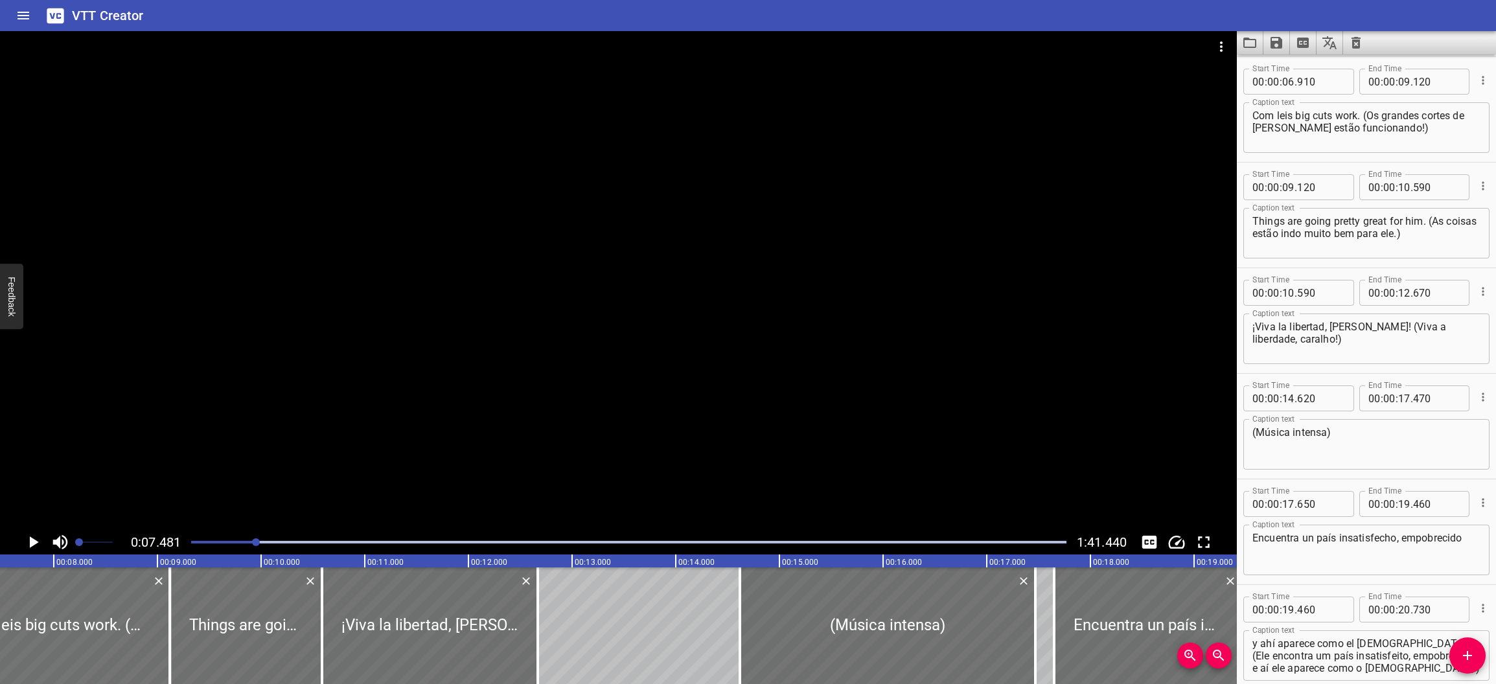
click at [21, 530] on button "Play/Pause" at bounding box center [33, 542] width 25 height 25
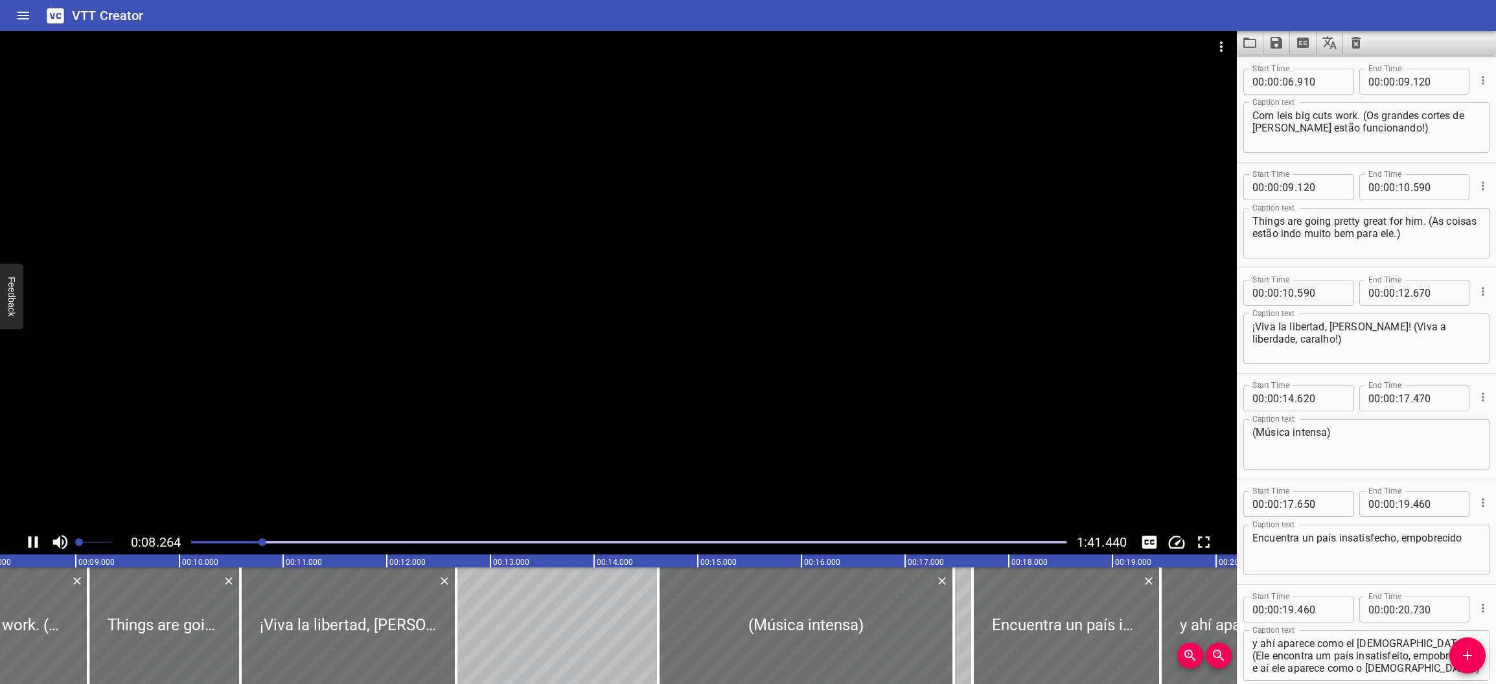
click at [38, 538] on icon "Play/Pause" at bounding box center [33, 542] width 10 height 12
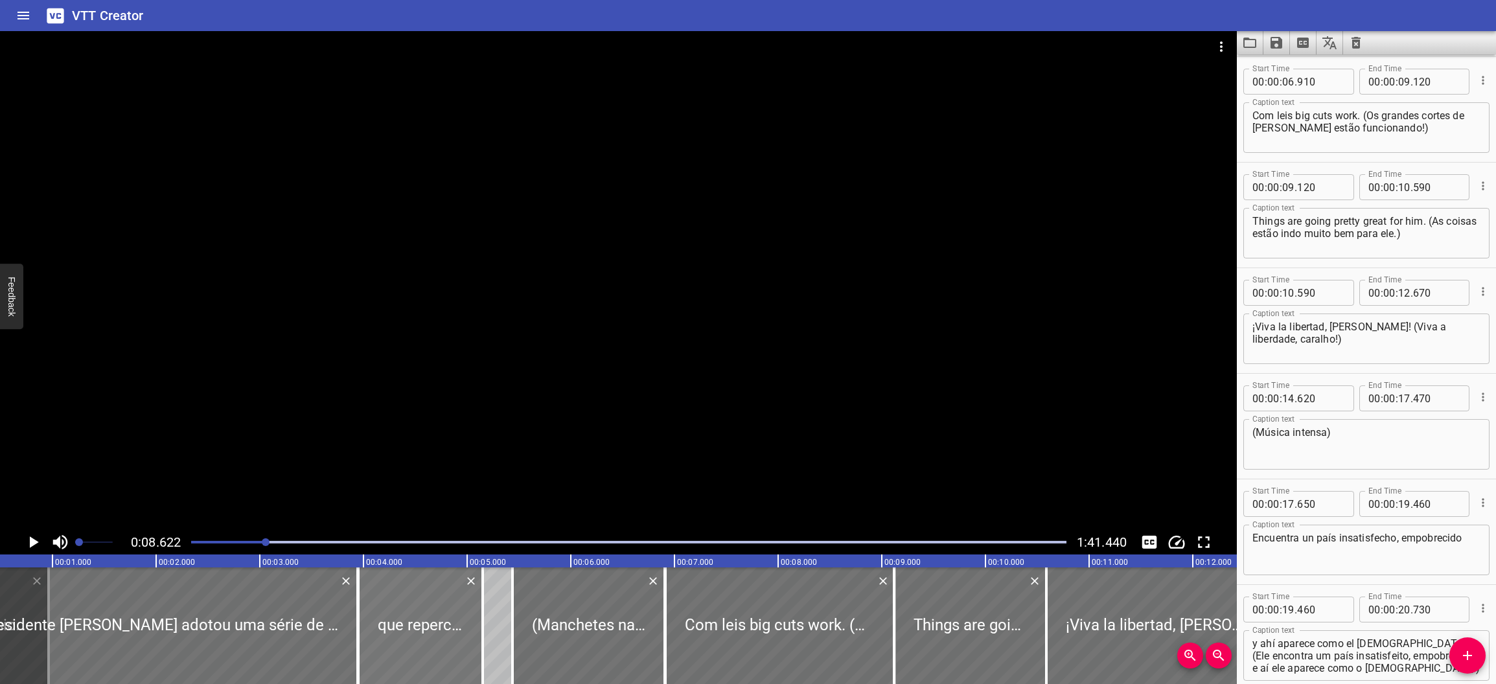
click at [454, 635] on div at bounding box center [420, 625] width 124 height 117
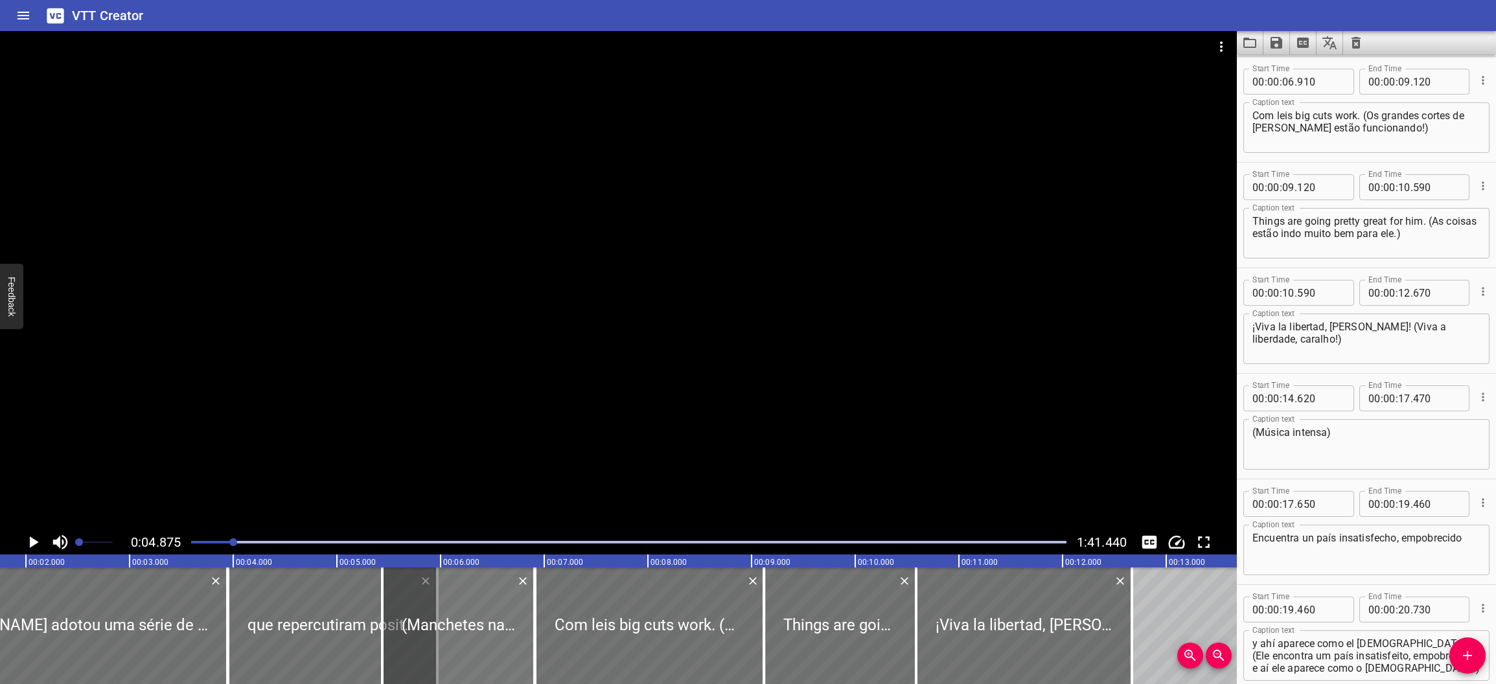
drag, startPoint x: 351, startPoint y: 630, endPoint x: 437, endPoint y: 633, distance: 85.6
type input "975"
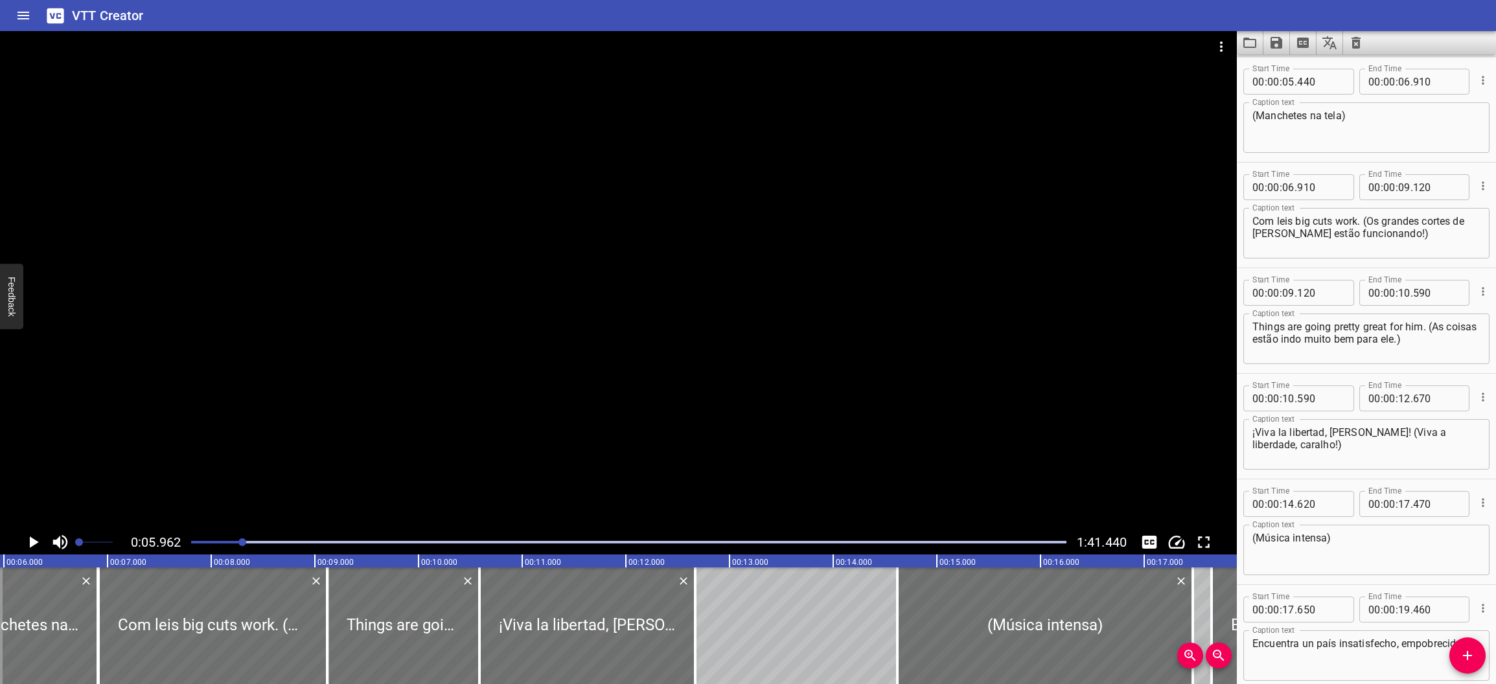
drag, startPoint x: 233, startPoint y: 545, endPoint x: 218, endPoint y: 541, distance: 15.4
click at [218, 541] on div at bounding box center [628, 542] width 891 height 18
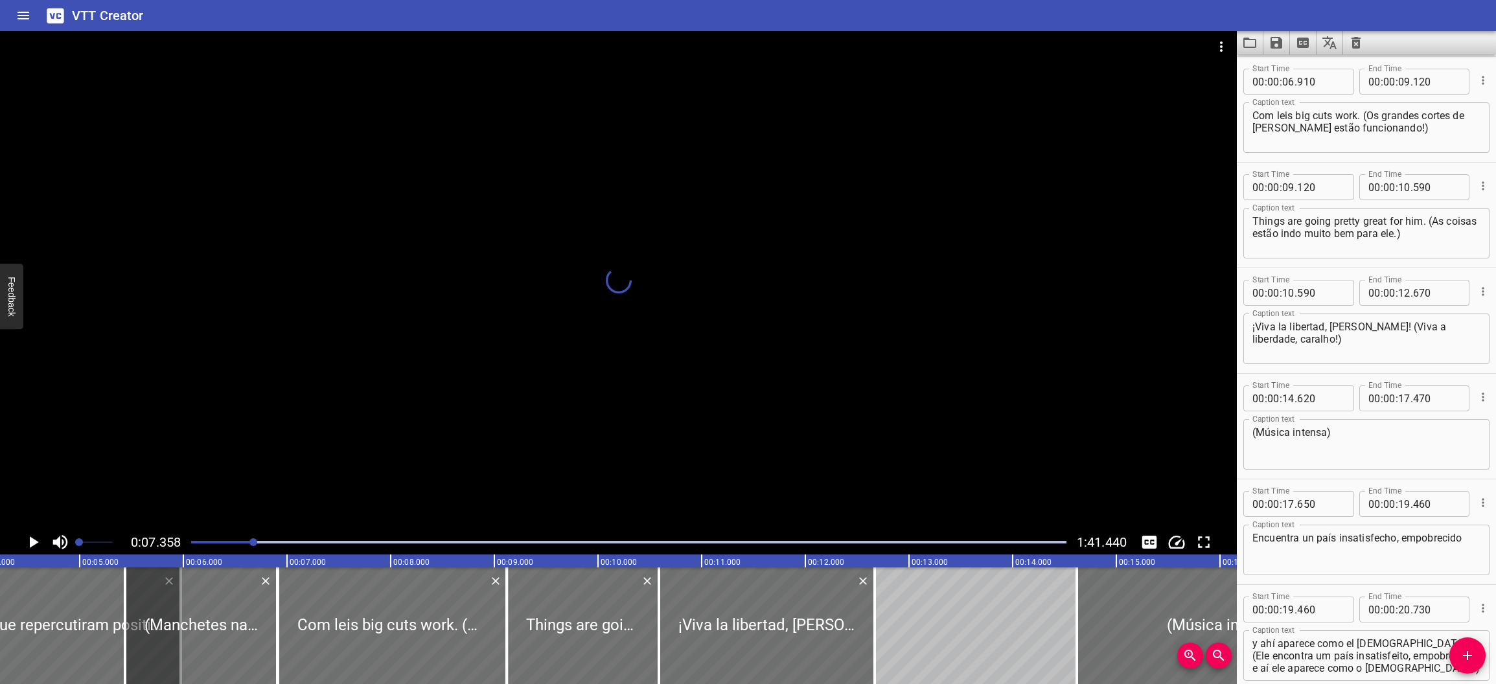
drag, startPoint x: 255, startPoint y: 538, endPoint x: 244, endPoint y: 540, distance: 11.8
click at [251, 539] on div at bounding box center [253, 542] width 8 height 8
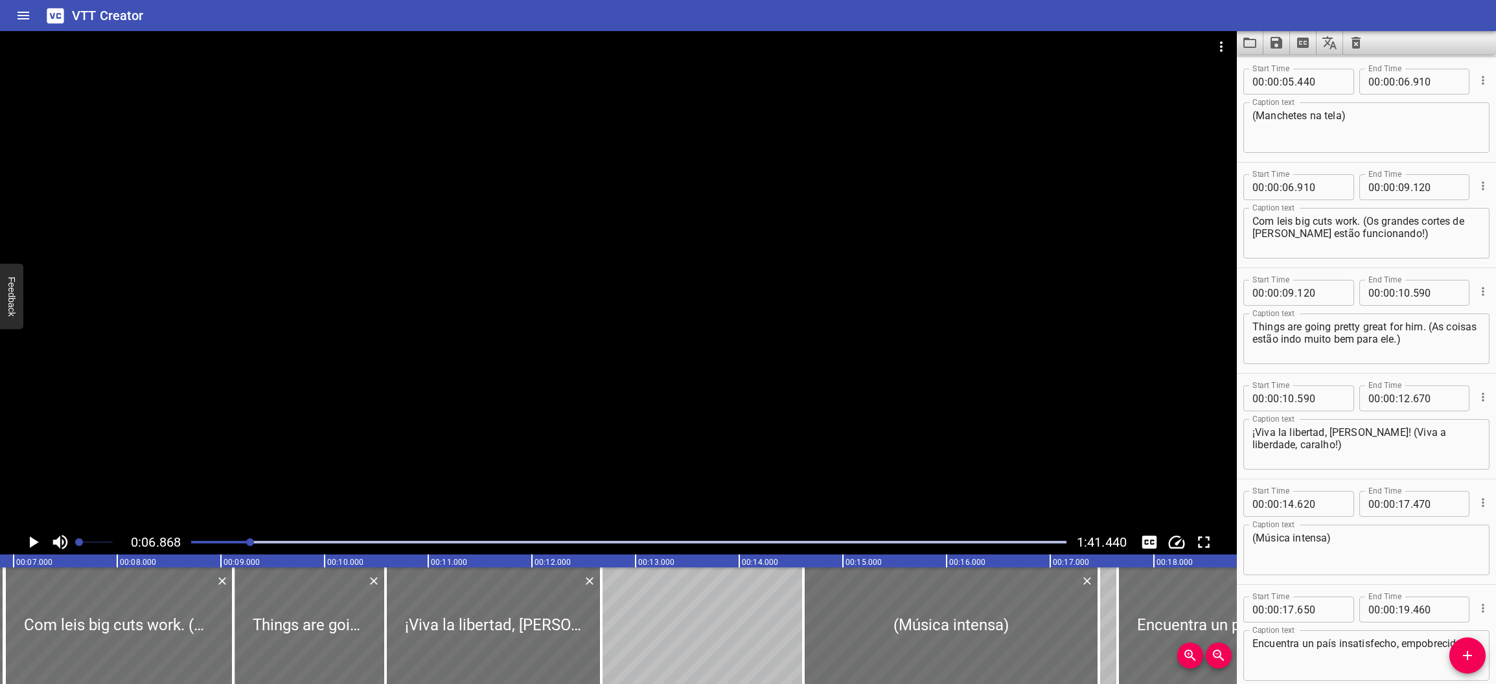
click at [244, 540] on div at bounding box center [628, 542] width 891 height 18
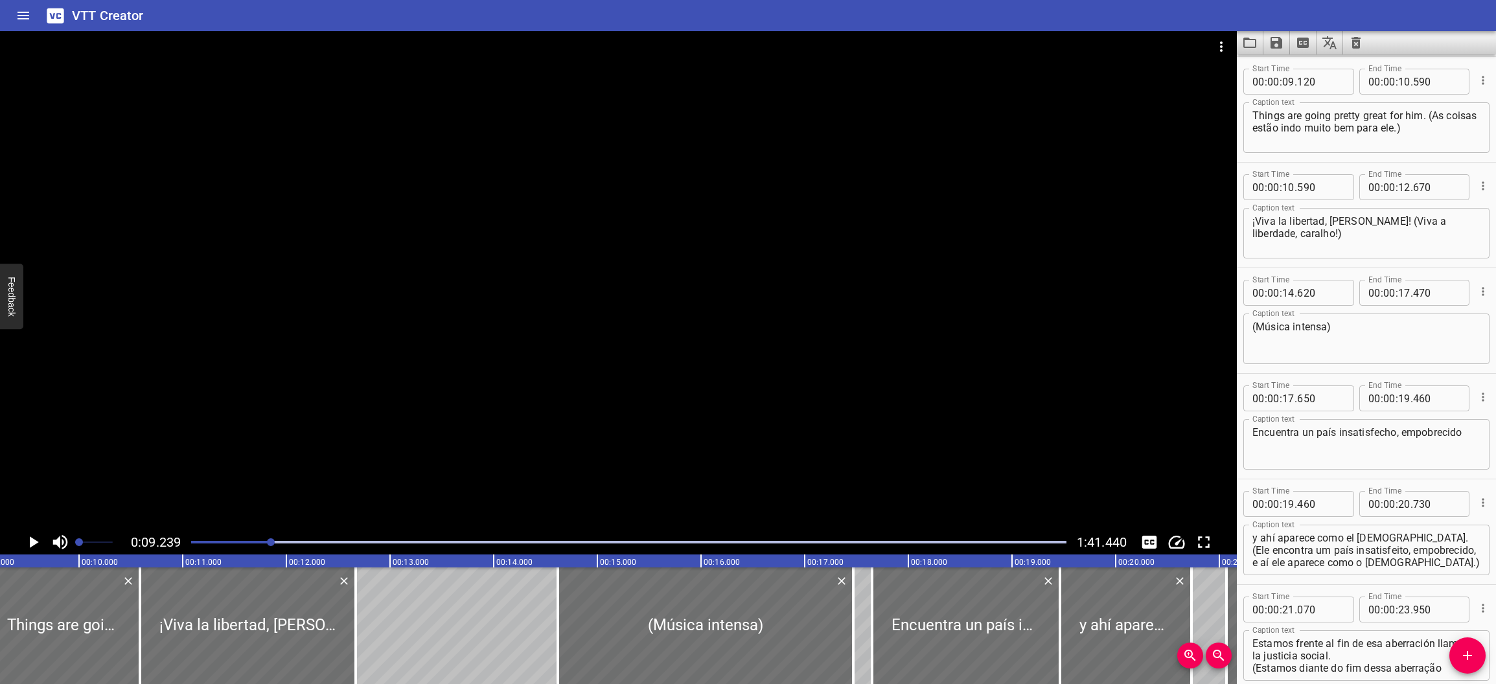
click at [249, 538] on div at bounding box center [628, 542] width 891 height 18
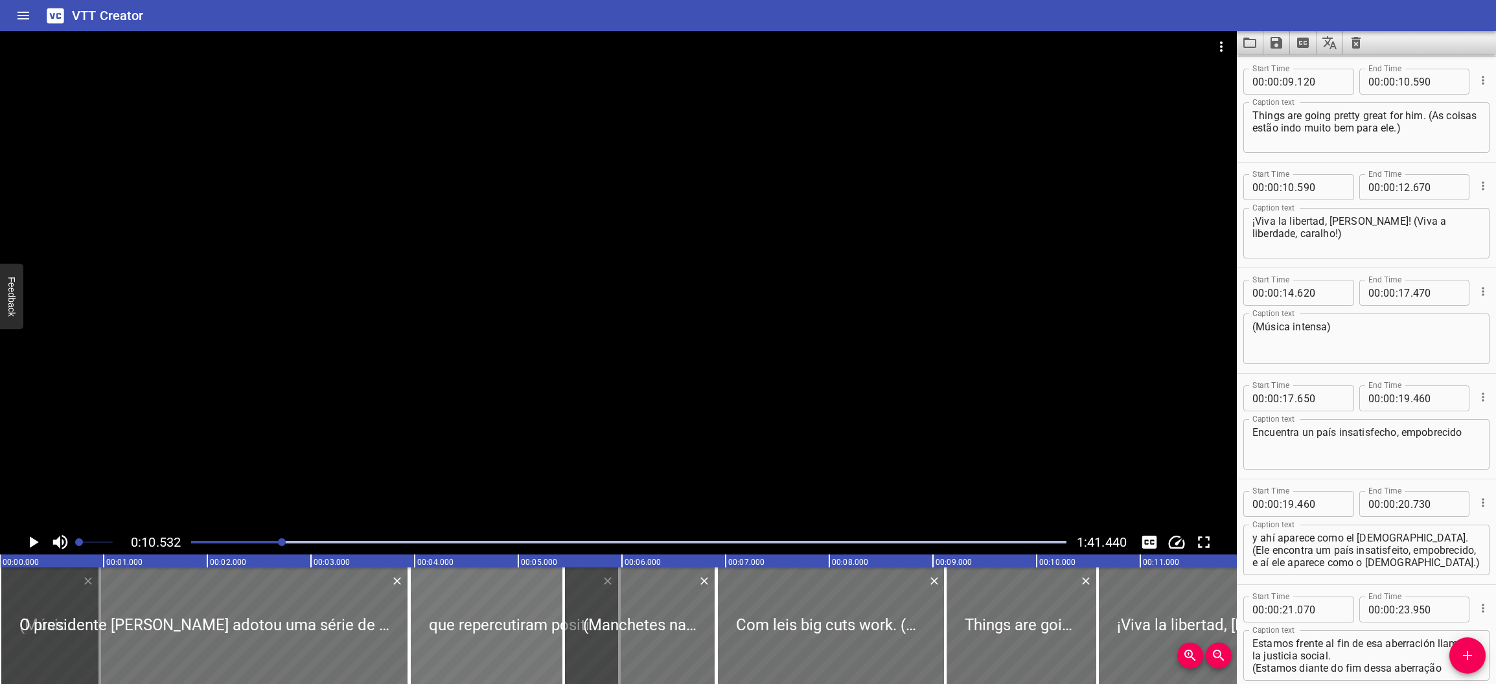
click at [556, 604] on div at bounding box center [514, 625] width 210 height 117
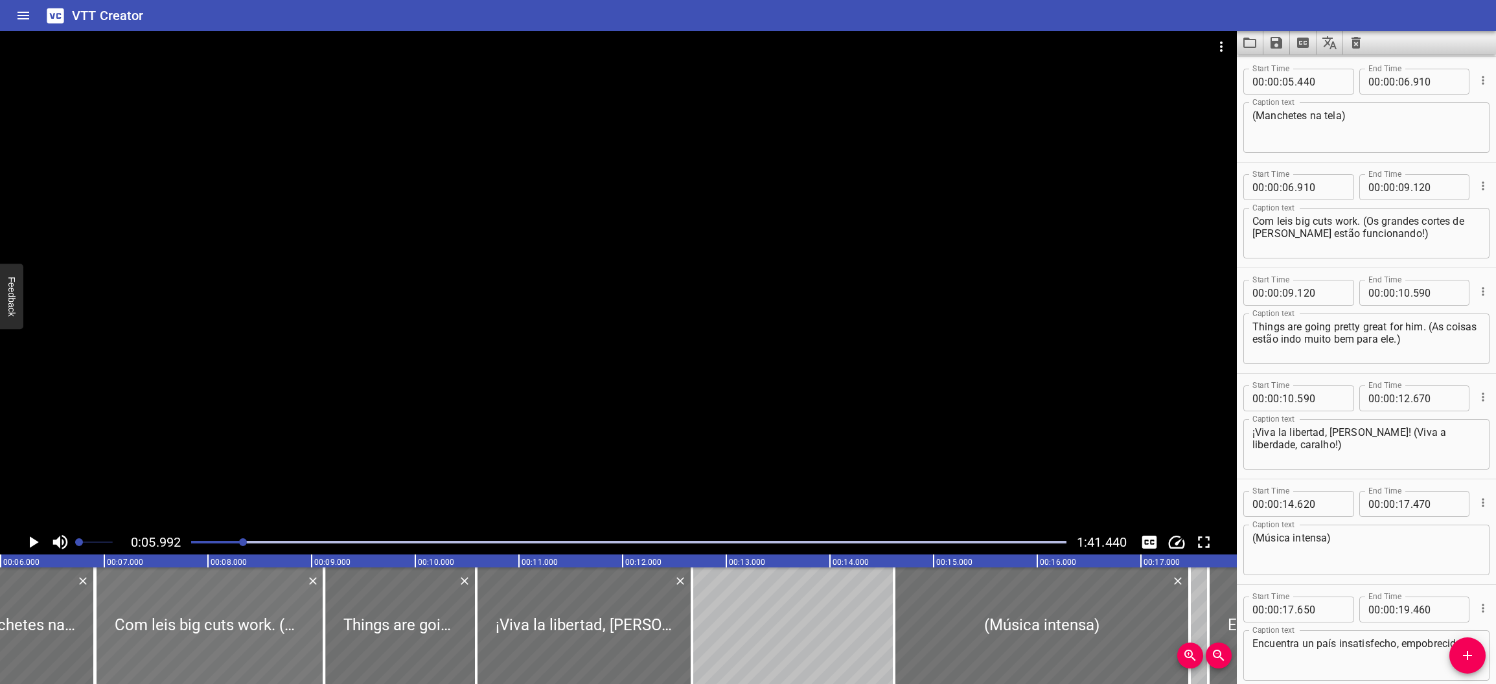
click at [253, 619] on div at bounding box center [209, 625] width 229 height 117
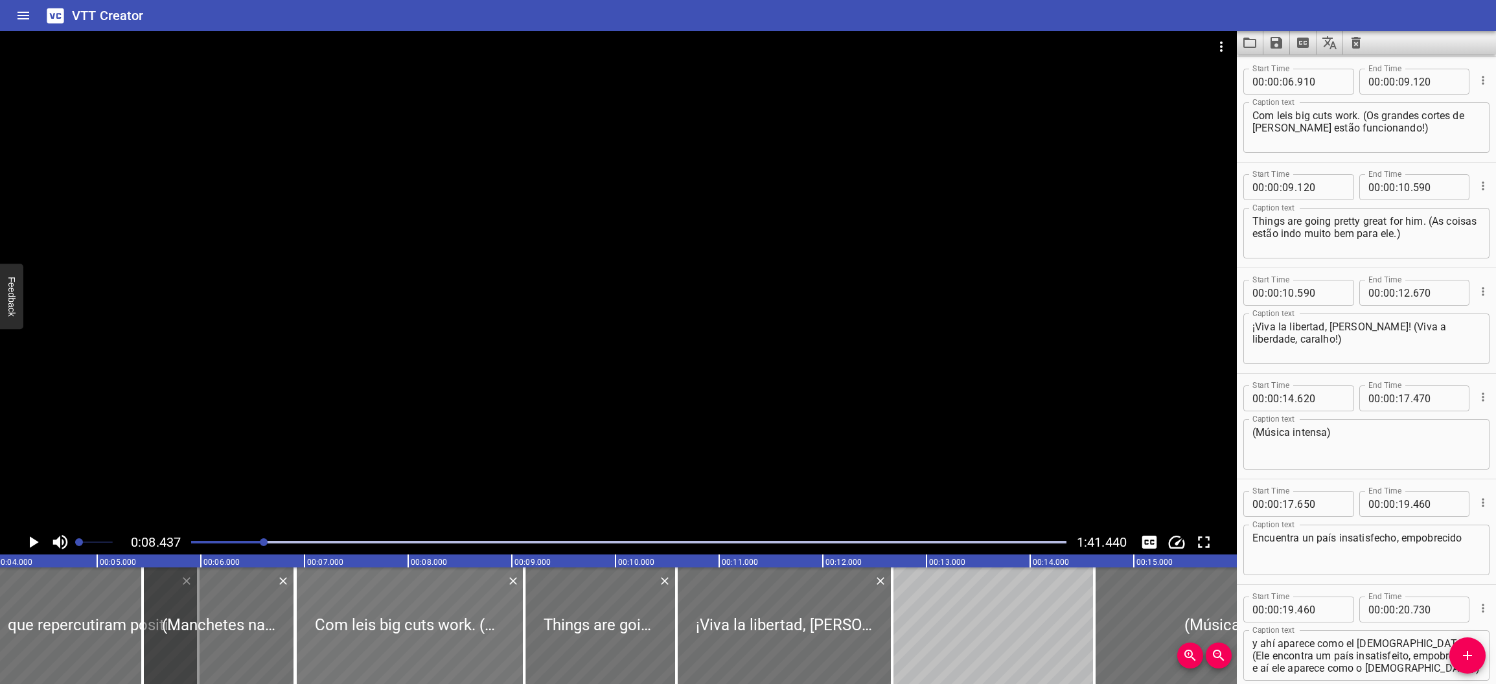
click at [308, 628] on div at bounding box center [409, 625] width 229 height 117
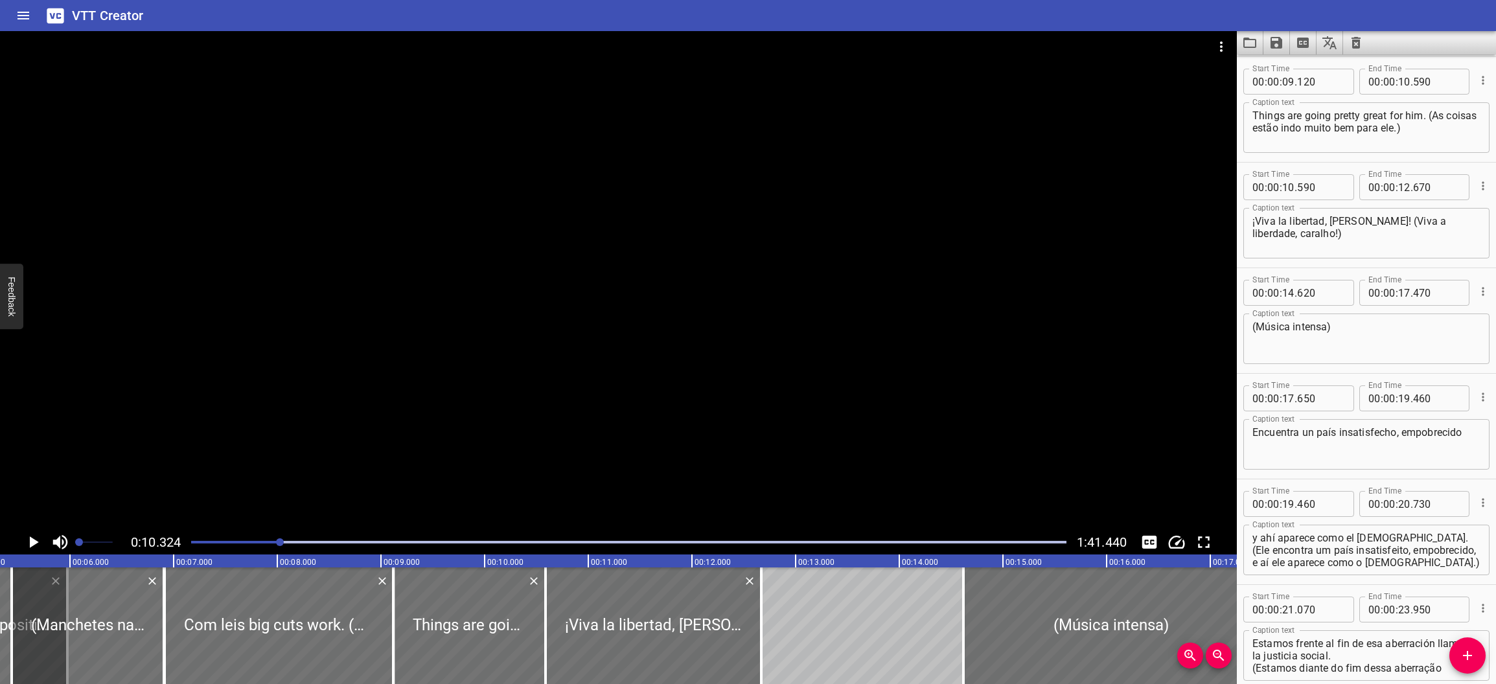
drag, startPoint x: 278, startPoint y: 543, endPoint x: 271, endPoint y: 543, distance: 6.5
click at [278, 543] on div at bounding box center [280, 542] width 8 height 8
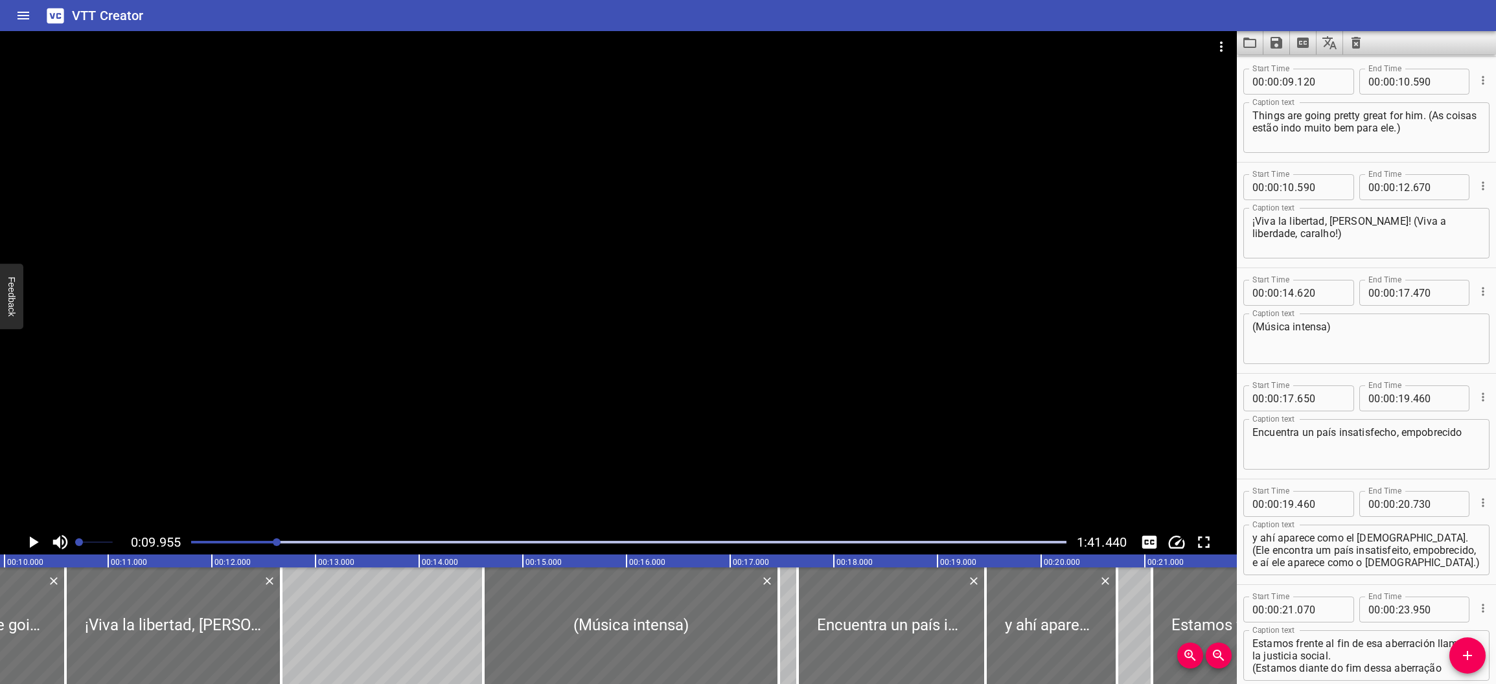
drag, startPoint x: 271, startPoint y: 542, endPoint x: 258, endPoint y: 541, distance: 13.0
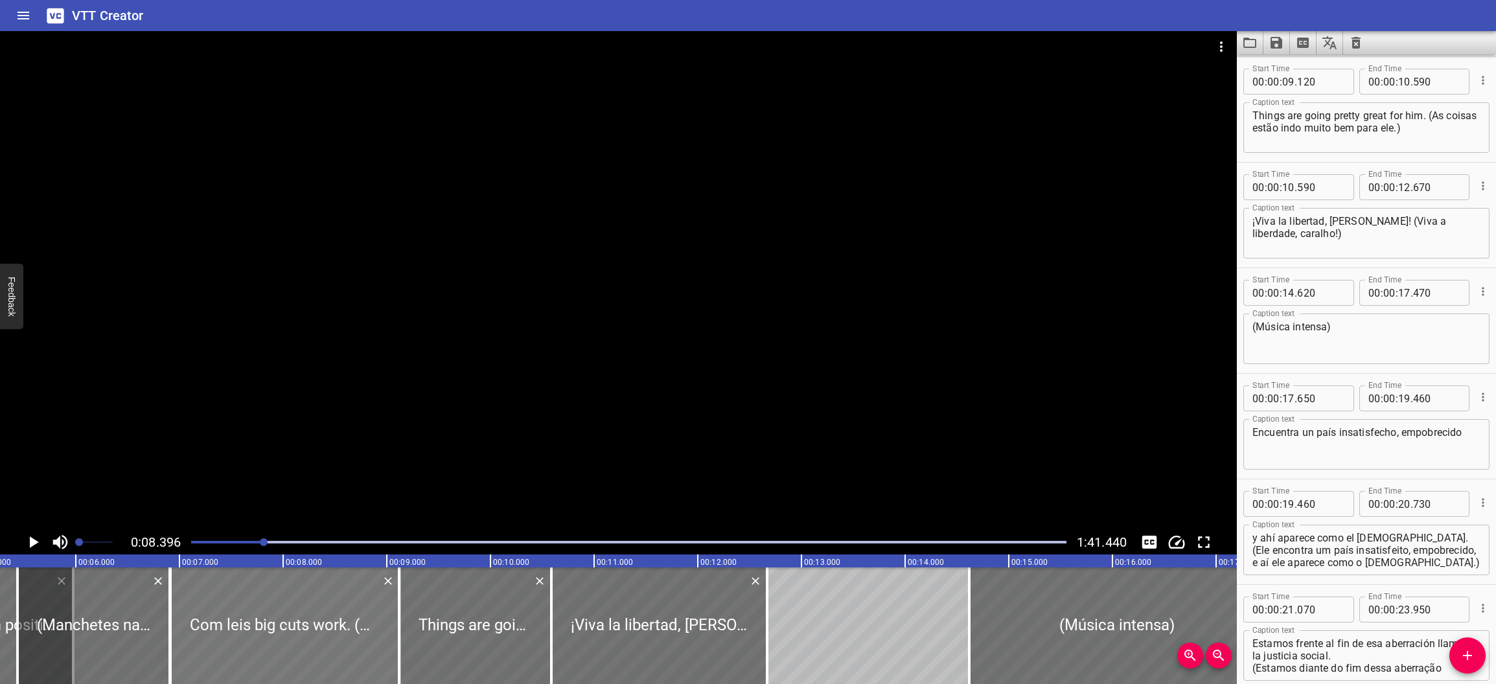
click at [316, 634] on div at bounding box center [284, 625] width 229 height 117
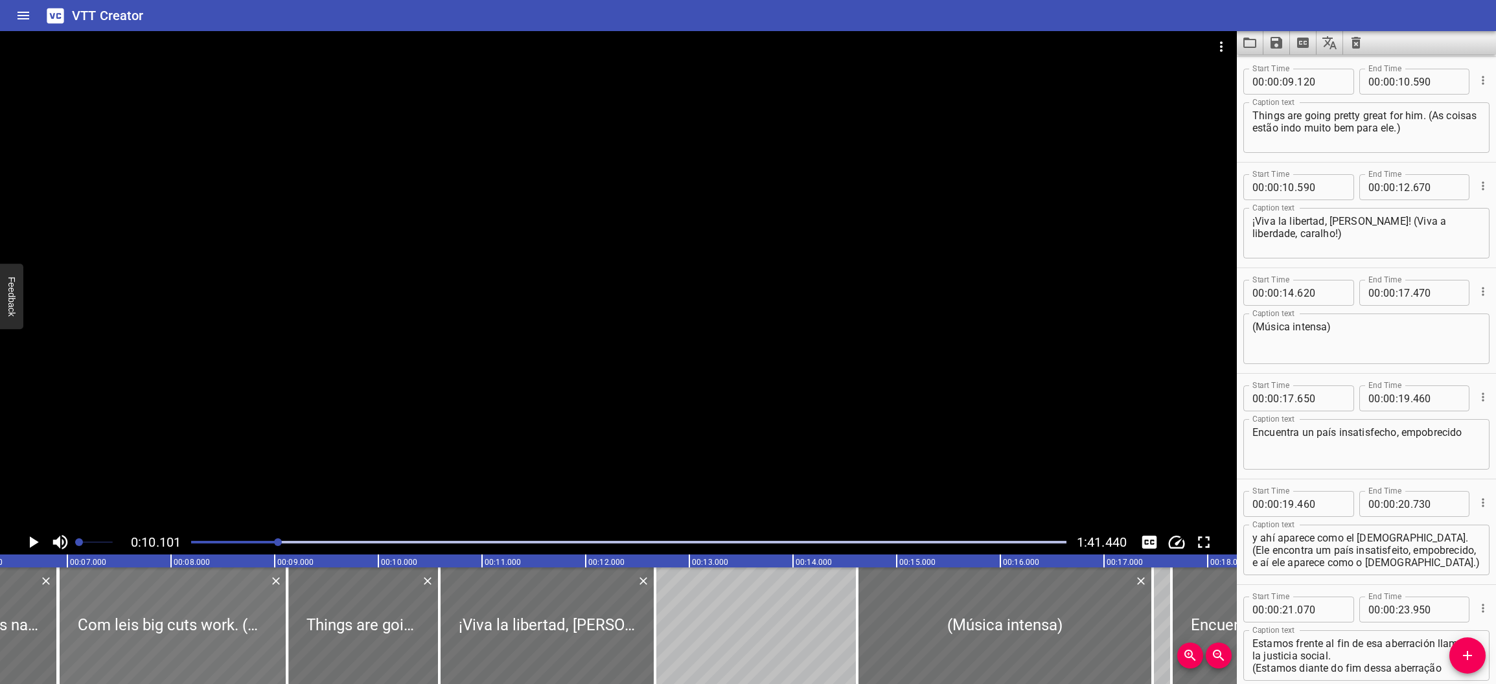
click at [154, 609] on div at bounding box center [172, 625] width 229 height 117
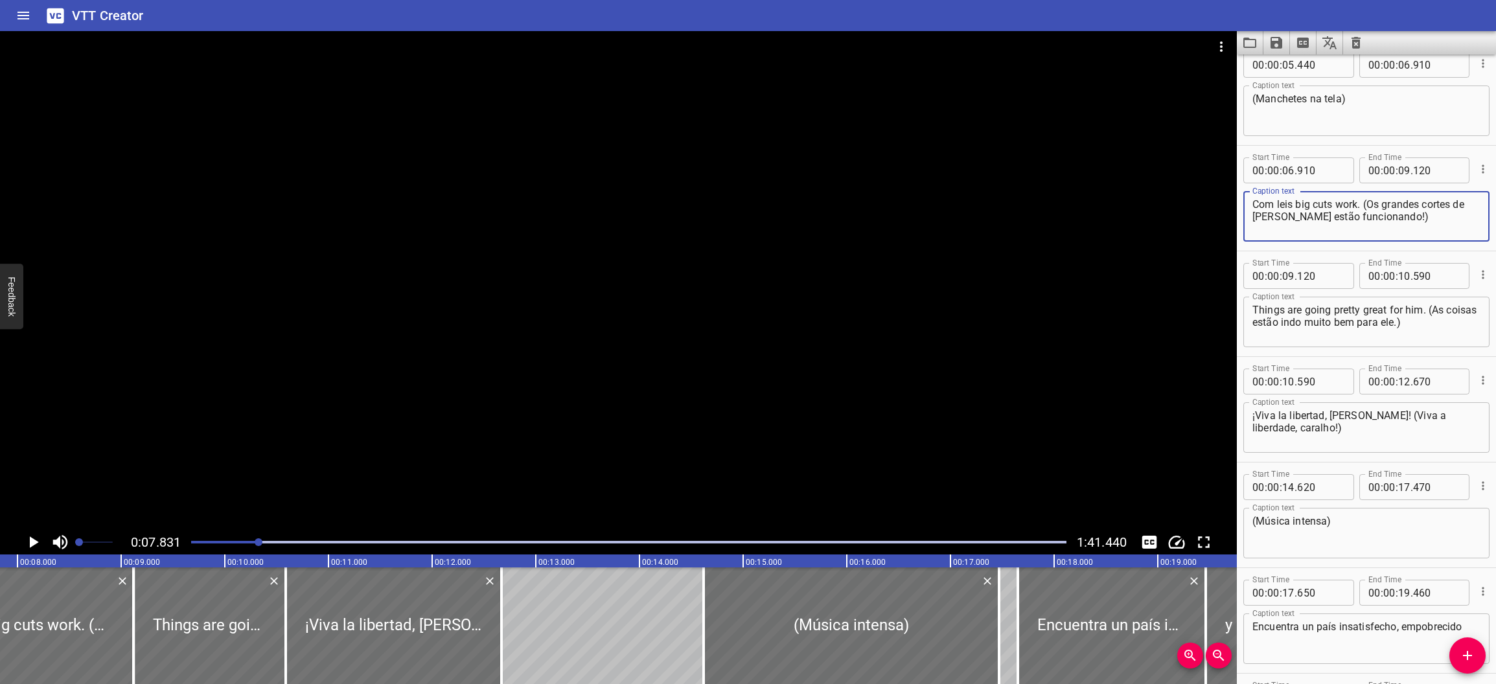
click at [980, 207] on textarea "Com leis big cuts work. (Os grandes cortes de [PERSON_NAME] estão funcionando!)" at bounding box center [1366, 216] width 228 height 37
paste textarea "trailer-vai-pra-[GEOGRAPHIC_DATA]-carajo"
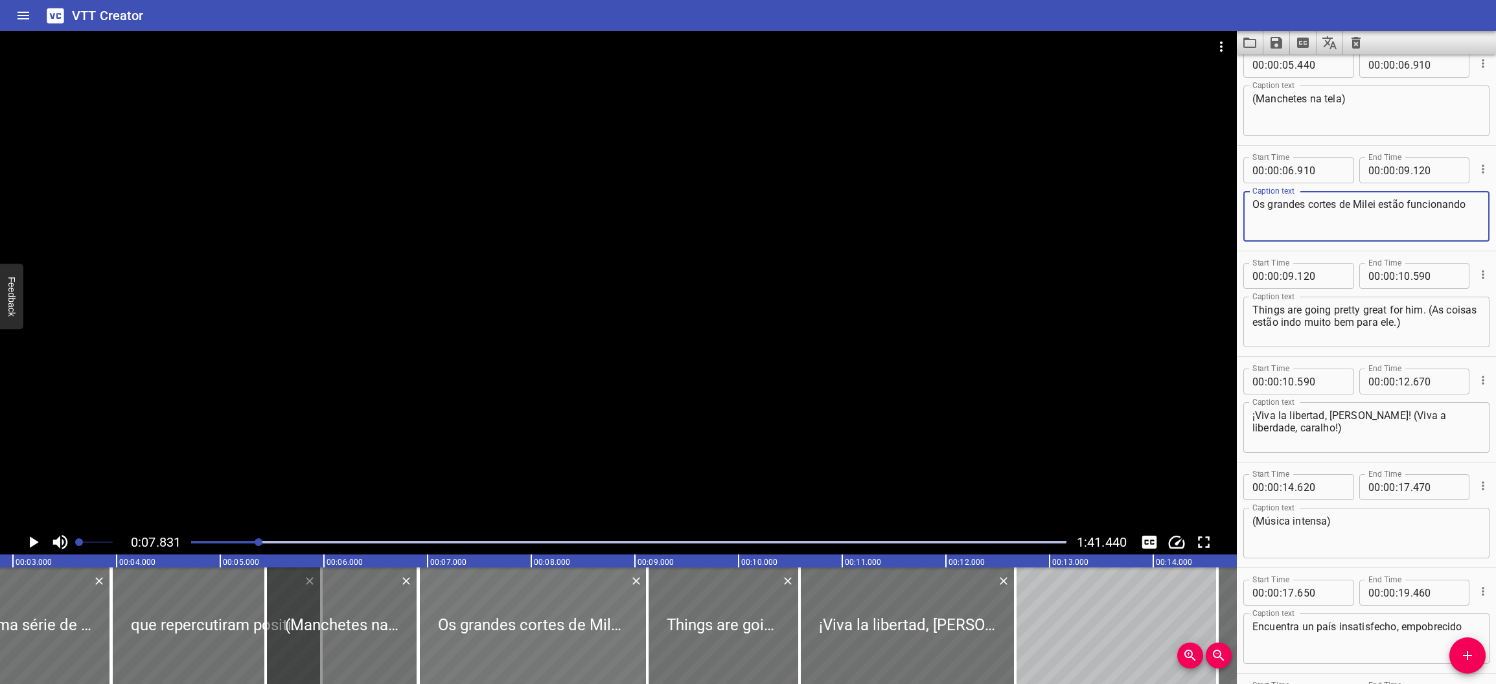
scroll to position [0, 293]
type textarea "Os grandes cortes de Milei estão funcionando"
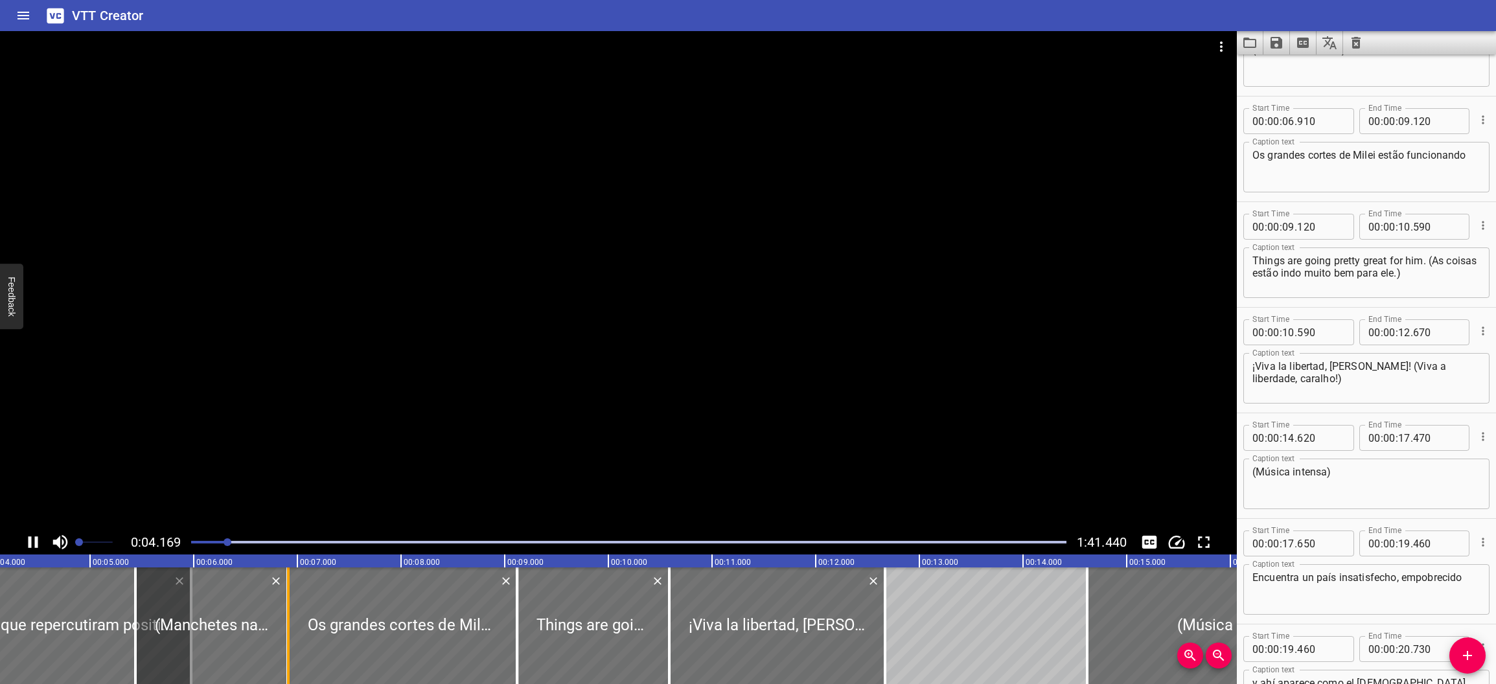
scroll to position [293, 0]
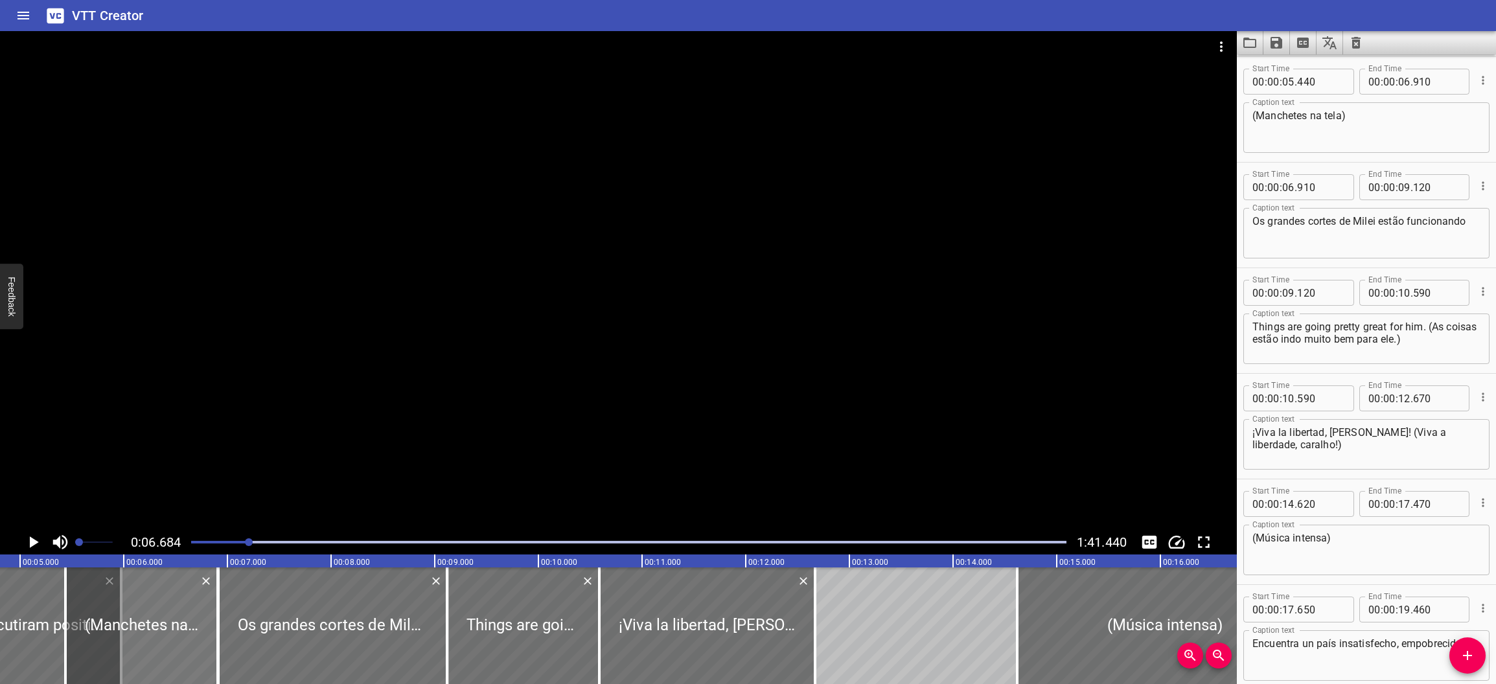
click at [106, 615] on div at bounding box center [141, 625] width 152 height 117
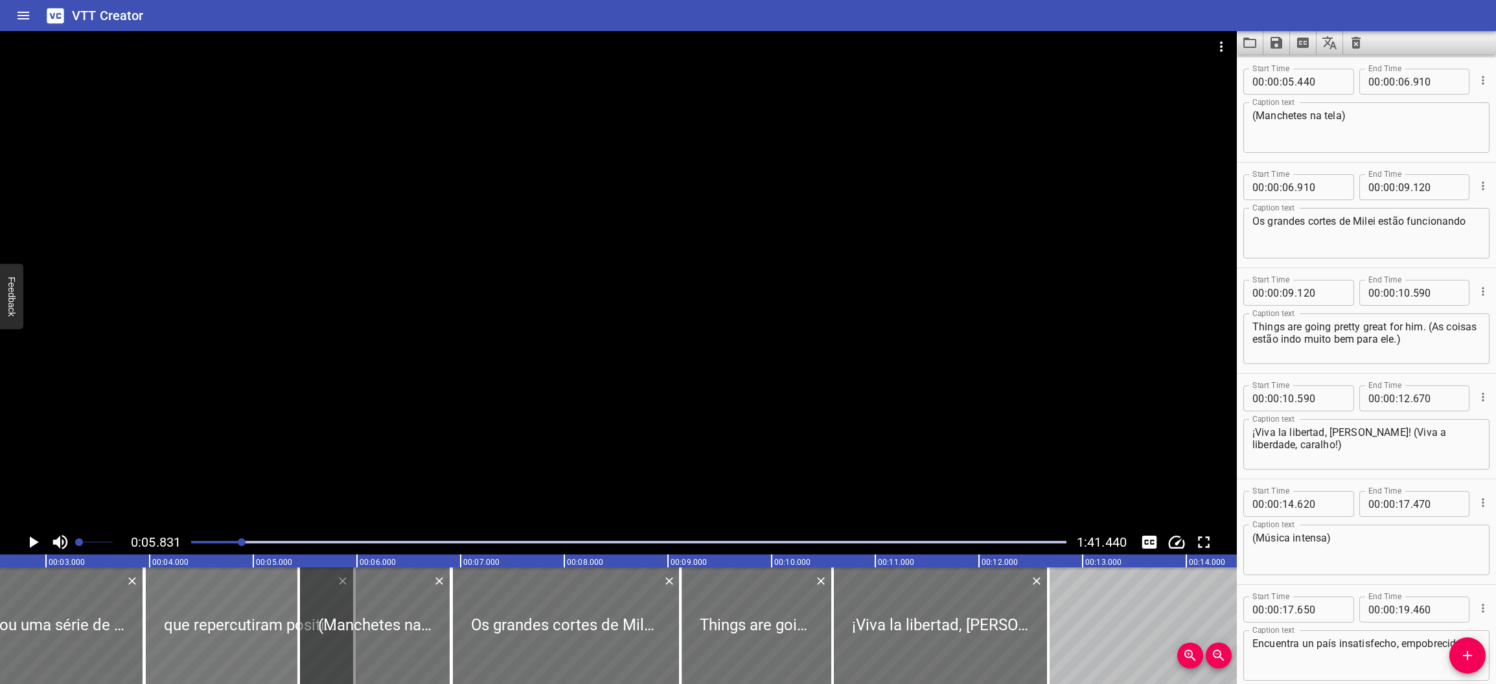
scroll to position [0, 216]
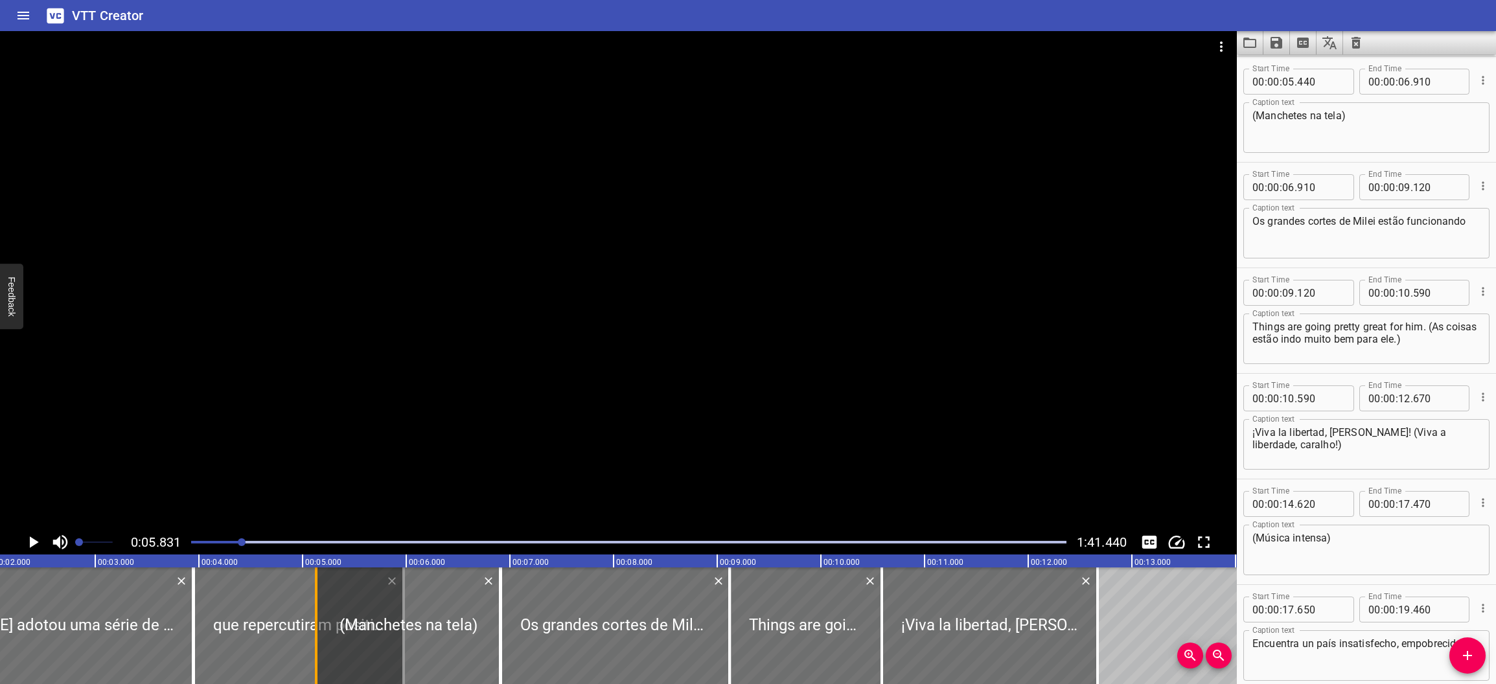
drag, startPoint x: 346, startPoint y: 610, endPoint x: 314, endPoint y: 607, distance: 31.9
click at [314, 607] on div at bounding box center [316, 625] width 13 height 117
type input "134"
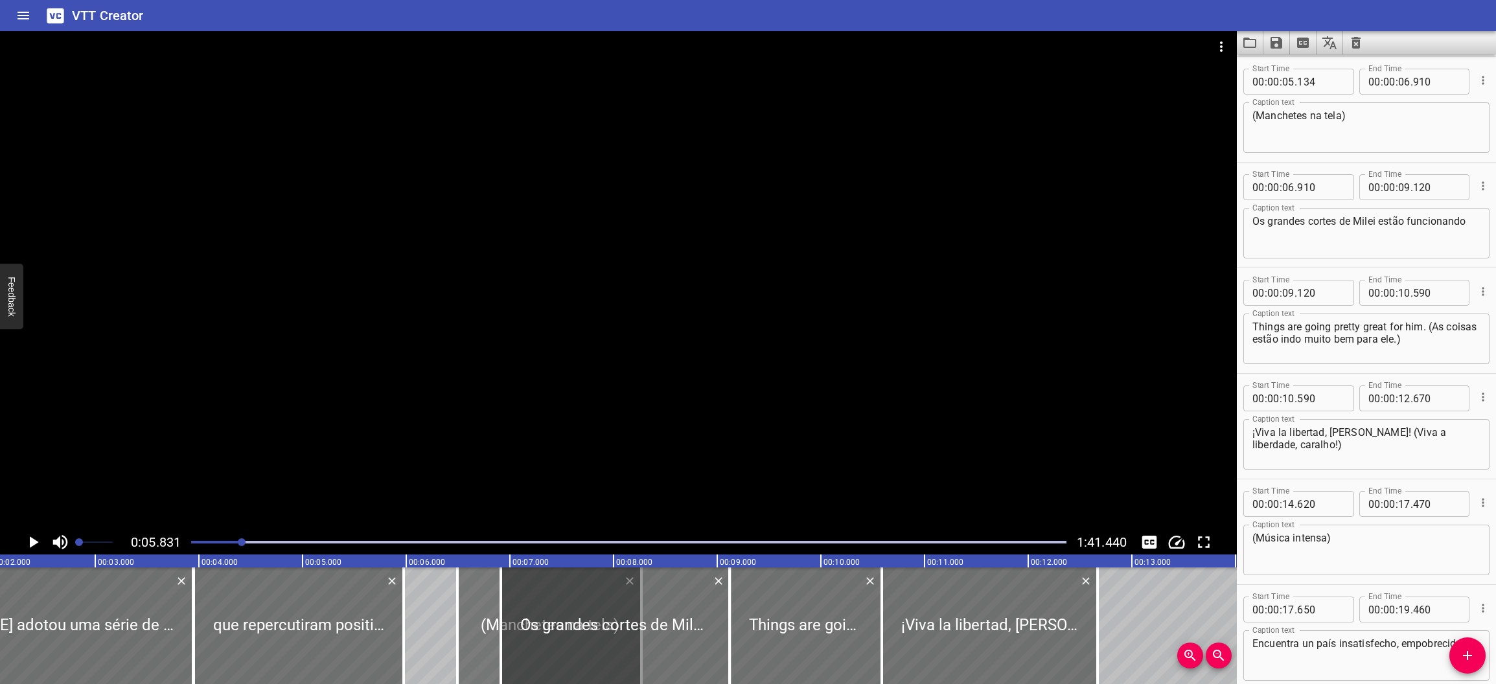
drag, startPoint x: 370, startPoint y: 613, endPoint x: 493, endPoint y: 623, distance: 122.8
click at [493, 623] on div at bounding box center [549, 625] width 184 height 117
type input "06"
type input "496"
type input "08"
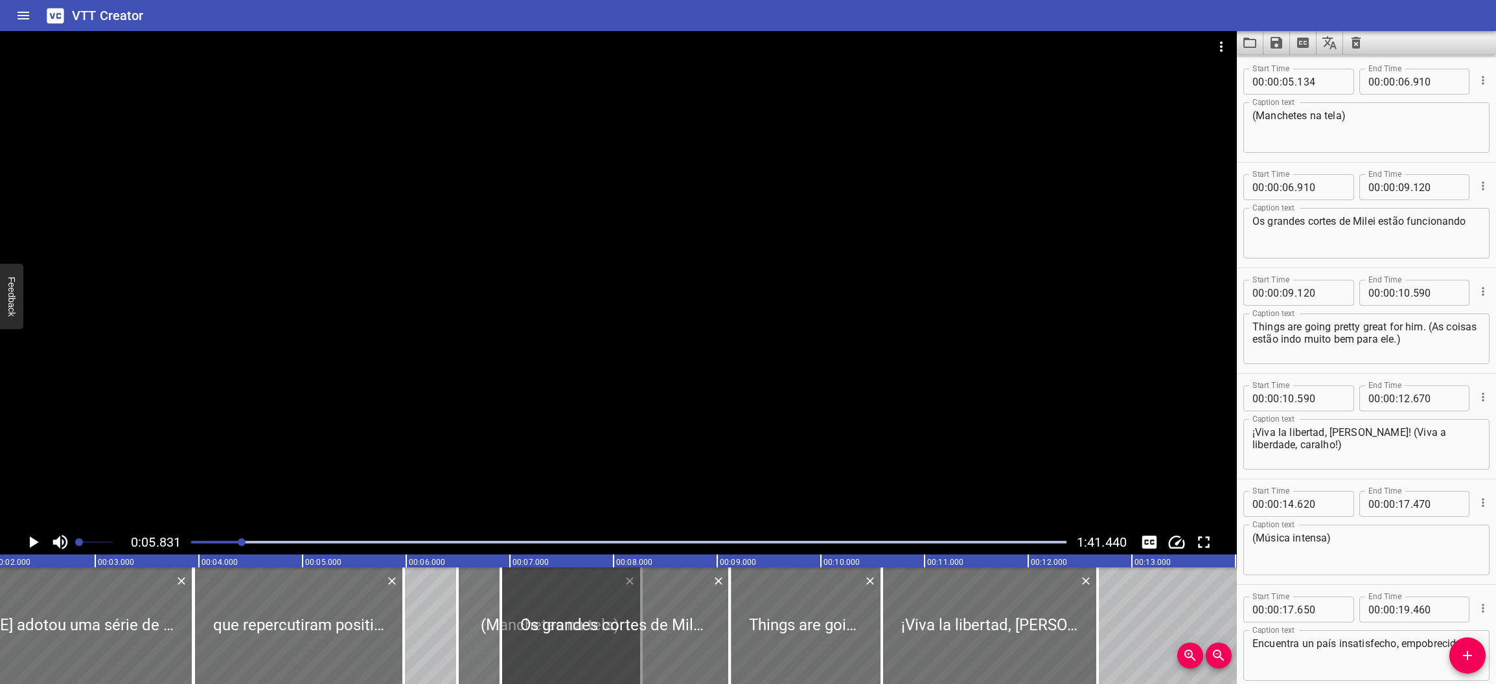
type input "272"
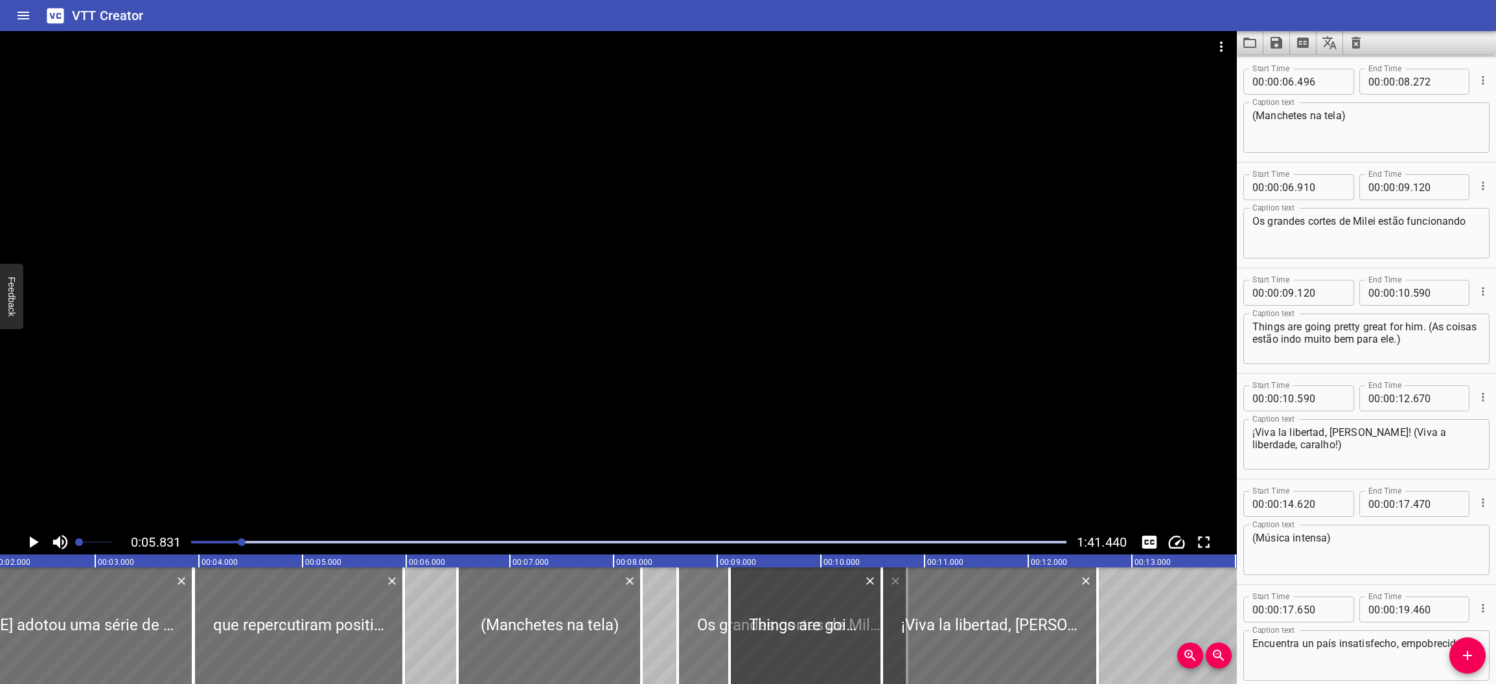
drag, startPoint x: 515, startPoint y: 638, endPoint x: 720, endPoint y: 665, distance: 206.5
click at [720, 665] on div at bounding box center [792, 625] width 229 height 117
type input "08"
type input "616"
type input "10"
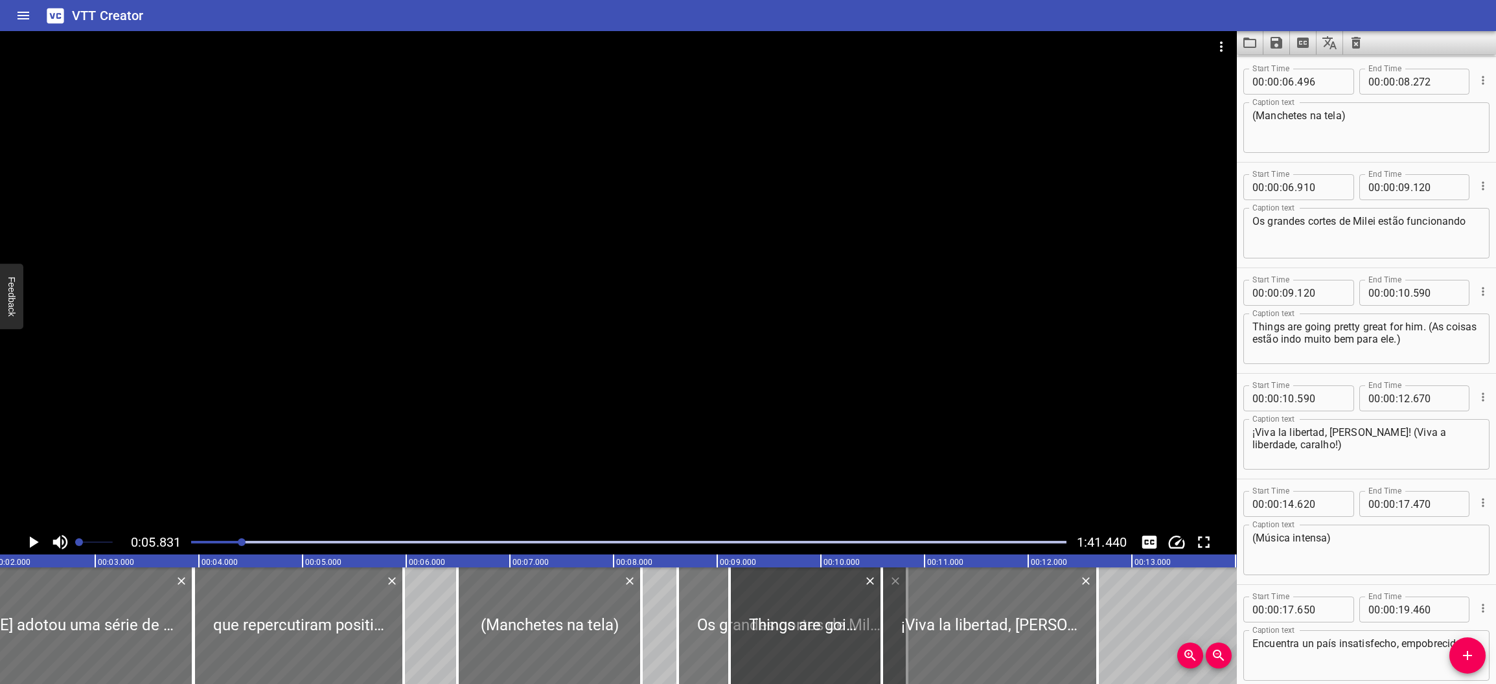
type input "826"
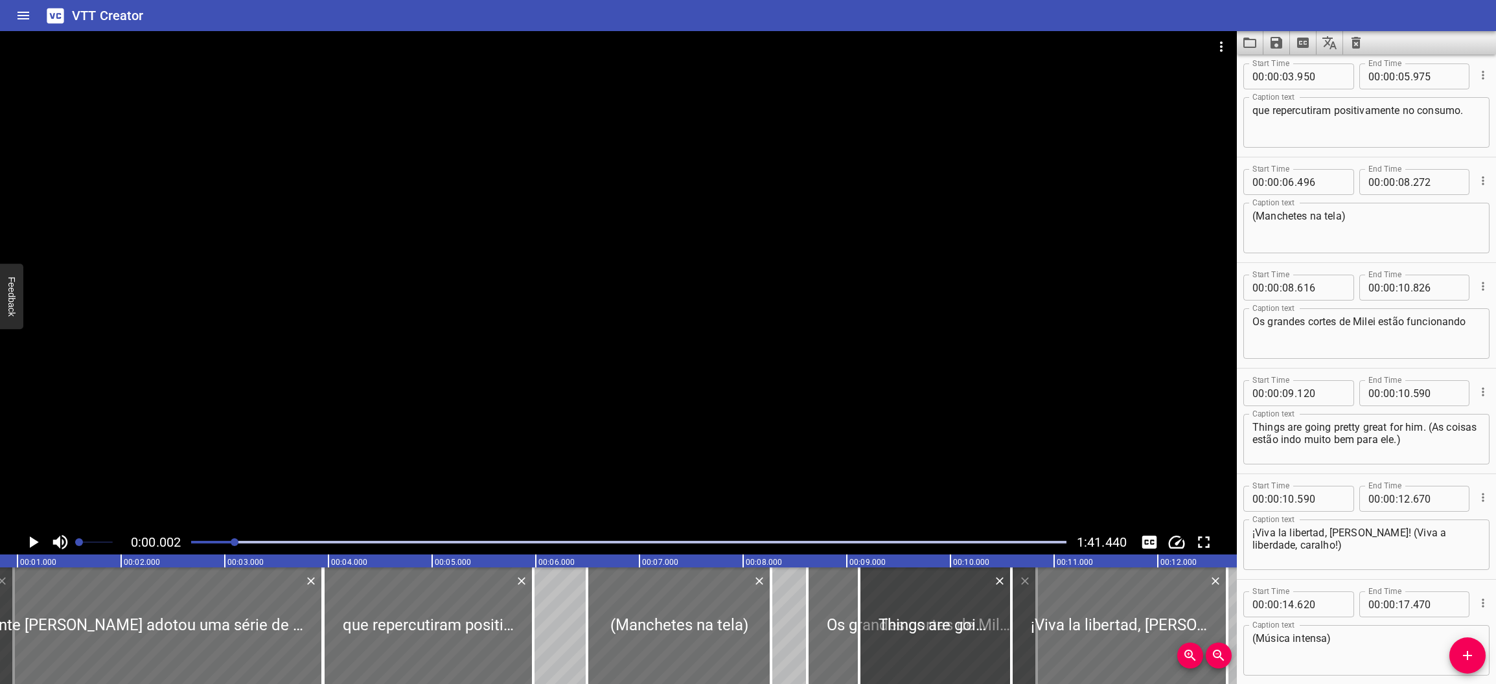
scroll to position [0, 1]
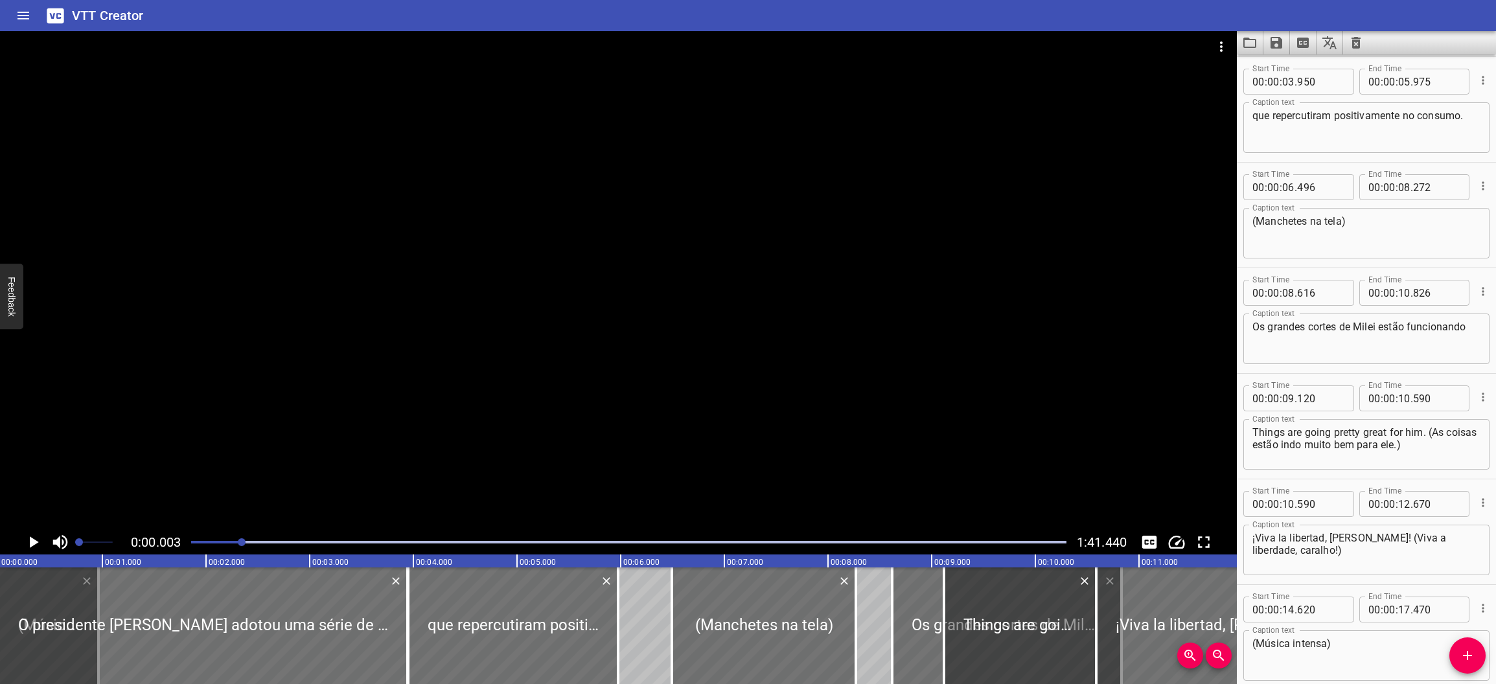
click at [243, 539] on div at bounding box center [242, 542] width 8 height 8
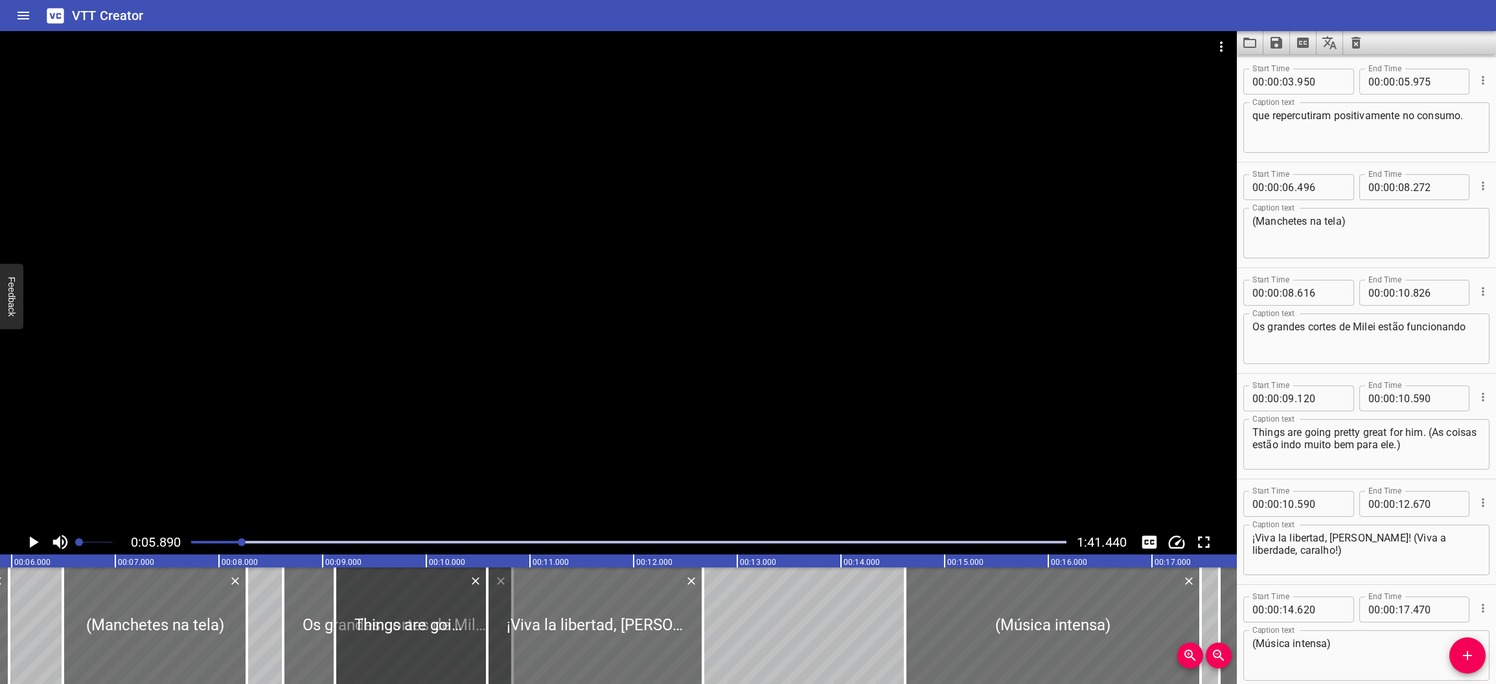
click at [222, 543] on div at bounding box center [628, 542] width 891 height 18
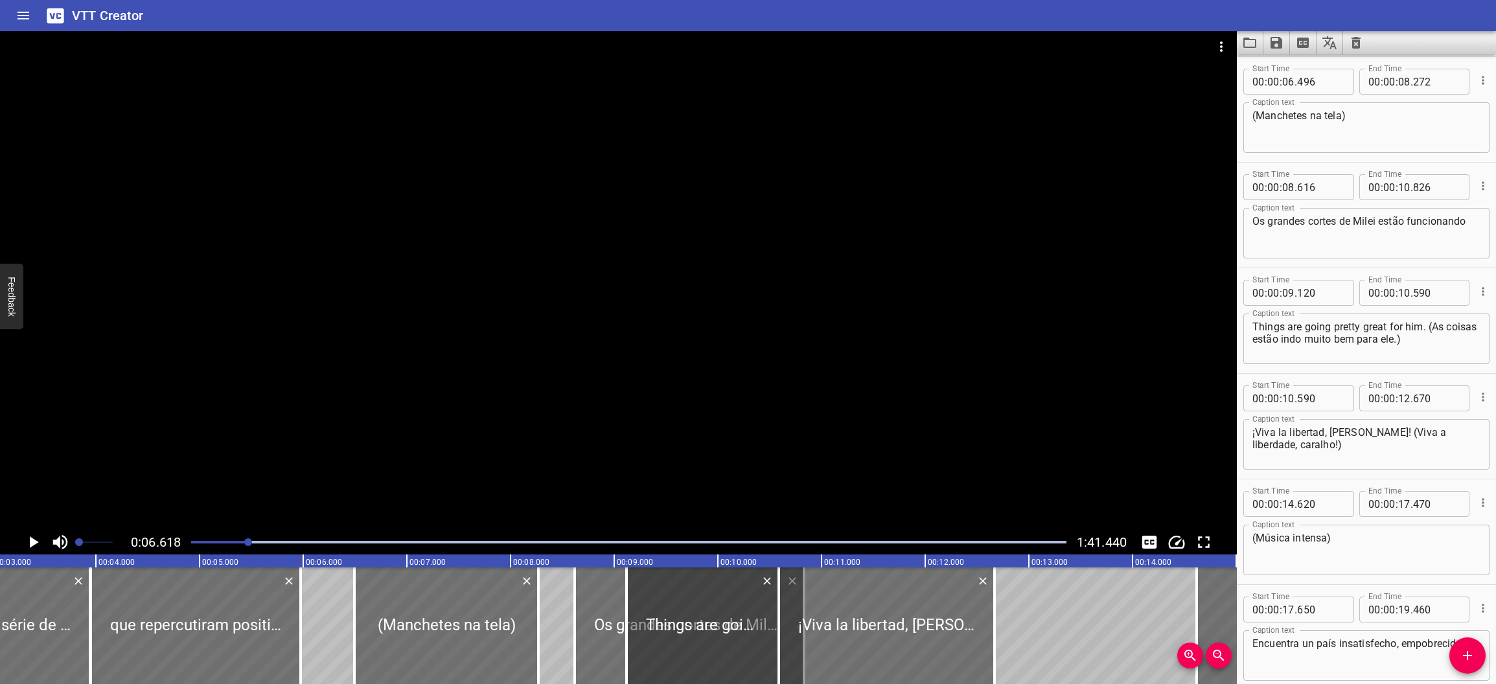
click at [214, 540] on div at bounding box center [628, 542] width 891 height 18
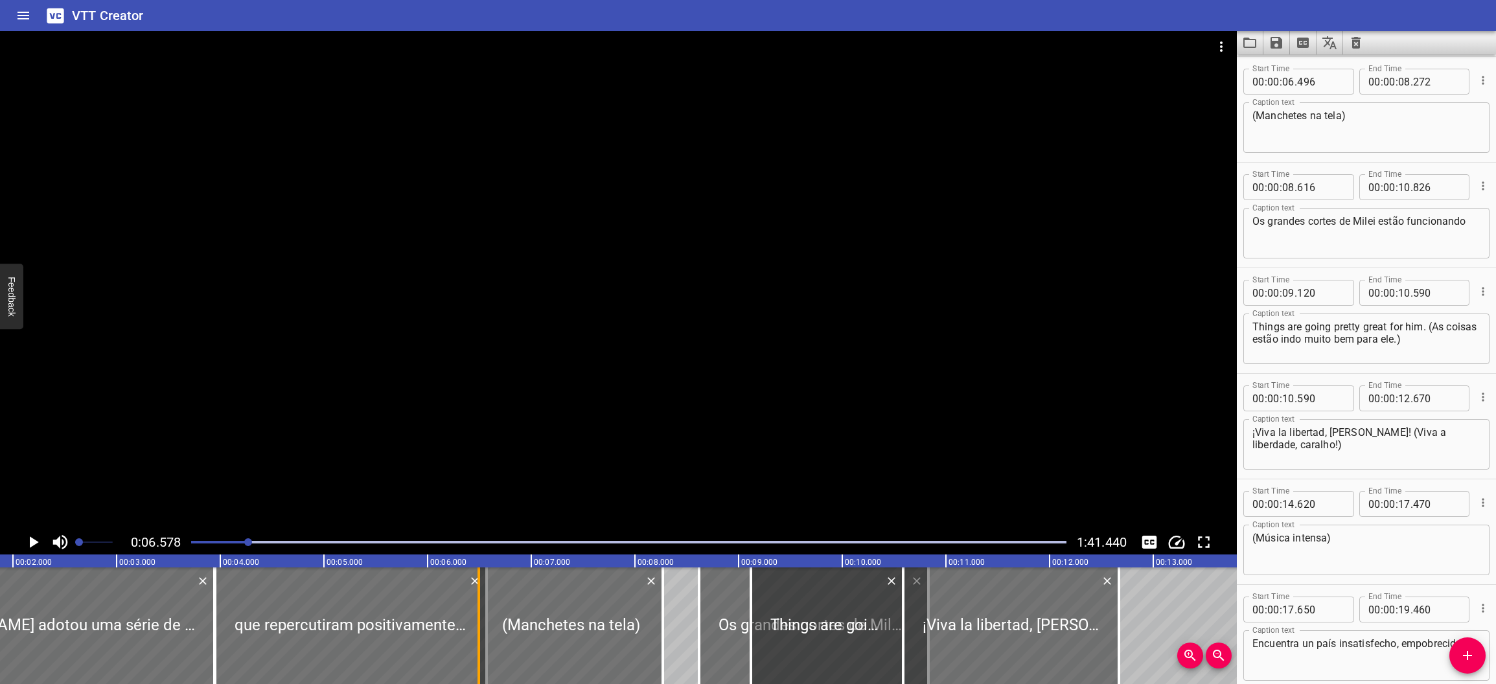
drag, startPoint x: 421, startPoint y: 625, endPoint x: 483, endPoint y: 626, distance: 61.5
type input "06"
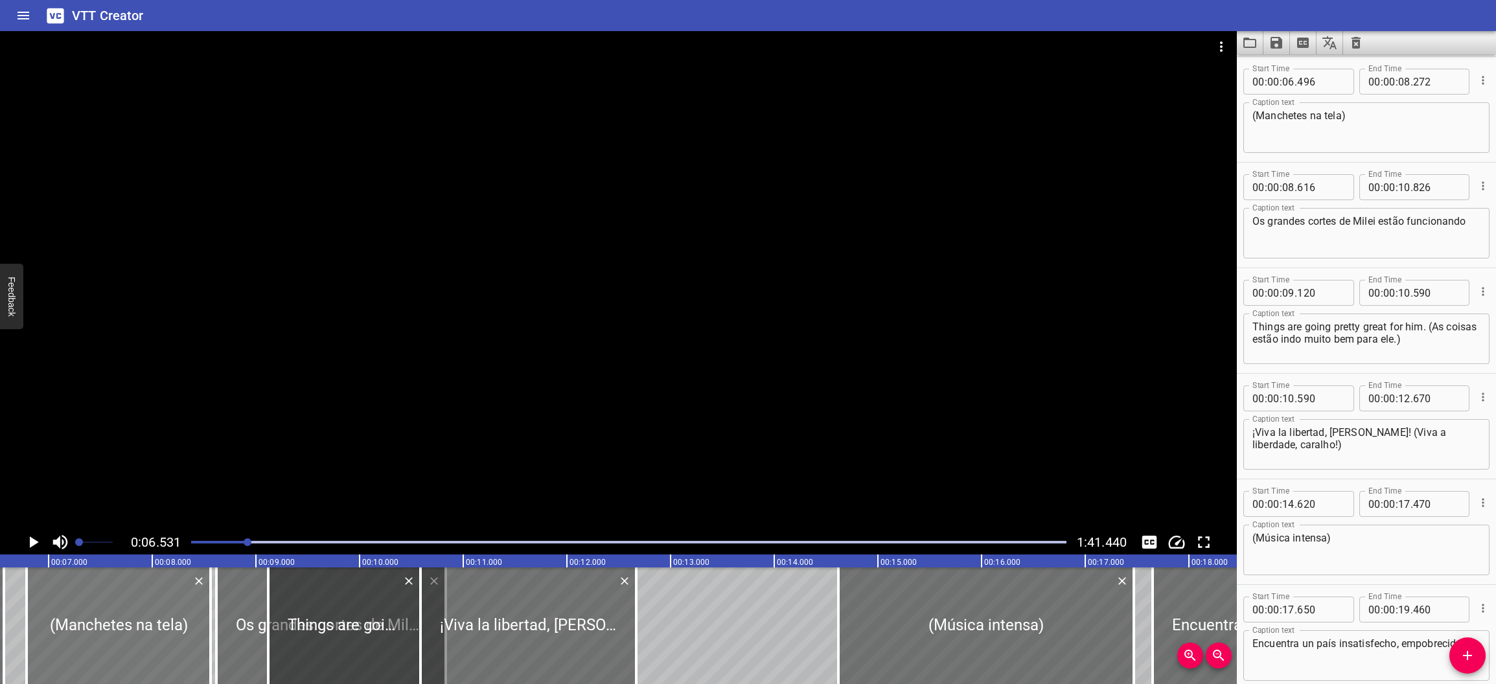
click at [161, 668] on div at bounding box center [119, 625] width 184 height 117
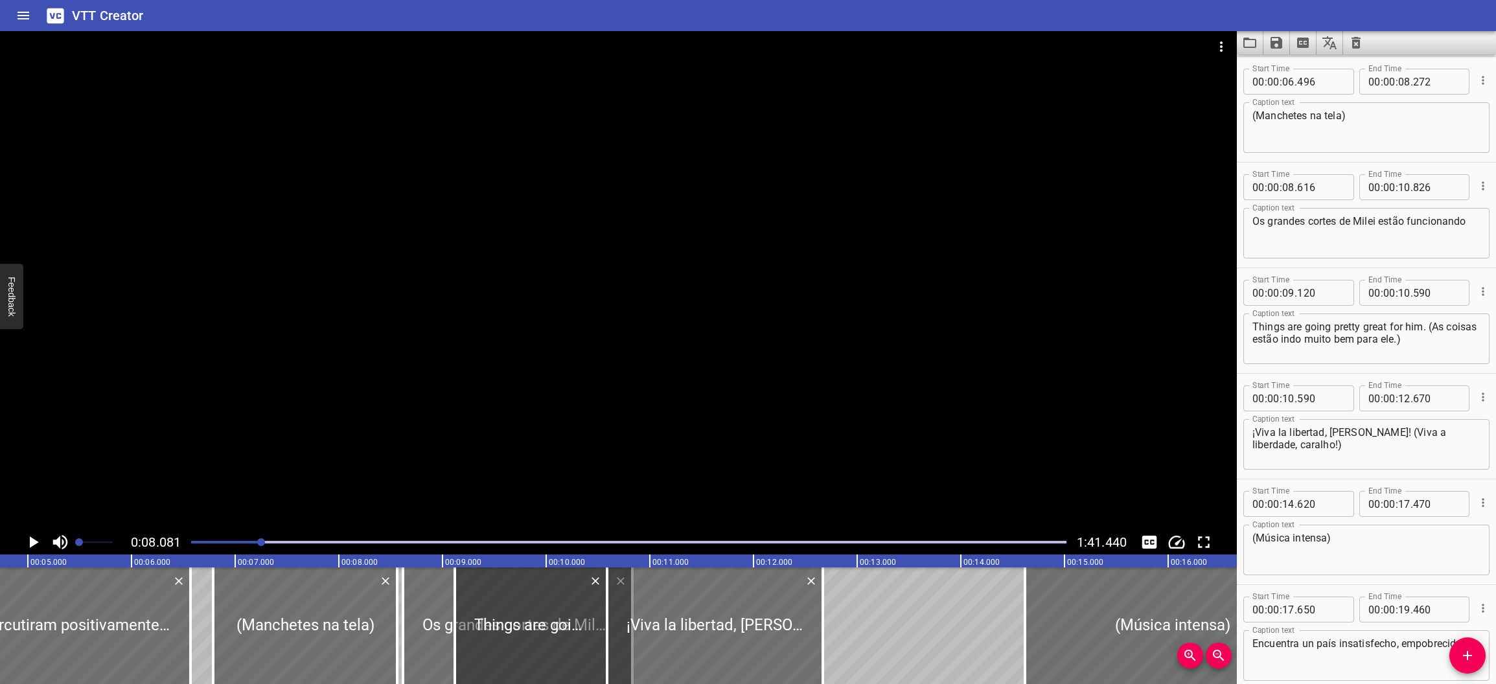
scroll to position [0, 497]
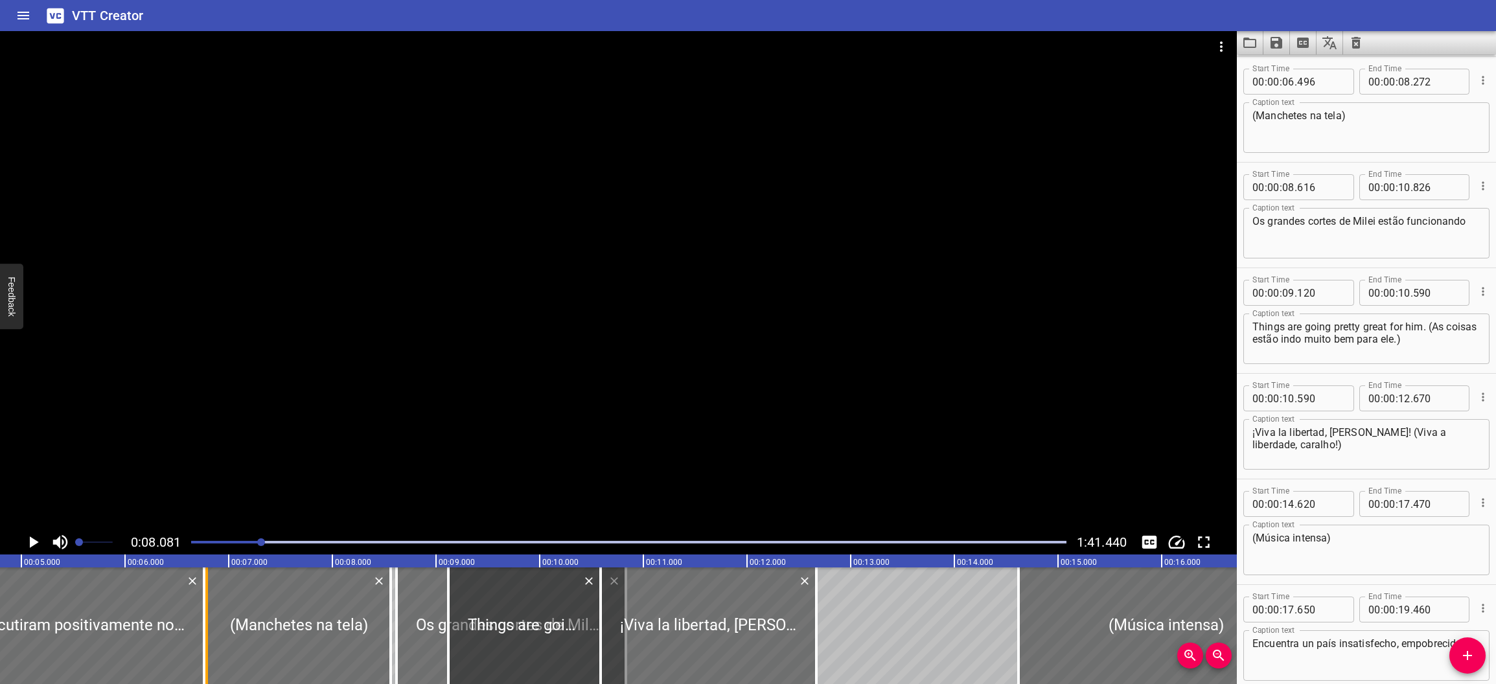
drag, startPoint x: 182, startPoint y: 644, endPoint x: 202, endPoint y: 644, distance: 20.1
type input "762"
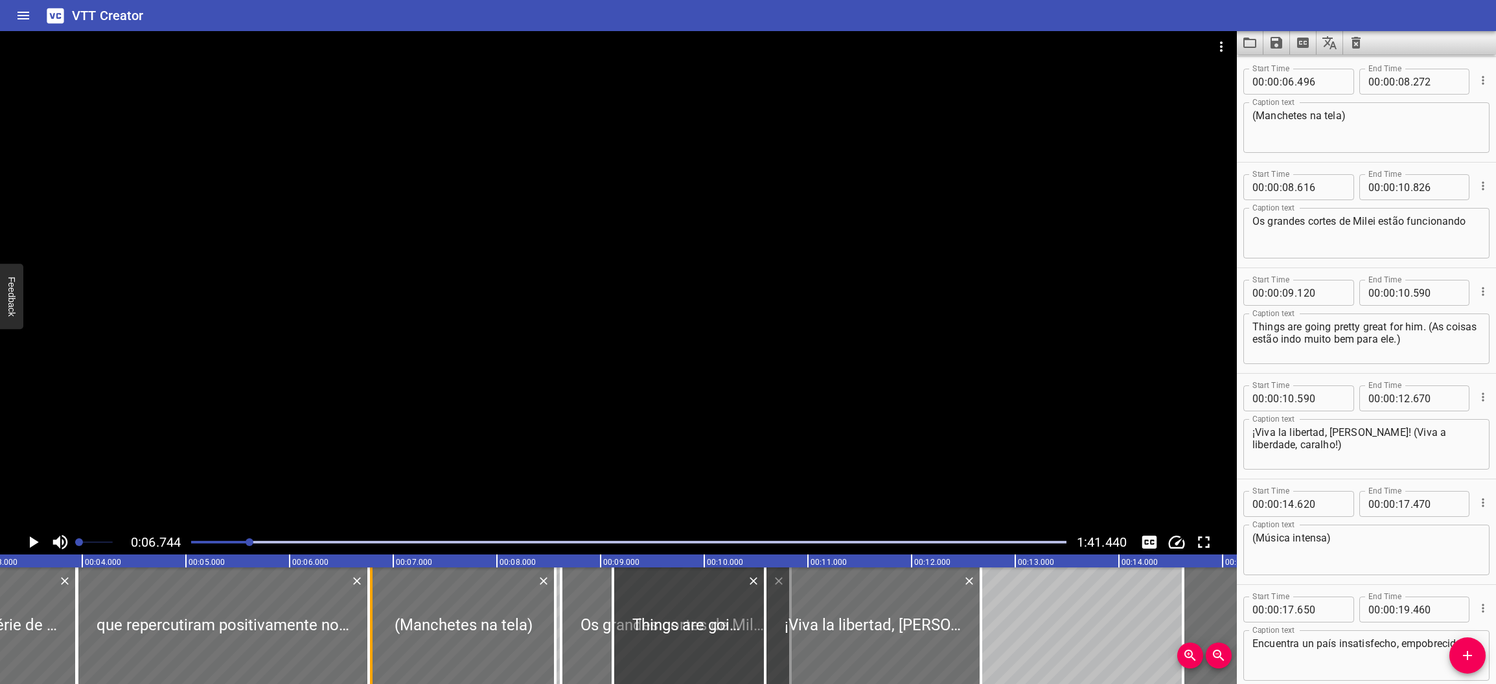
scroll to position [0, 225]
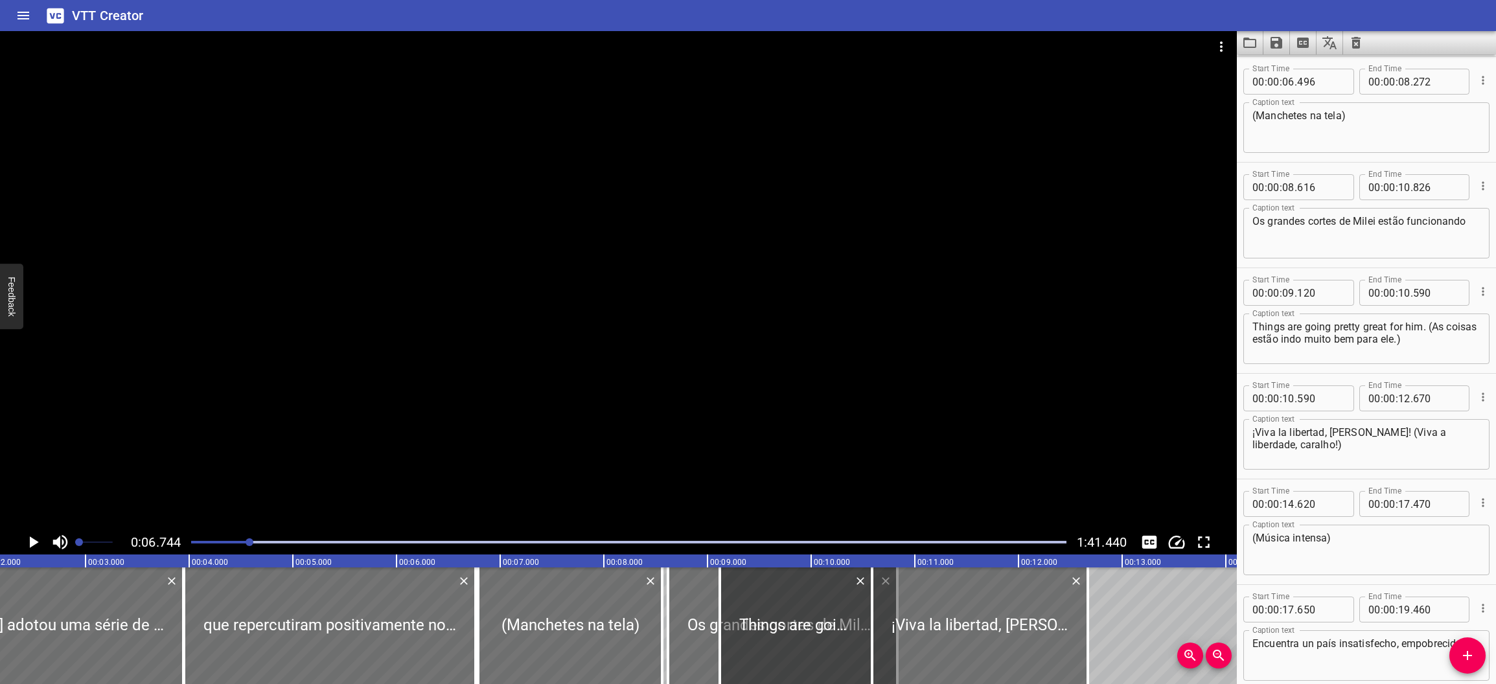
click at [207, 540] on div at bounding box center [628, 542] width 891 height 18
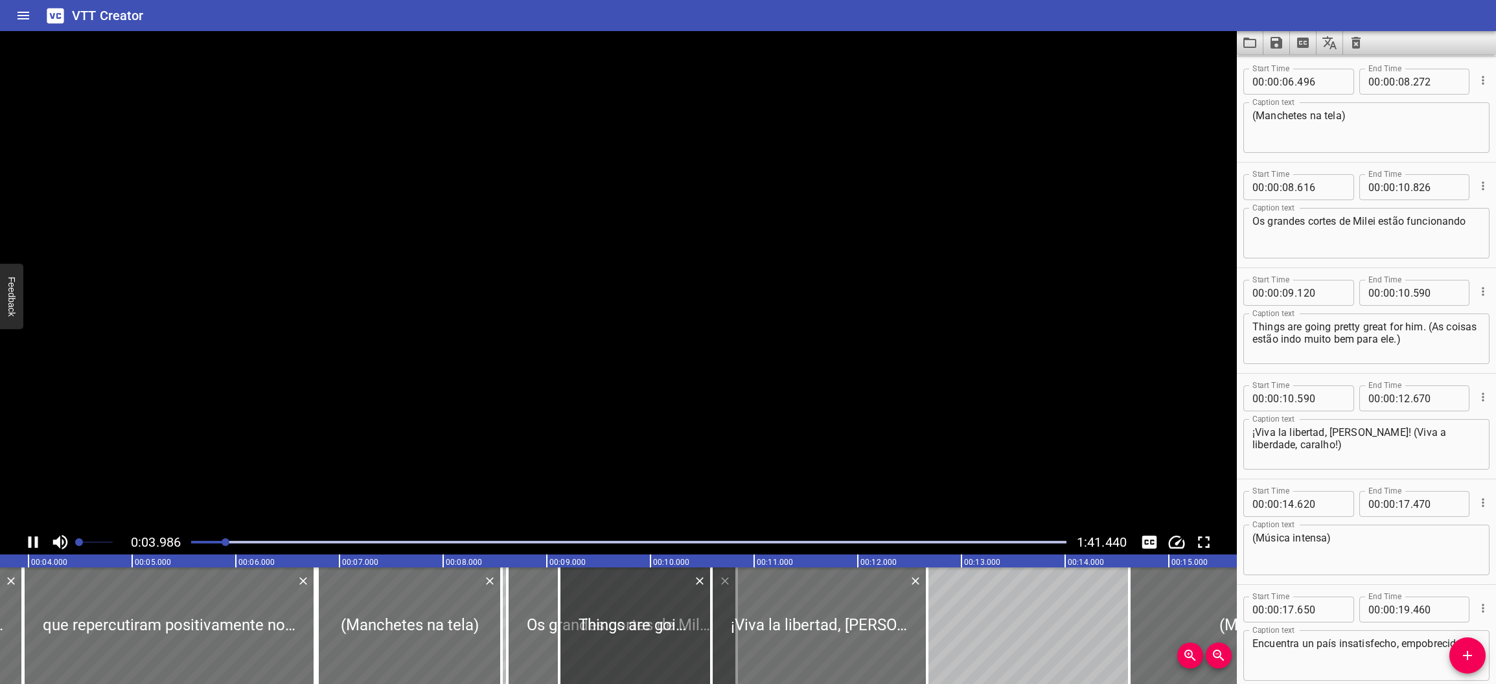
scroll to position [216, 0]
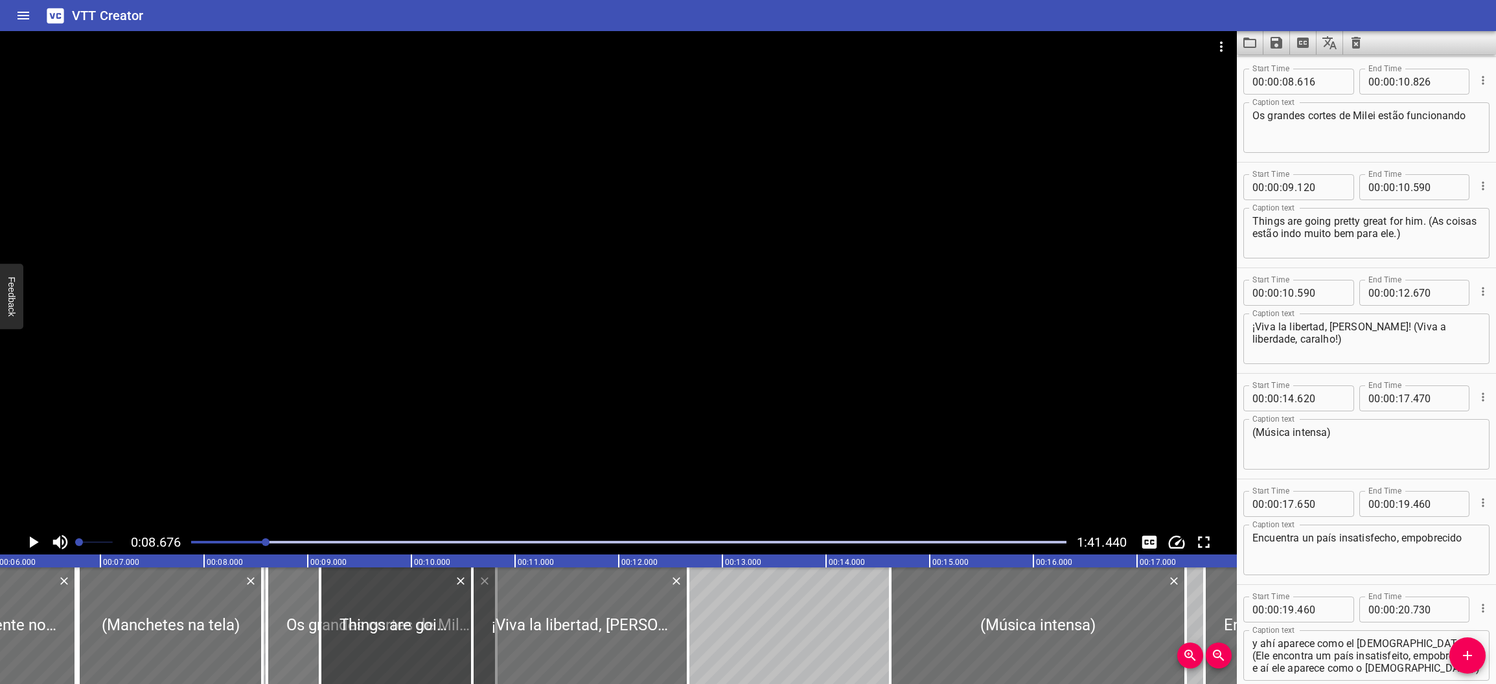
click at [298, 632] on div at bounding box center [381, 625] width 229 height 117
type input "604"
type input "814"
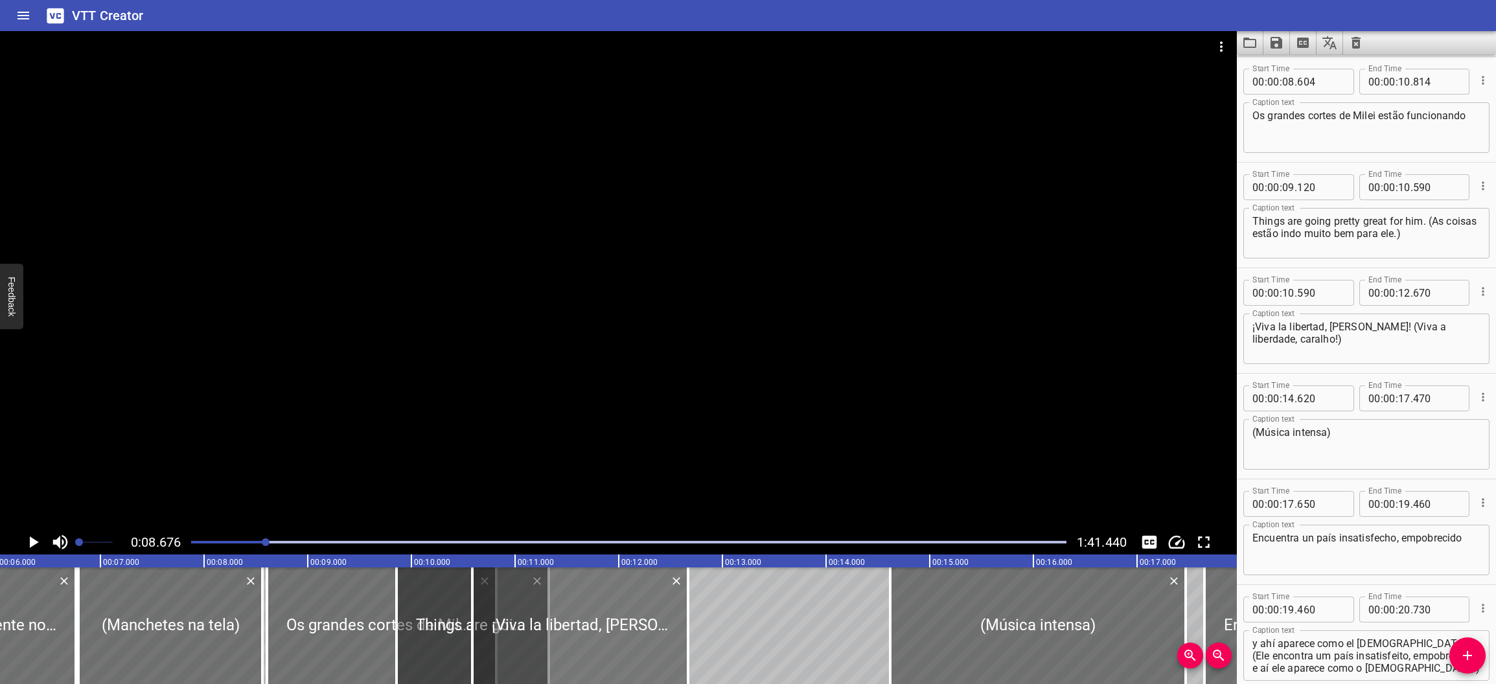
drag, startPoint x: 429, startPoint y: 639, endPoint x: 506, endPoint y: 643, distance: 76.5
type input "857"
type input "11"
type input "327"
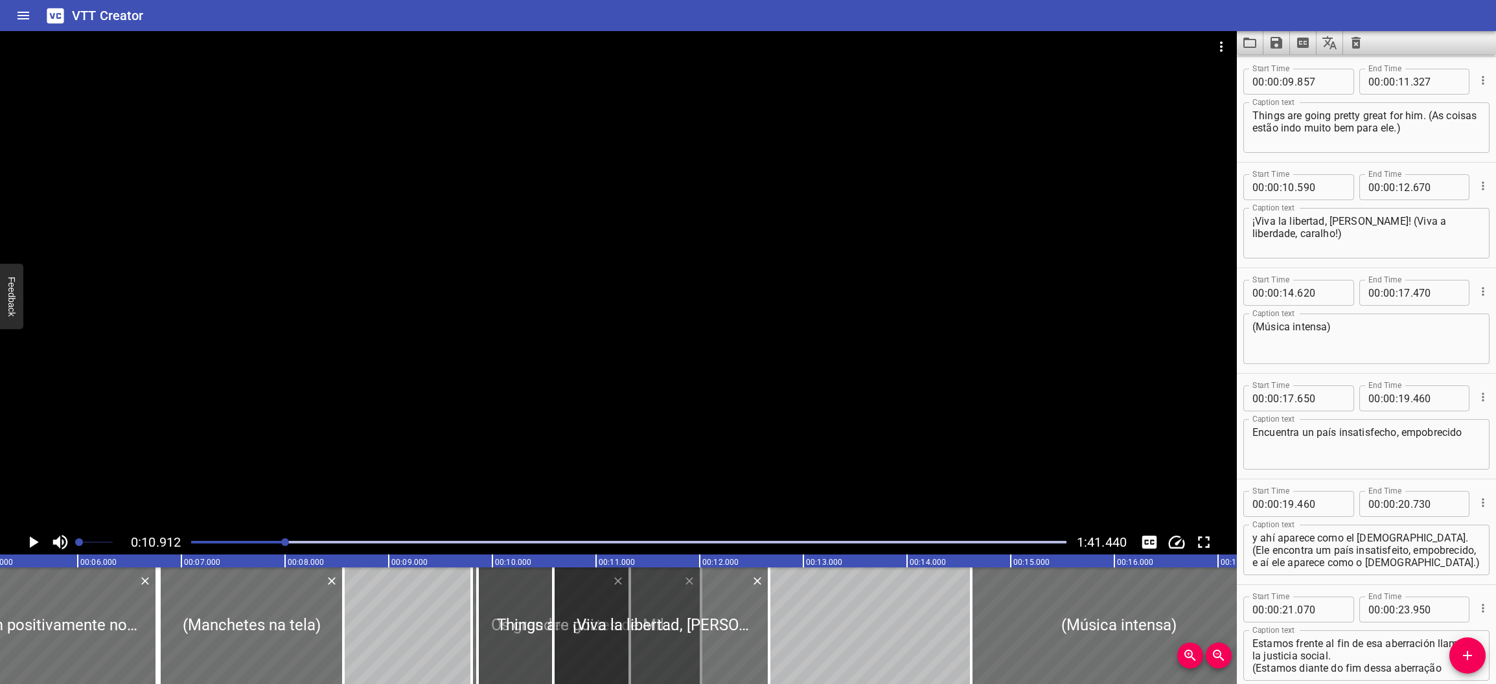
drag, startPoint x: 398, startPoint y: 621, endPoint x: 521, endPoint y: 621, distance: 123.7
type input "09"
type input "797"
type input "12"
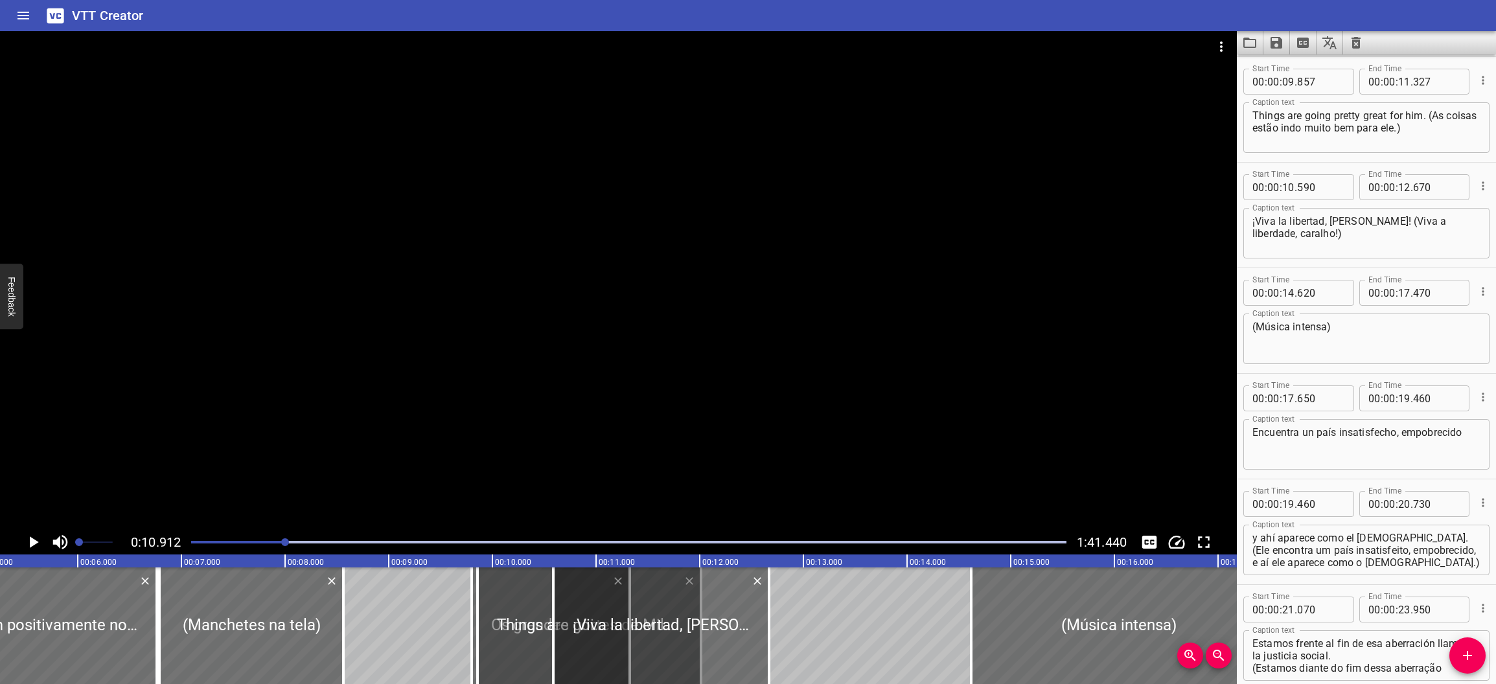
type input "007"
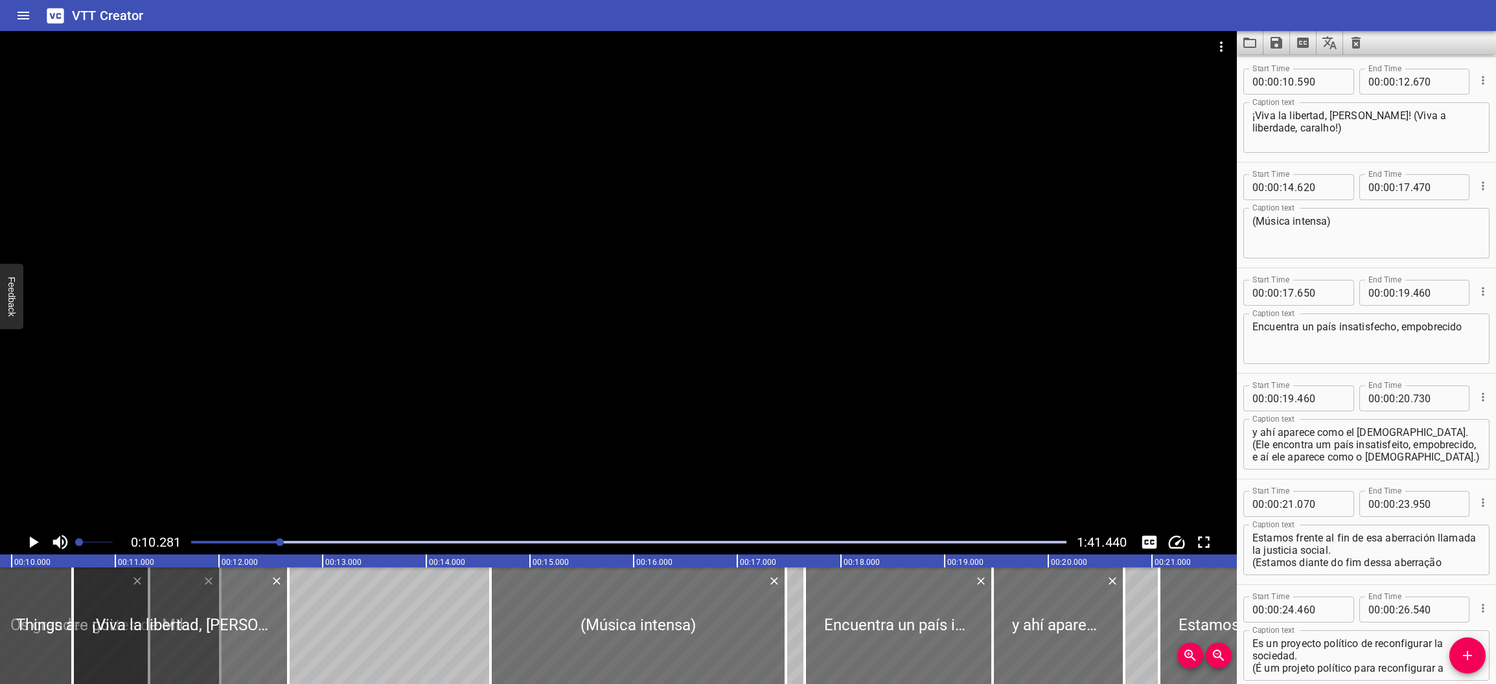
scroll to position [0, 1065]
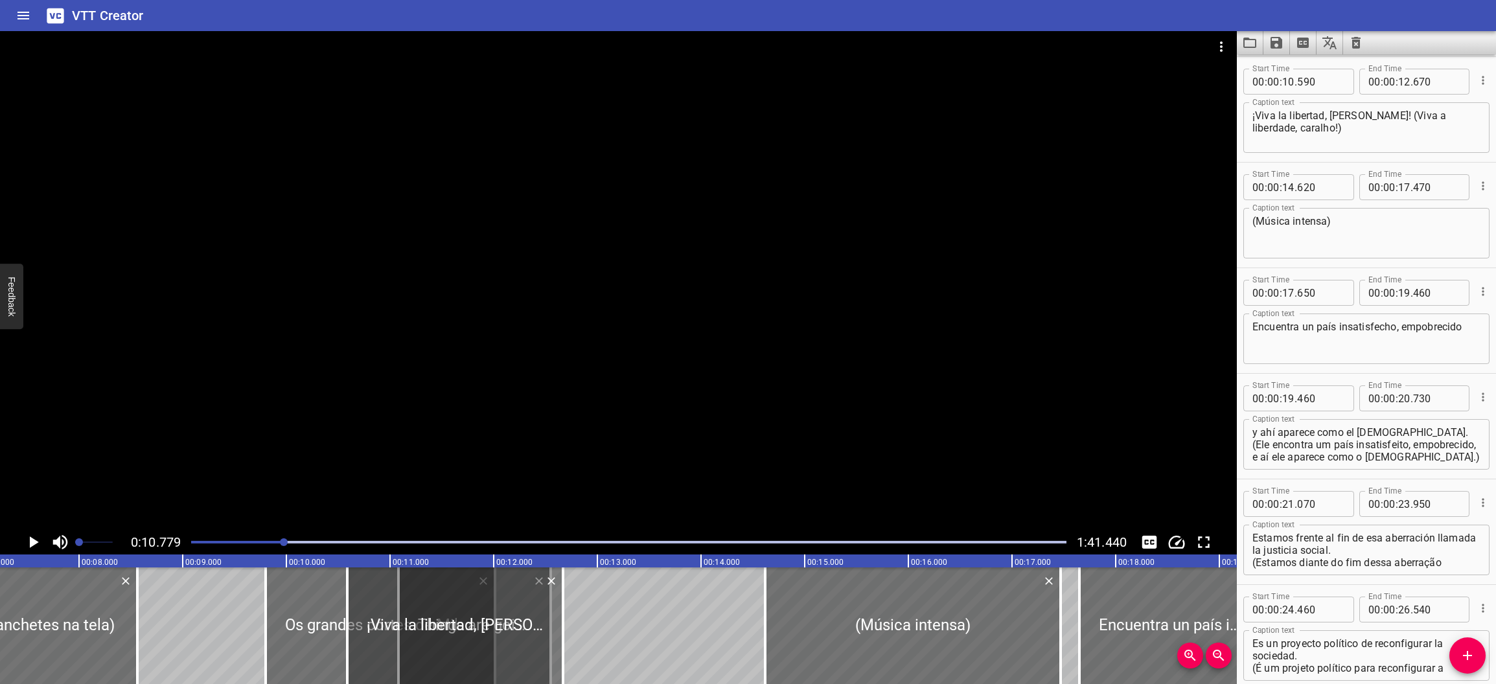
click at [446, 630] on div at bounding box center [455, 625] width 216 height 117
type input "11"
type input "082"
type input "12"
type input "552"
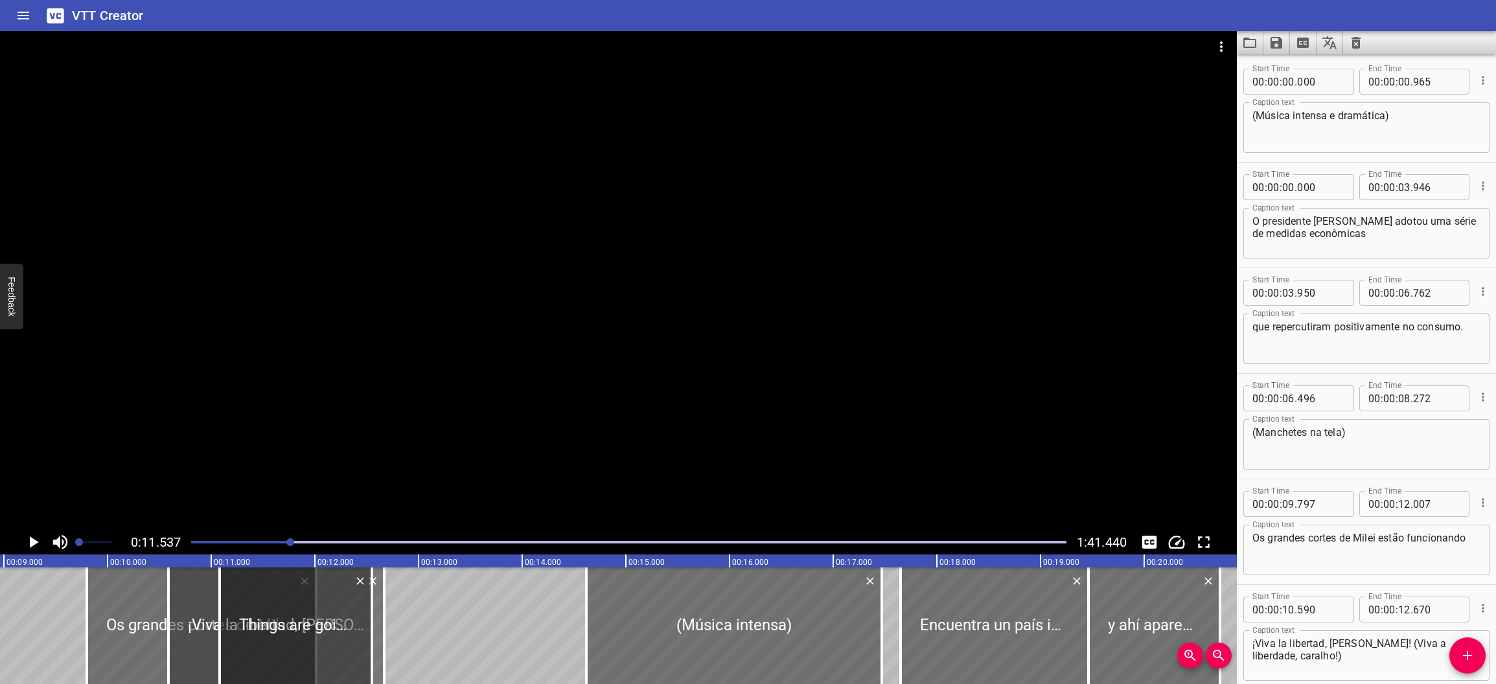
click at [198, 636] on div at bounding box center [276, 625] width 216 height 117
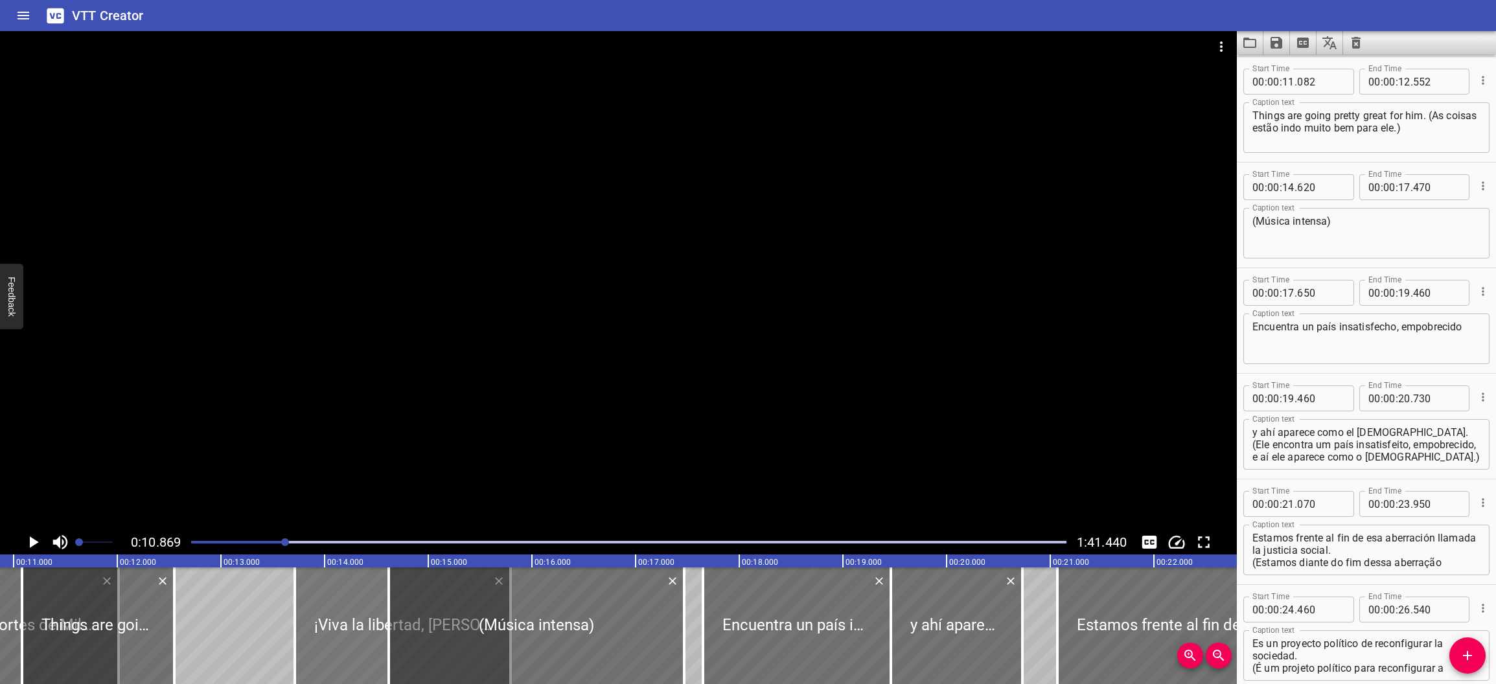
drag, startPoint x: 7, startPoint y: 614, endPoint x: 331, endPoint y: 623, distance: 324.0
type input "13"
type input "715"
type input "15"
type input "795"
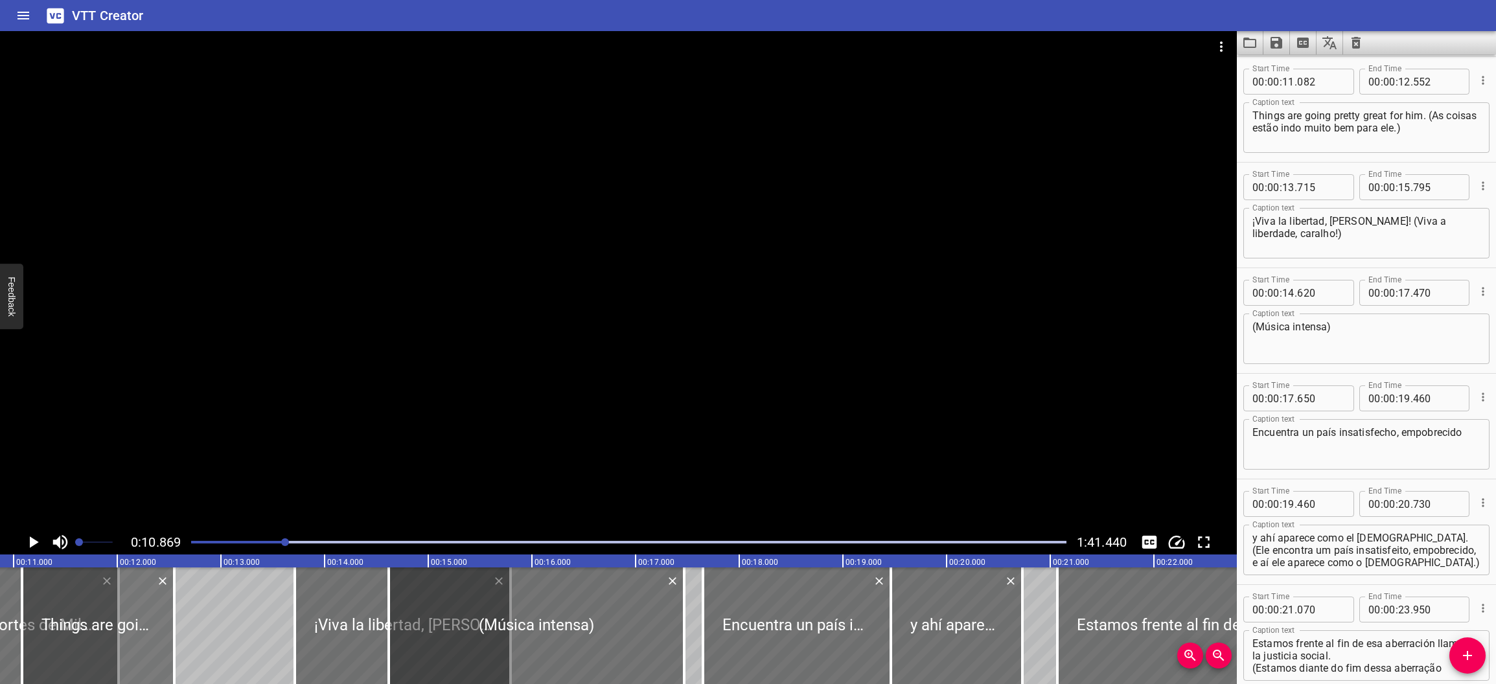
click at [136, 621] on div at bounding box center [98, 625] width 152 height 117
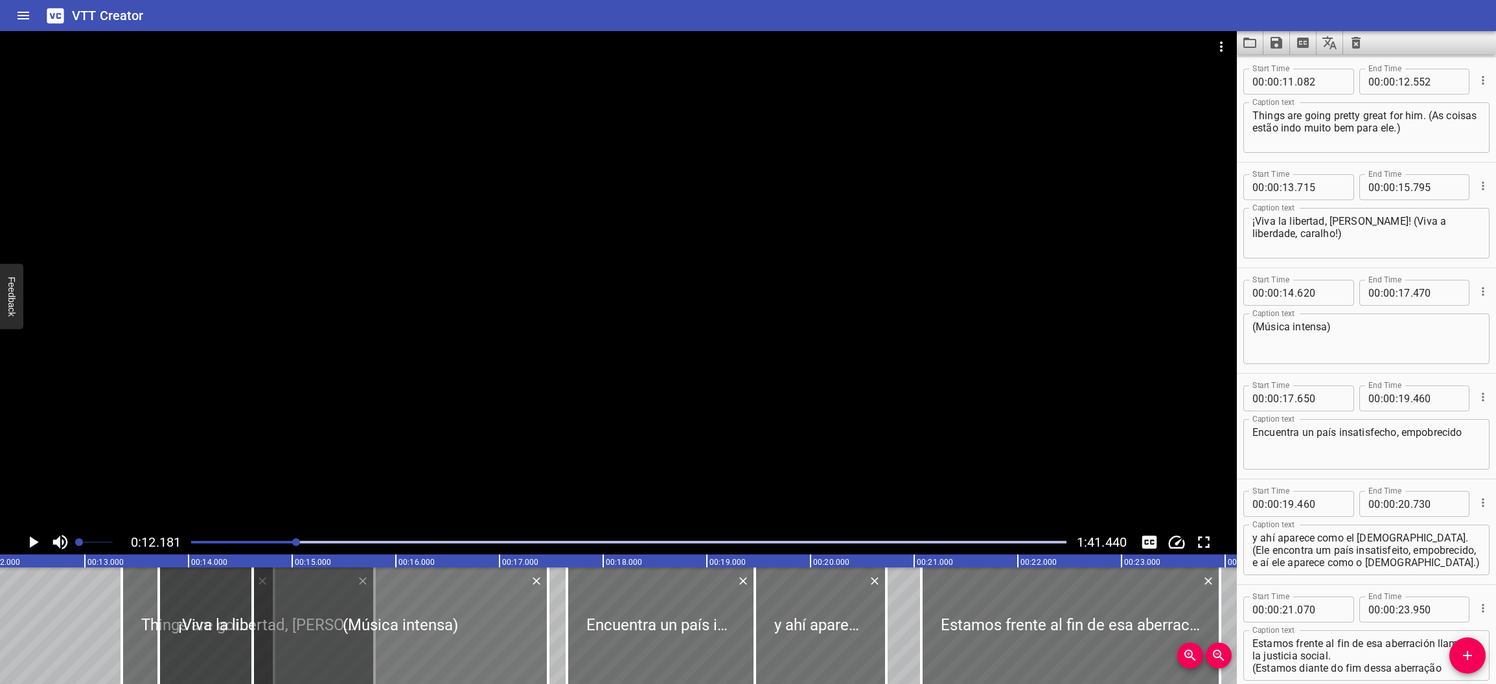
drag, startPoint x: 34, startPoint y: 626, endPoint x: 262, endPoint y: 630, distance: 227.4
type input "13"
type input "426"
type input "14"
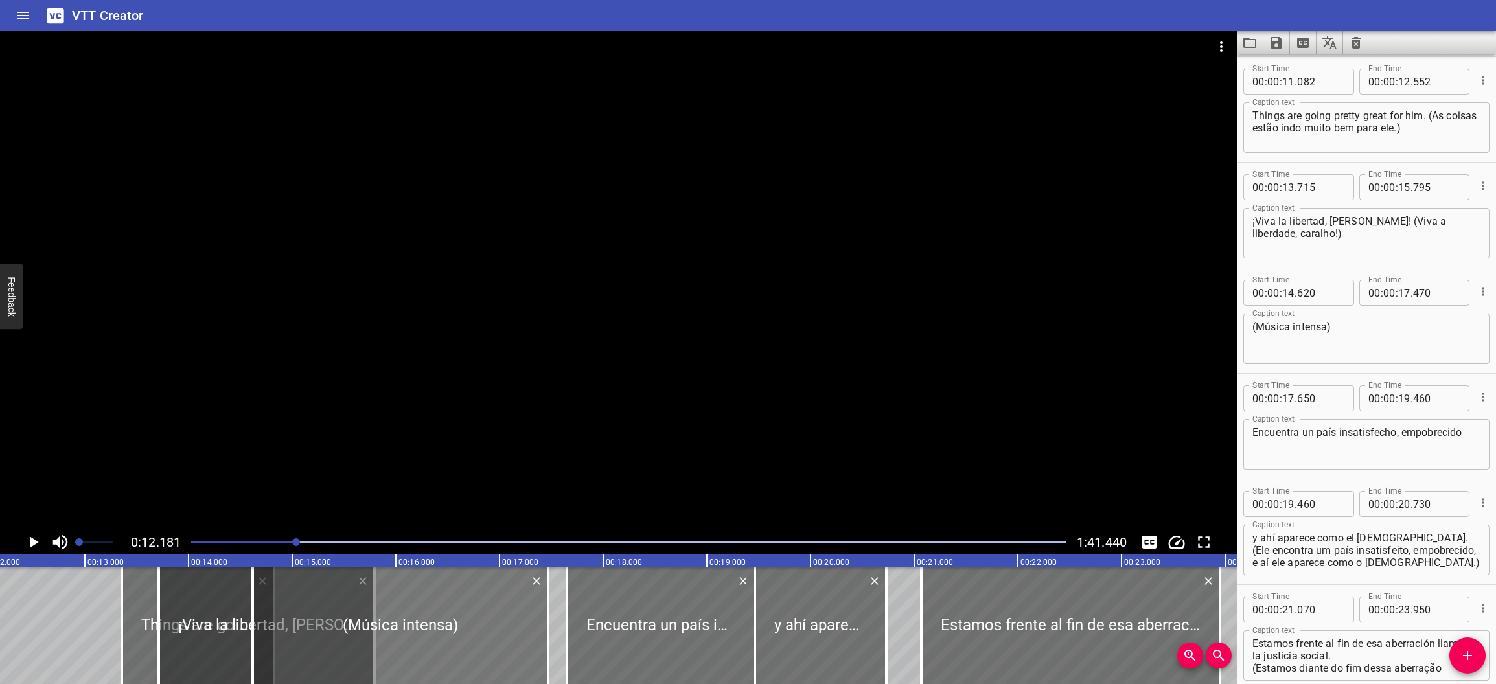
type input "896"
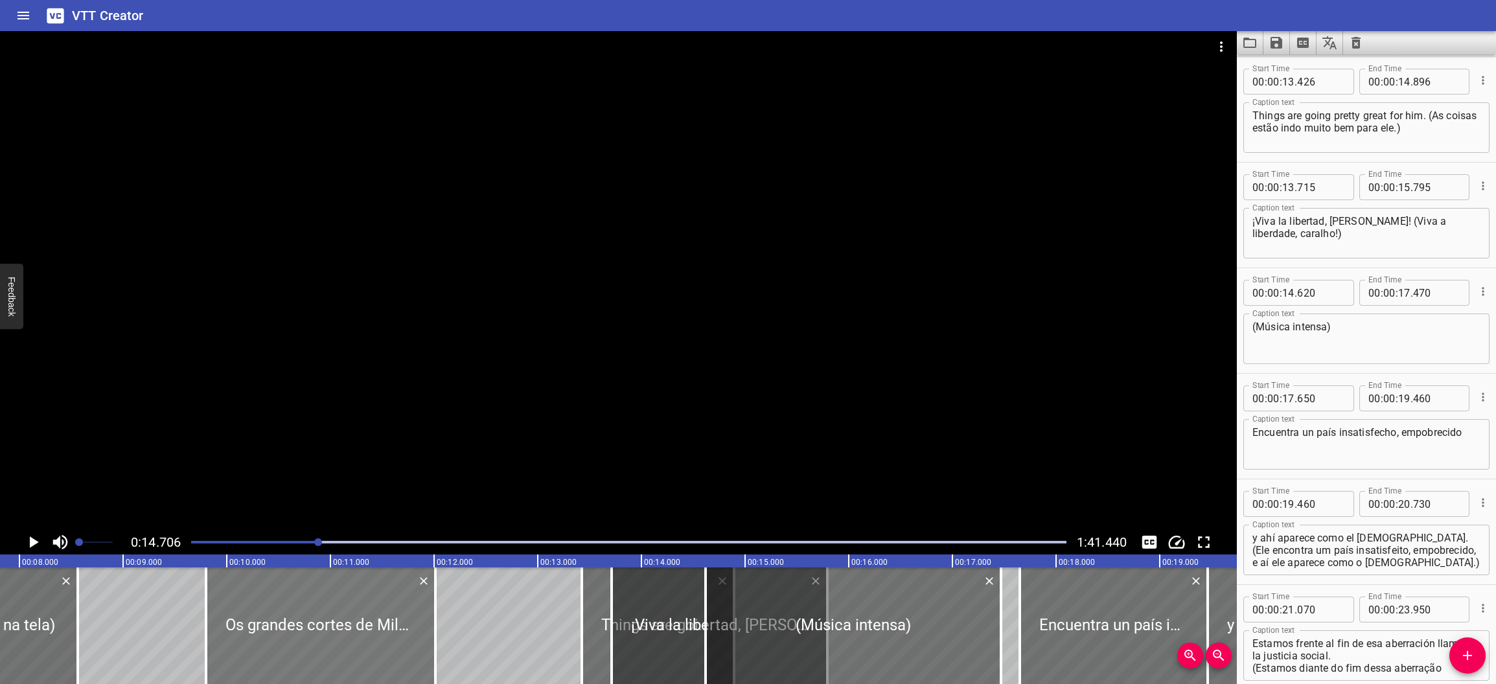
click at [220, 613] on div at bounding box center [320, 625] width 229 height 117
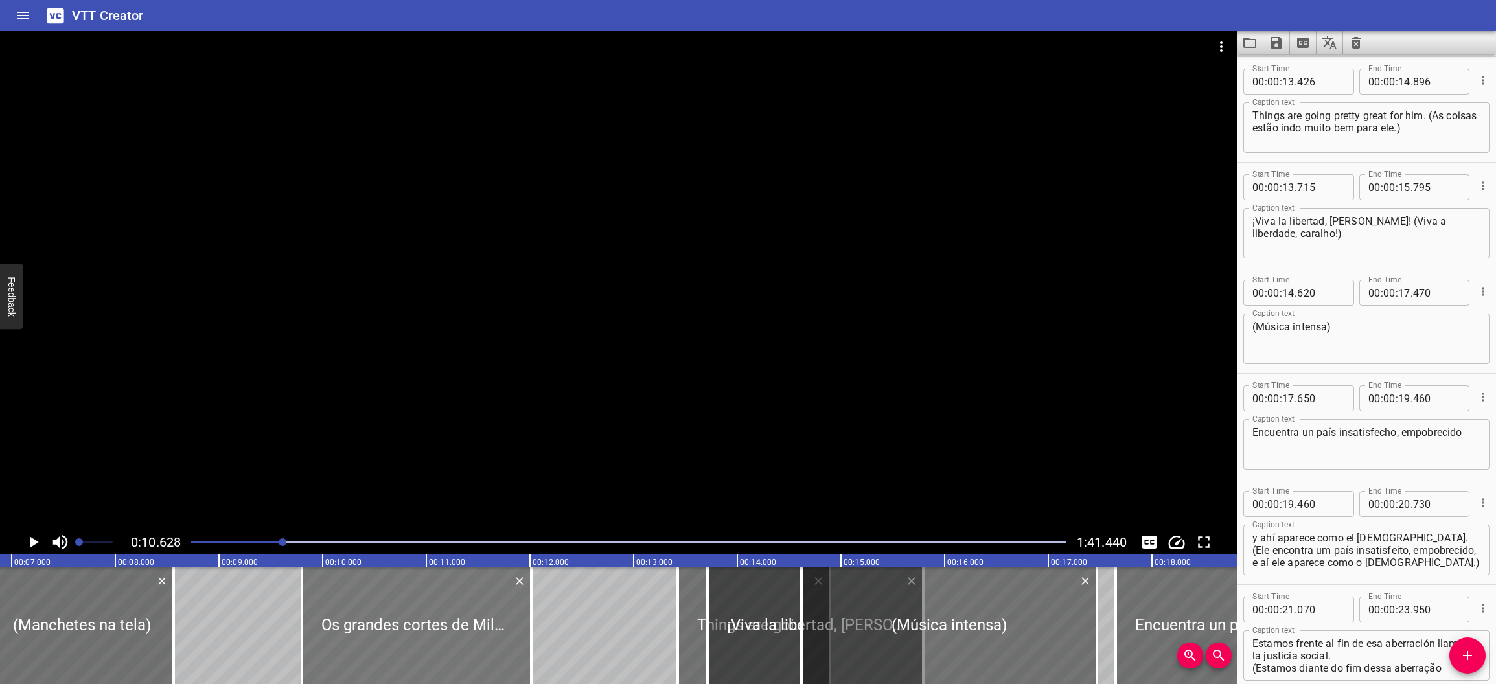
click at [318, 645] on div at bounding box center [416, 625] width 229 height 117
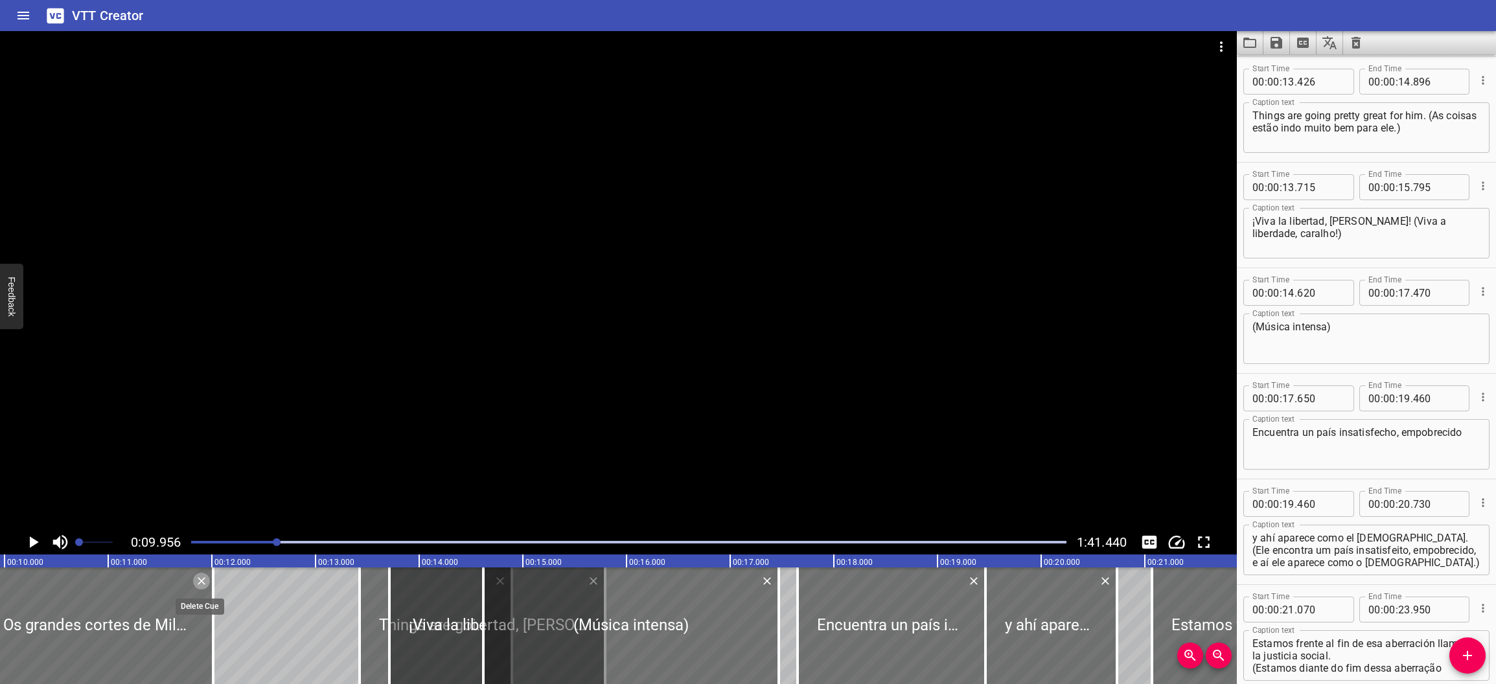
click at [198, 583] on icon "Delete" at bounding box center [201, 581] width 13 height 13
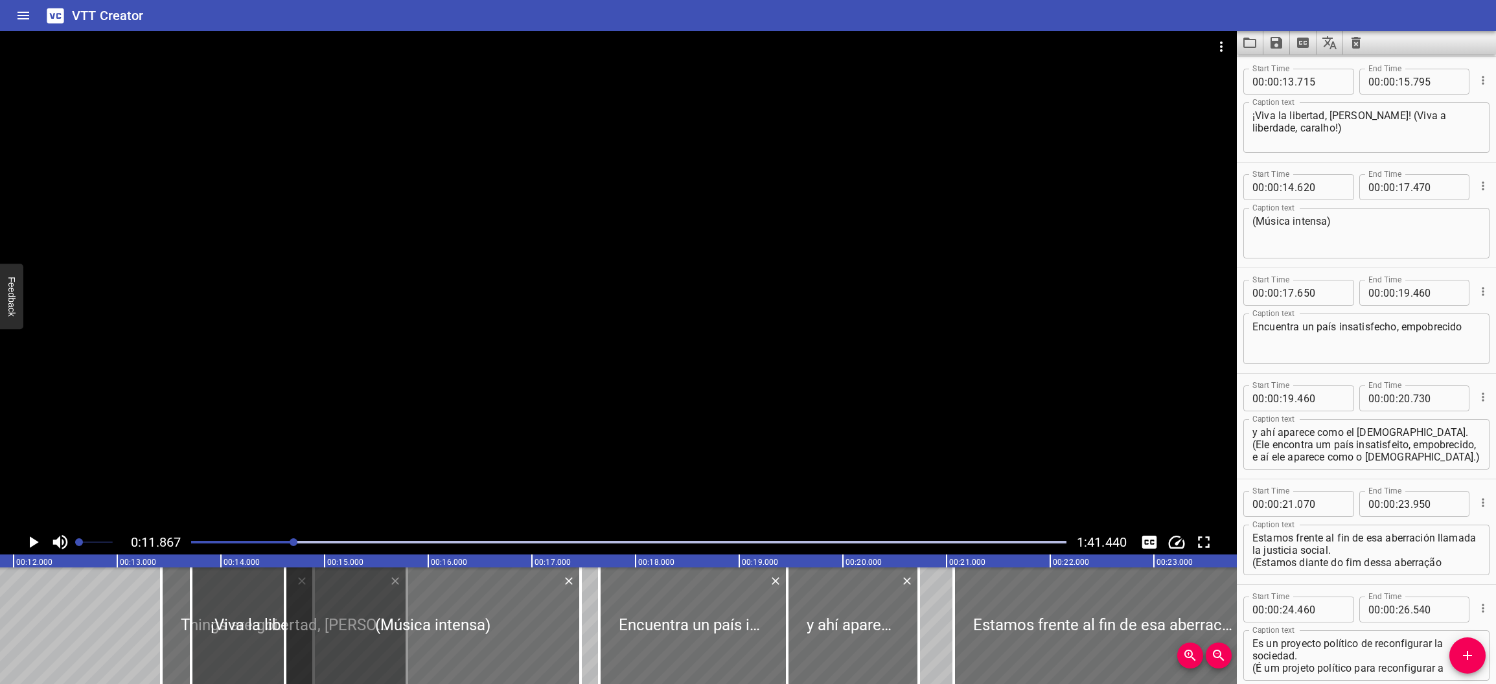
click at [227, 626] on div at bounding box center [299, 625] width 216 height 117
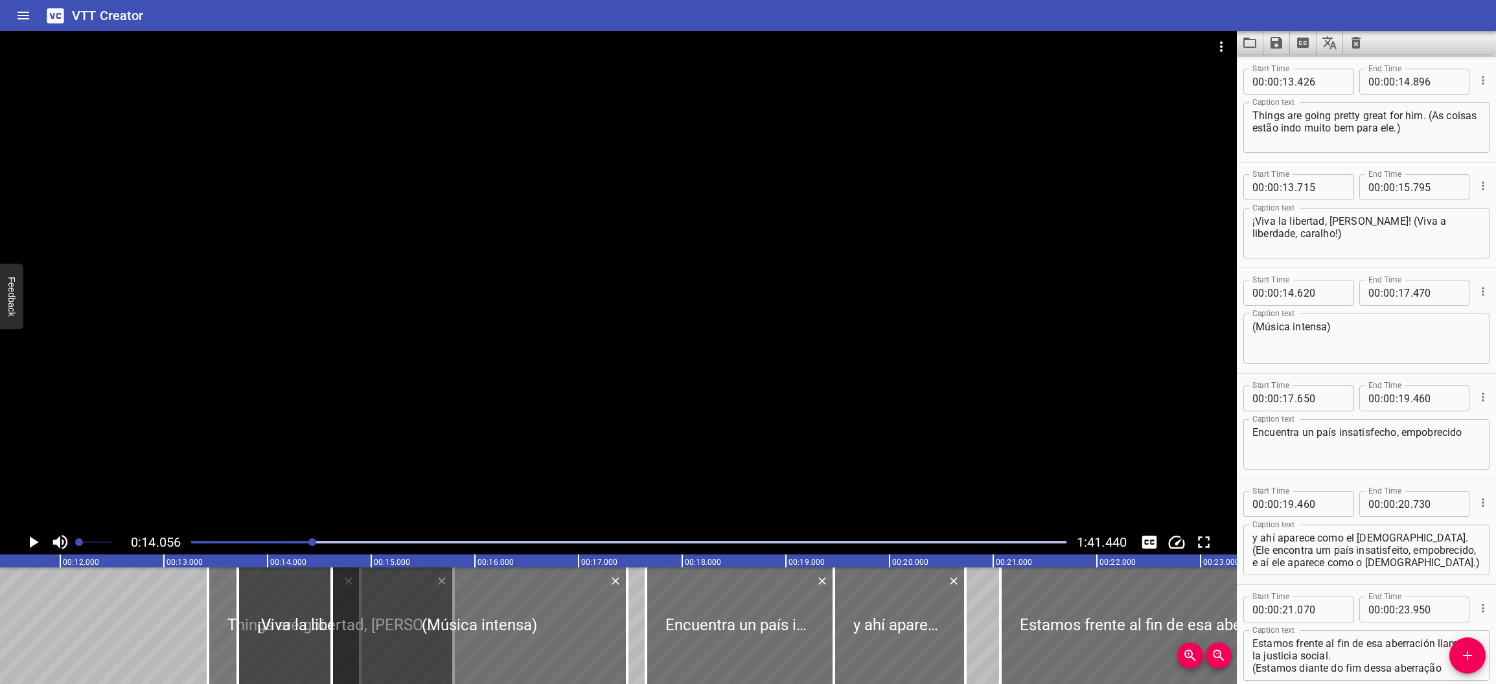
click at [216, 642] on div at bounding box center [284, 625] width 152 height 117
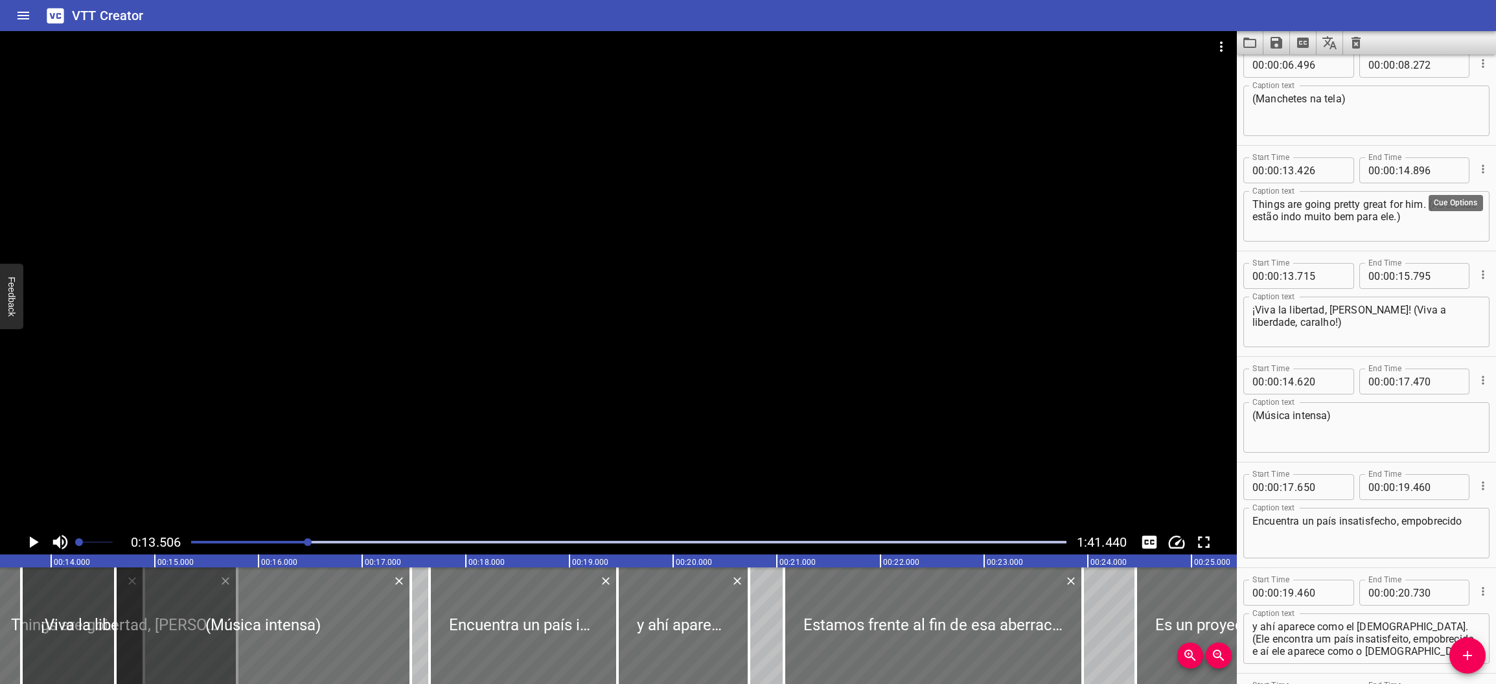
click at [980, 169] on icon "Cue Options" at bounding box center [1482, 169] width 13 height 13
click at [980, 190] on li "Delete Cue" at bounding box center [1428, 192] width 113 height 23
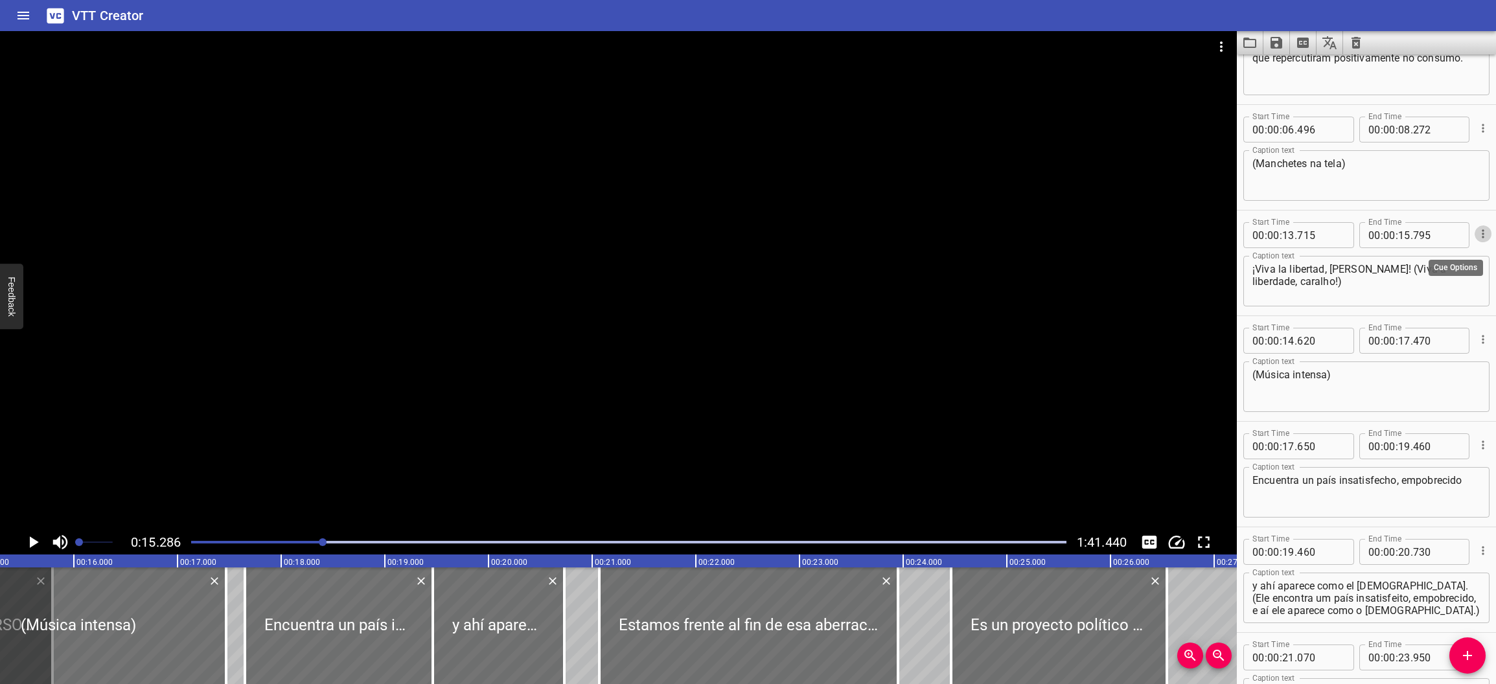
click at [980, 232] on icon "Cue Options" at bounding box center [1482, 233] width 13 height 13
click at [980, 250] on li "Delete Cue" at bounding box center [1428, 256] width 113 height 23
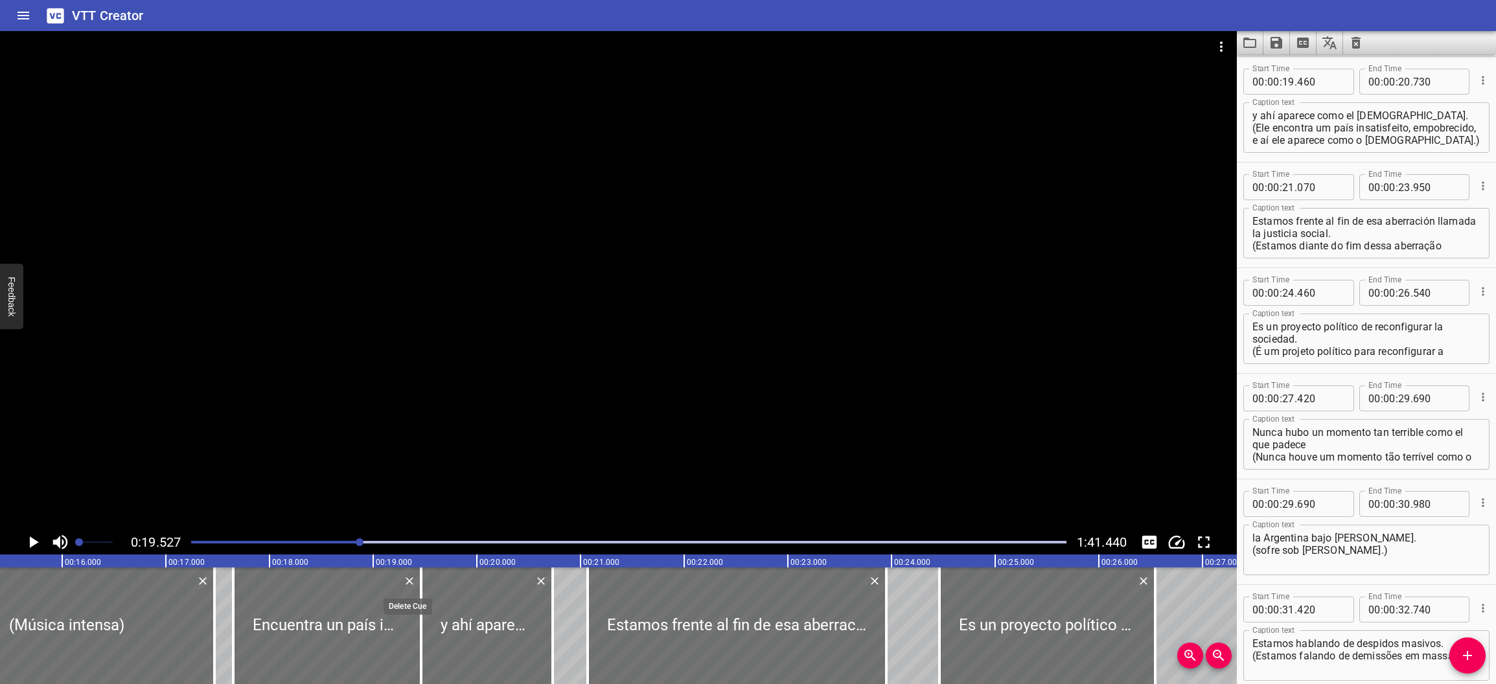
click at [408, 585] on icon "Delete" at bounding box center [409, 581] width 13 height 13
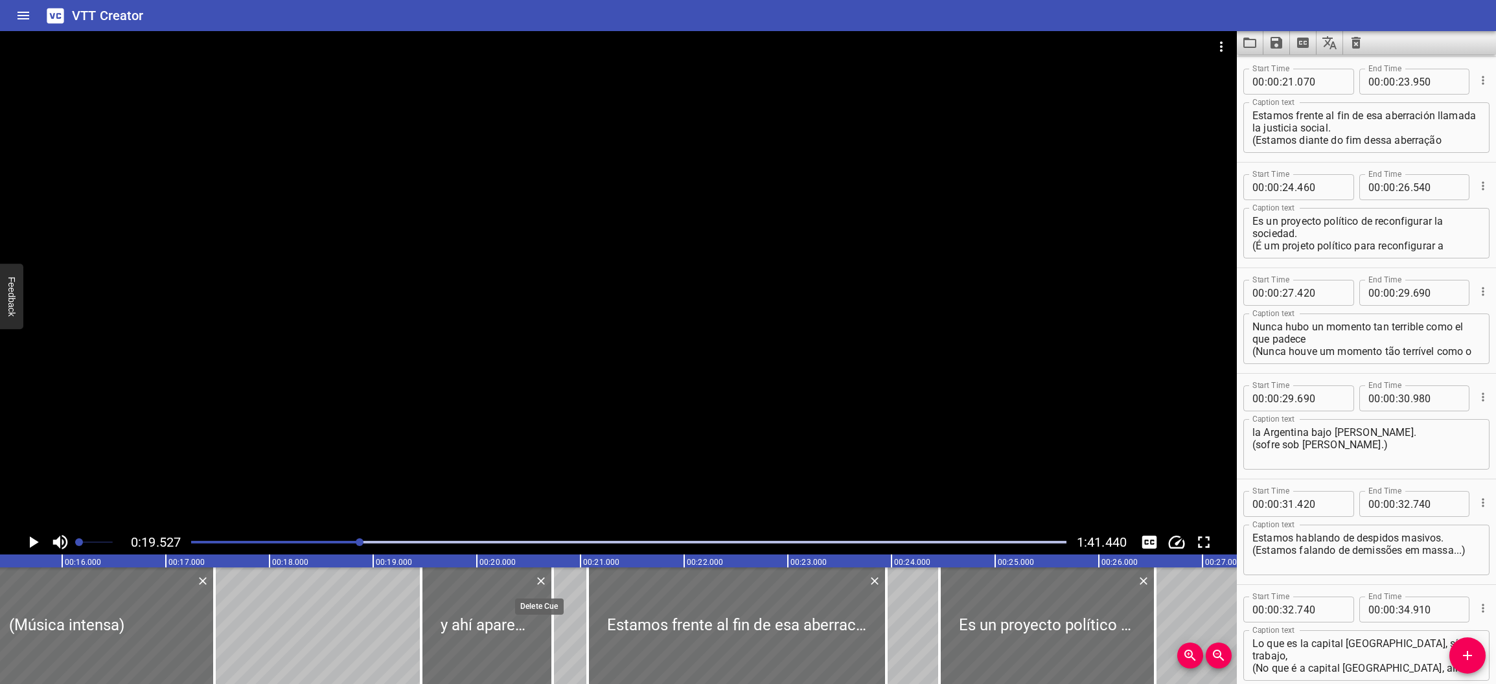
click at [538, 587] on button "Delete" at bounding box center [540, 581] width 17 height 17
